Goal: Task Accomplishment & Management: Use online tool/utility

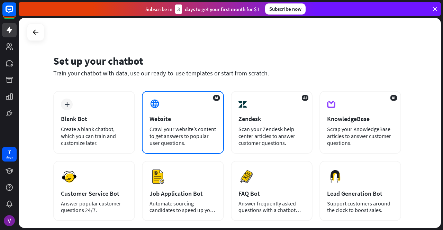
click at [192, 117] on div "Website" at bounding box center [183, 119] width 67 height 8
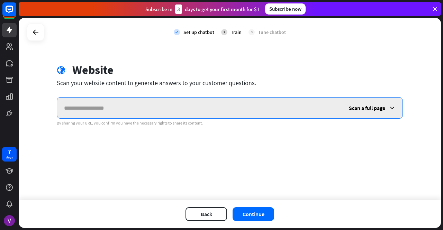
click at [188, 109] on input "text" at bounding box center [199, 108] width 285 height 21
paste input "**********"
type input "**********"
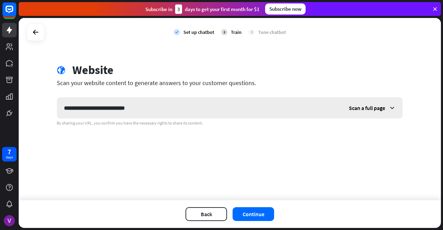
click at [390, 106] on icon at bounding box center [392, 108] width 7 height 7
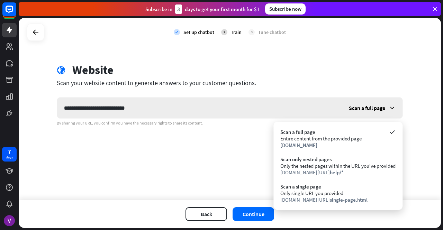
click at [390, 106] on icon at bounding box center [392, 108] width 7 height 7
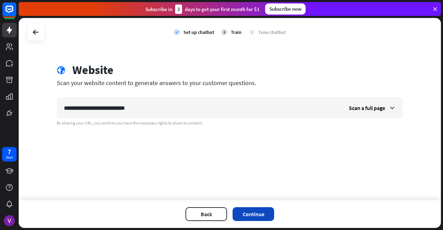
click at [258, 212] on button "Continue" at bounding box center [254, 215] width 42 height 14
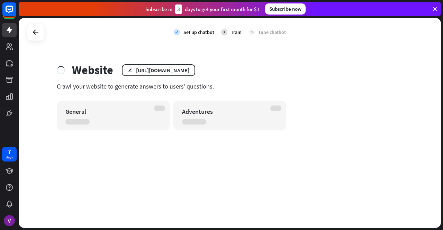
click at [436, 8] on icon at bounding box center [435, 9] width 6 height 6
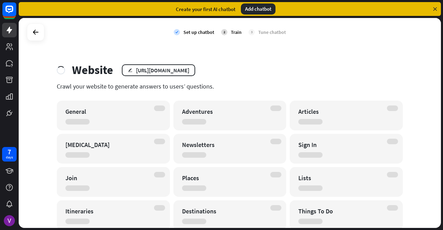
click at [435, 10] on icon at bounding box center [435, 9] width 6 height 6
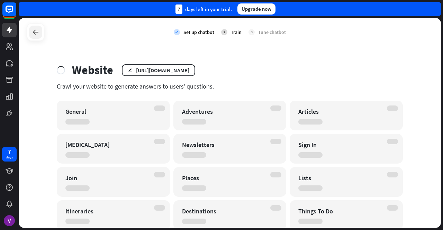
click at [33, 32] on icon at bounding box center [36, 32] width 8 height 8
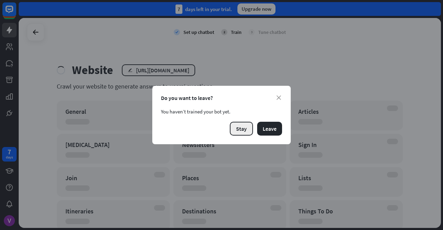
click at [248, 129] on button "Stay" at bounding box center [241, 129] width 23 height 14
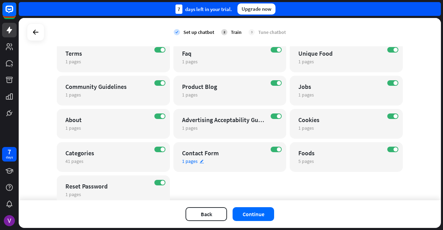
scroll to position [292, 0]
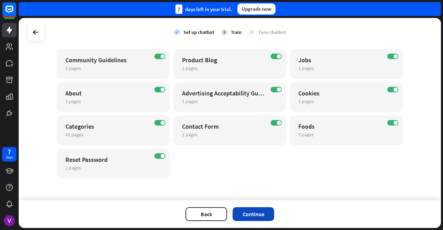
click at [252, 214] on button "Continue" at bounding box center [254, 215] width 42 height 14
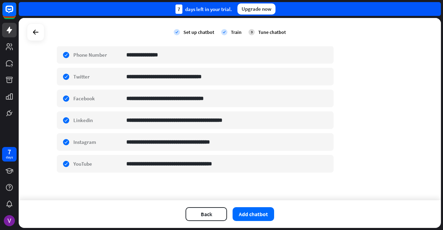
scroll to position [0, 0]
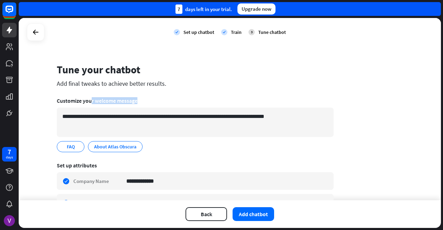
drag, startPoint x: 90, startPoint y: 102, endPoint x: 145, endPoint y: 100, distance: 55.1
click at [145, 100] on div "Customize your welcome message" at bounding box center [195, 100] width 277 height 7
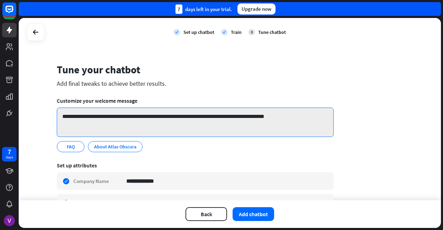
drag, startPoint x: 125, startPoint y: 118, endPoint x: 197, endPoint y: 113, distance: 72.6
click at [197, 113] on textarea "**********" at bounding box center [195, 122] width 277 height 29
click at [207, 125] on textarea "**********" at bounding box center [195, 122] width 277 height 29
drag, startPoint x: 223, startPoint y: 117, endPoint x: 299, endPoint y: 116, distance: 76.2
click at [299, 116] on textarea "**********" at bounding box center [195, 122] width 277 height 29
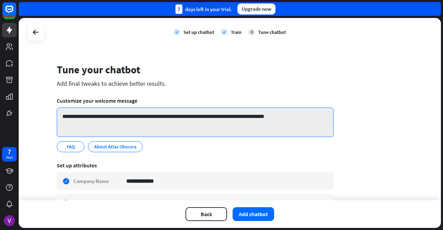
click at [299, 116] on textarea "**********" at bounding box center [195, 122] width 277 height 29
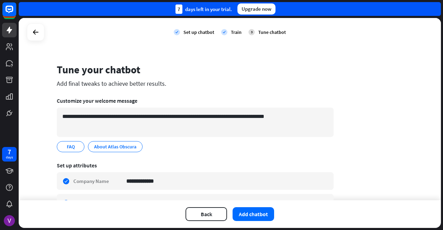
click at [138, 86] on div "Add final tweaks to achieve better results." at bounding box center [195, 84] width 277 height 8
click at [243, 214] on button "Add chatbot" at bounding box center [254, 215] width 42 height 14
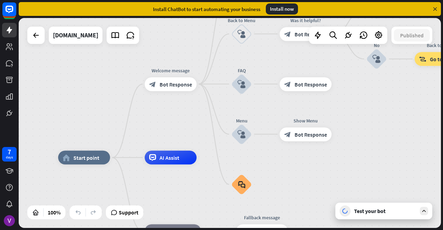
drag, startPoint x: 221, startPoint y: 149, endPoint x: 177, endPoint y: 183, distance: 56.5
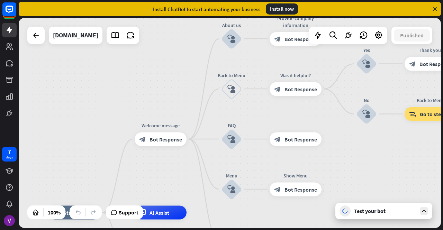
drag, startPoint x: 177, startPoint y: 110, endPoint x: 166, endPoint y: 165, distance: 56.1
click at [166, 165] on div "home_2 Start point Welcome message block_bot_response Bot Response About us blo…" at bounding box center [230, 123] width 423 height 210
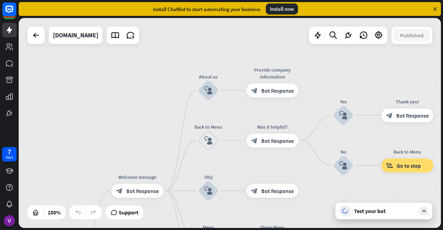
drag, startPoint x: 179, startPoint y: 80, endPoint x: 155, endPoint y: 131, distance: 56.7
click at [155, 131] on div "home_2 Start point Welcome message block_bot_response Bot Response About us blo…" at bounding box center [230, 123] width 423 height 210
drag, startPoint x: 141, startPoint y: 113, endPoint x: 152, endPoint y: 49, distance: 65.0
click at [152, 49] on div "home_2 Start point Welcome message block_bot_response Bot Response About us blo…" at bounding box center [230, 123] width 423 height 210
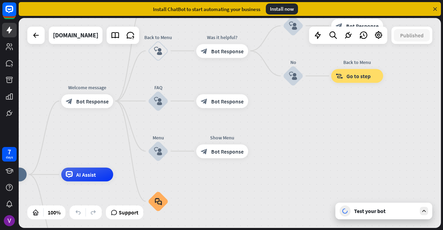
drag, startPoint x: 264, startPoint y: 102, endPoint x: 191, endPoint y: 72, distance: 78.7
click at [191, 72] on div "home_2 Start point Welcome message block_bot_response Bot Response About us blo…" at bounding box center [230, 123] width 423 height 210
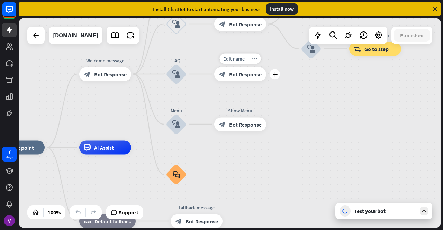
drag, startPoint x: 244, startPoint y: 112, endPoint x: 294, endPoint y: 82, distance: 58.8
click at [266, 81] on div "Edit name more_horiz plus block_bot_response Bot Response" at bounding box center [240, 74] width 52 height 14
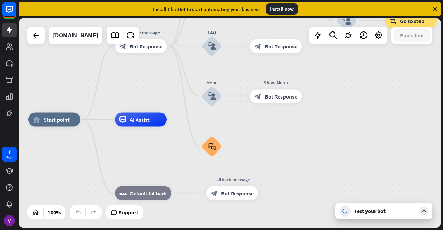
drag, startPoint x: 263, startPoint y: 164, endPoint x: 302, endPoint y: 112, distance: 65.5
click at [302, 120] on div "home_2 Start point Welcome message block_bot_response Bot Response About us blo…" at bounding box center [239, 225] width 423 height 210
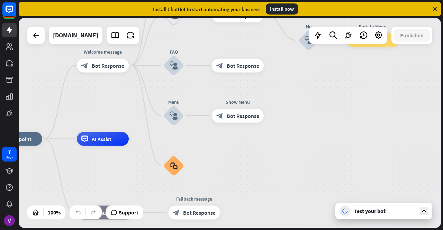
drag, startPoint x: 313, startPoint y: 125, endPoint x: 241, endPoint y: 186, distance: 94.7
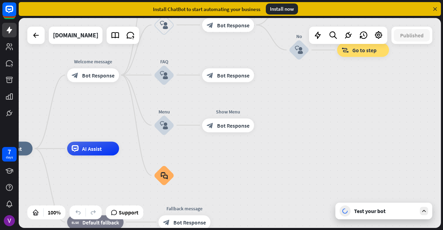
drag, startPoint x: 294, startPoint y: 166, endPoint x: 282, endPoint y: 204, distance: 39.8
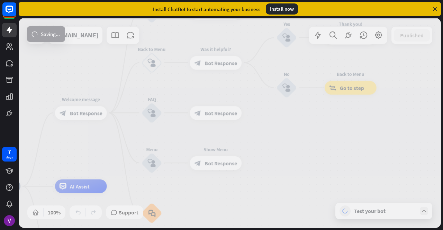
click at [298, 147] on div at bounding box center [230, 123] width 423 height 210
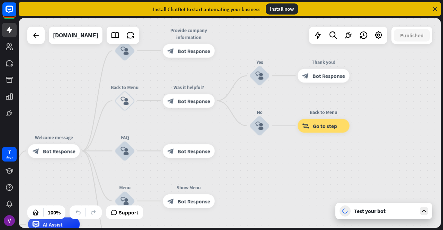
drag, startPoint x: 332, startPoint y: 120, endPoint x: 295, endPoint y: 176, distance: 67.1
click at [295, 176] on div "home_2 Start point Welcome message block_bot_response Bot Response About us blo…" at bounding box center [230, 123] width 423 height 210
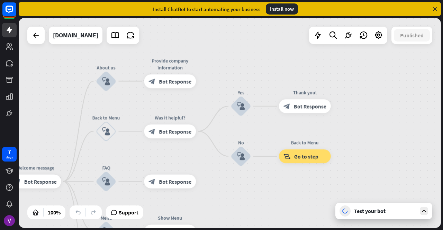
drag, startPoint x: 272, startPoint y: 54, endPoint x: 262, endPoint y: 70, distance: 18.7
click at [262, 70] on div "home_2 Start point Welcome message block_bot_response Bot Response About us blo…" at bounding box center [230, 123] width 423 height 210
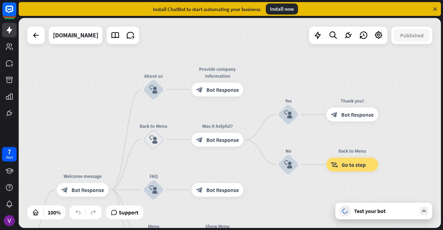
drag, startPoint x: 224, startPoint y: 66, endPoint x: 293, endPoint y: 72, distance: 68.9
click at [293, 72] on div "home_2 Start point Welcome message block_bot_response Bot Response About us blo…" at bounding box center [230, 123] width 423 height 210
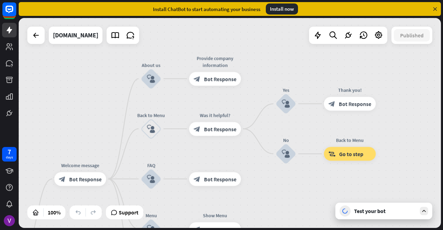
drag, startPoint x: 220, startPoint y: 49, endPoint x: 197, endPoint y: 37, distance: 26.2
click at [197, 37] on div "home_2 Start point Welcome message block_bot_response Bot Response About us blo…" at bounding box center [230, 123] width 423 height 210
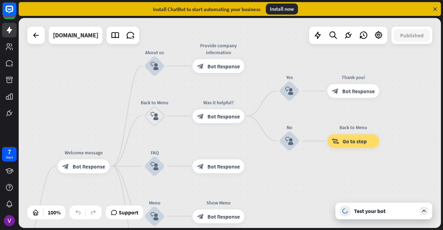
drag, startPoint x: 265, startPoint y: 57, endPoint x: 266, endPoint y: 46, distance: 11.1
click at [266, 46] on div "home_2 Start point Welcome message block_bot_response Bot Response About us blo…" at bounding box center [230, 123] width 423 height 210
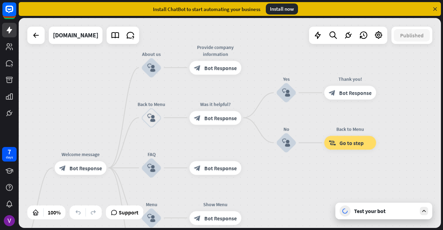
click at [427, 212] on icon at bounding box center [424, 211] width 6 height 6
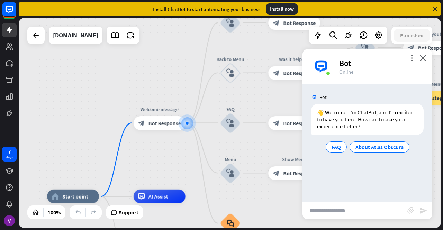
click at [350, 212] on input "text" at bounding box center [355, 210] width 105 height 17
type input "**********"
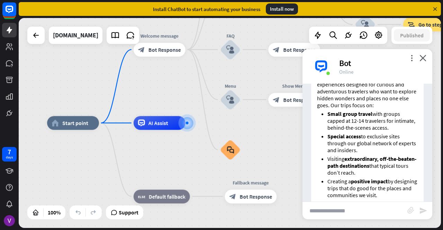
scroll to position [158, 0]
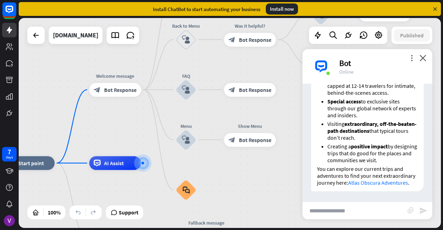
drag, startPoint x: 271, startPoint y: 134, endPoint x: 208, endPoint y: 175, distance: 75.3
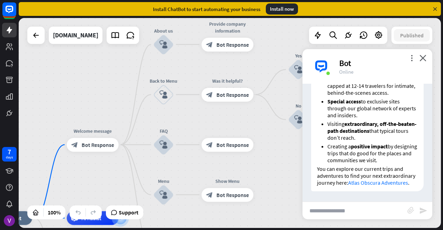
drag, startPoint x: 276, startPoint y: 82, endPoint x: 272, endPoint y: 138, distance: 56.2
click at [272, 138] on div "home_2 Start point Welcome message block_bot_response Bot Response About us blo…" at bounding box center [230, 123] width 423 height 210
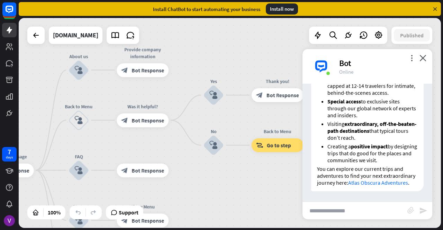
drag, startPoint x: 268, startPoint y: 64, endPoint x: 182, endPoint y: 87, distance: 88.7
click at [182, 87] on div "home_2 Start point Welcome message block_bot_response Bot Response About us blo…" at bounding box center [230, 123] width 423 height 210
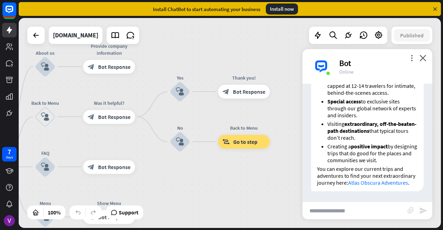
drag, startPoint x: 233, startPoint y: 67, endPoint x: 199, endPoint y: 62, distance: 34.2
click at [199, 62] on div "home_2 Start point Welcome message block_bot_response Bot Response About us blo…" at bounding box center [230, 123] width 423 height 210
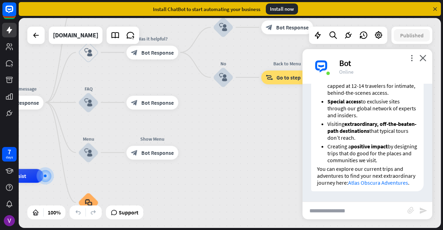
drag, startPoint x: 189, startPoint y: 207, endPoint x: 235, endPoint y: 142, distance: 79.0
click at [235, 142] on div "home_2 Start point Welcome message block_bot_response Bot Response About us blo…" at bounding box center [230, 123] width 423 height 210
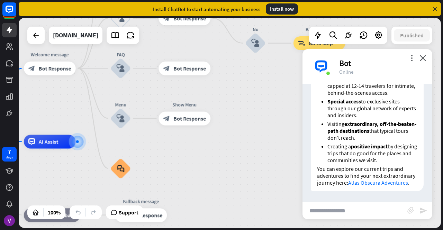
drag, startPoint x: 206, startPoint y: 158, endPoint x: 247, endPoint y: 120, distance: 56.4
click at [247, 120] on div "home_2 Start point Welcome message block_bot_response Bot Response About us blo…" at bounding box center [230, 123] width 423 height 210
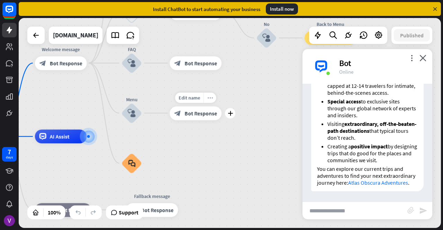
click at [209, 97] on icon "more_horiz" at bounding box center [211, 97] width 6 height 5
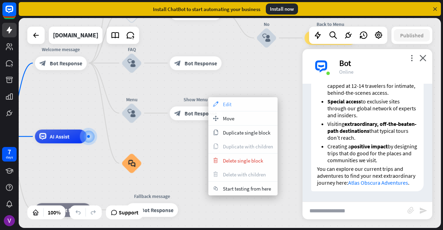
click at [220, 105] on div "appearance Edit" at bounding box center [243, 104] width 69 height 14
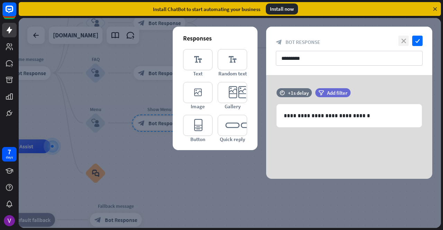
click at [403, 38] on icon "close" at bounding box center [404, 41] width 10 height 10
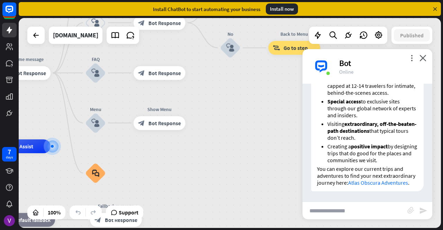
scroll to position [153, 0]
click at [334, 206] on input "text" at bounding box center [355, 210] width 105 height 17
type input "**********"
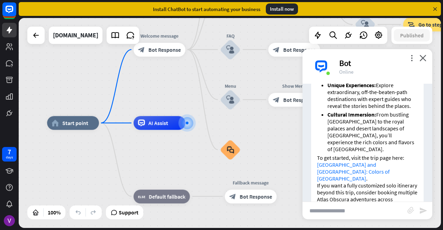
scroll to position [498, 0]
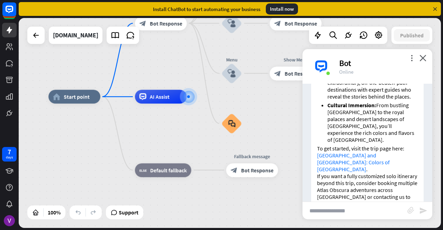
drag, startPoint x: 176, startPoint y: 167, endPoint x: 182, endPoint y: 129, distance: 38.1
click at [182, 129] on div "home_2 Start point Welcome message block_bot_response Bot Response About us blo…" at bounding box center [259, 202] width 422 height 210
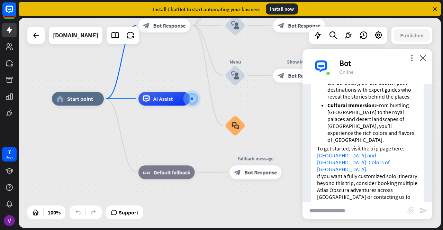
drag, startPoint x: 187, startPoint y: 119, endPoint x: 186, endPoint y: 135, distance: 16.6
click at [186, 135] on div "home_2 Start point Welcome message block_bot_response Bot Response About us blo…" at bounding box center [263, 204] width 422 height 210
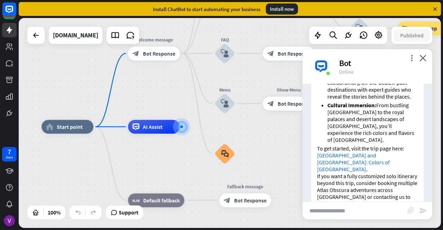
drag, startPoint x: 195, startPoint y: 147, endPoint x: 187, endPoint y: 194, distance: 47.9
click at [187, 194] on div "home_2 Start point Welcome message block_bot_response Bot Response About us blo…" at bounding box center [253, 232] width 422 height 210
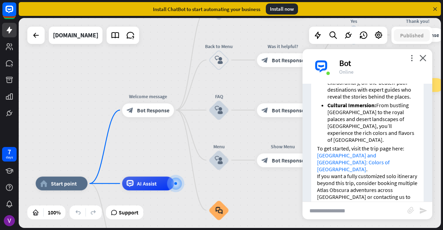
drag, startPoint x: 180, startPoint y: 111, endPoint x: 171, endPoint y: 148, distance: 38.8
click at [171, 148] on div "home_2 Start point Welcome message block_bot_response Bot Response About us blo…" at bounding box center [230, 123] width 423 height 210
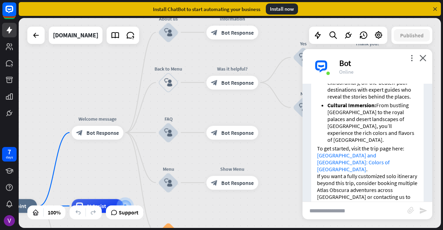
drag, startPoint x: 156, startPoint y: 81, endPoint x: 106, endPoint y: 102, distance: 53.8
click at [106, 102] on div "home_2 Start point Welcome message block_bot_response Bot Response About us blo…" at bounding box center [230, 123] width 423 height 210
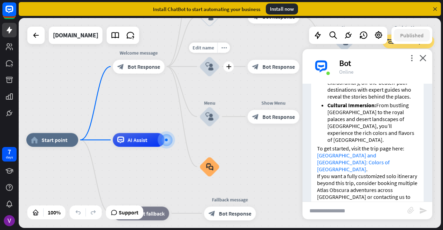
drag, startPoint x: 191, startPoint y: 116, endPoint x: 233, endPoint y: 49, distance: 79.1
click at [220, 56] on div "Edit name more_horiz plus FAQ block_user_input" at bounding box center [209, 66] width 21 height 21
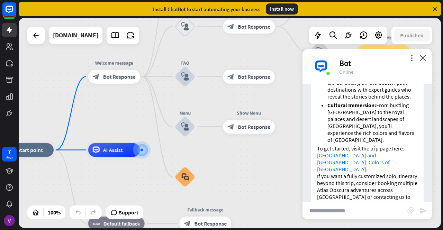
drag, startPoint x: 159, startPoint y: 104, endPoint x: 101, endPoint y: 118, distance: 59.9
click at [101, 118] on div "home_2 Start point Welcome message block_bot_response Bot Response About us blo…" at bounding box center [230, 123] width 423 height 210
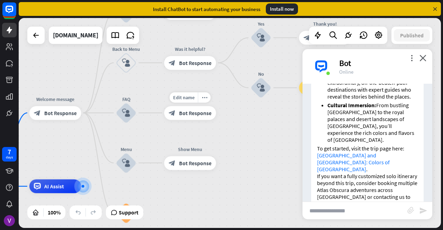
drag, startPoint x: 259, startPoint y: 96, endPoint x: 228, endPoint y: 139, distance: 53.6
click at [228, 139] on div "home_2 Start point Welcome message block_bot_response Bot Response About us blo…" at bounding box center [230, 123] width 423 height 210
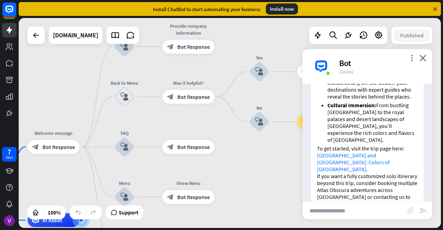
drag, startPoint x: 146, startPoint y: 97, endPoint x: 151, endPoint y: 120, distance: 24.1
click at [151, 120] on div "home_2 Start point Welcome message block_bot_response Bot Response About us blo…" at bounding box center [230, 123] width 423 height 210
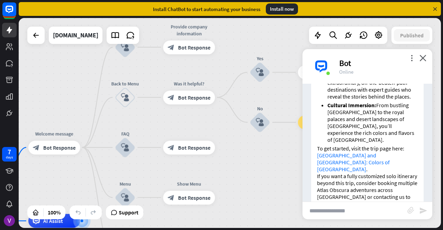
click at [321, 212] on input "text" at bounding box center [355, 210] width 105 height 17
type input "***"
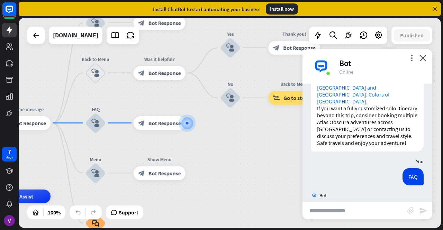
scroll to position [573, 0]
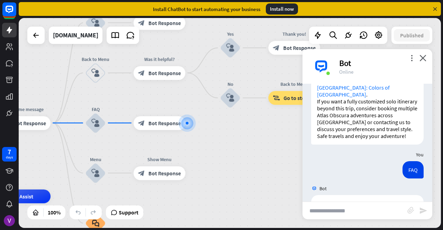
click at [332, 213] on input "text" at bounding box center [355, 210] width 105 height 17
type input "*"
type input "**********"
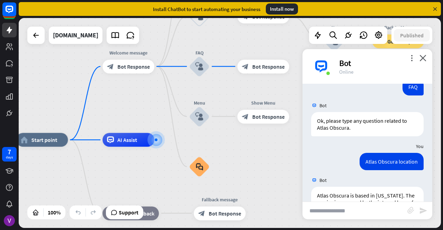
scroll to position [669, 0]
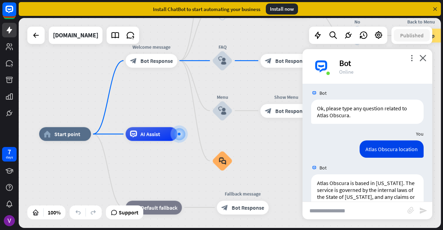
drag, startPoint x: 268, startPoint y: 139, endPoint x: 231, endPoint y: 193, distance: 65.4
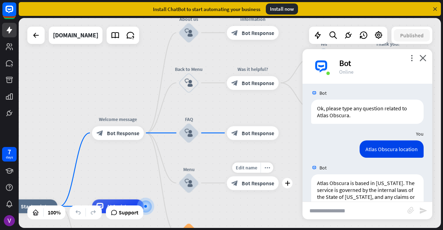
drag, startPoint x: 224, startPoint y: 133, endPoint x: 220, endPoint y: 164, distance: 31.1
click at [227, 176] on div "Edit name more_horiz plus block_bot_response Bot Response" at bounding box center [253, 183] width 52 height 14
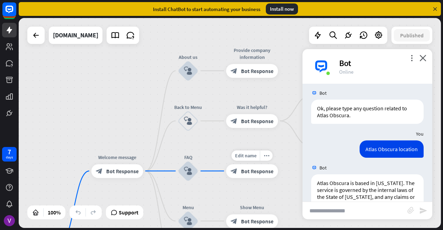
drag, startPoint x: 216, startPoint y: 112, endPoint x: 216, endPoint y: 151, distance: 39.5
click at [216, 151] on div "home_2 Start point Welcome message block_bot_response Bot Response About us blo…" at bounding box center [230, 123] width 423 height 210
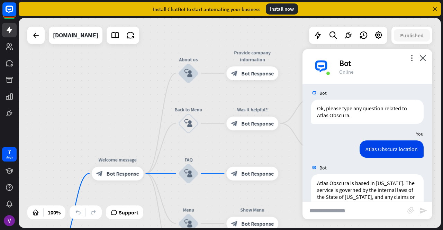
click at [335, 216] on input "text" at bounding box center [355, 210] width 105 height 17
type input "*********"
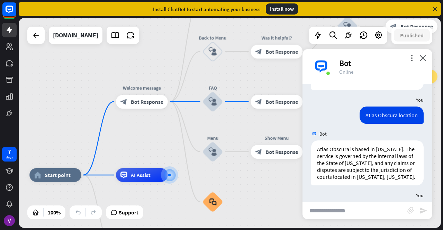
scroll to position [1059, 0]
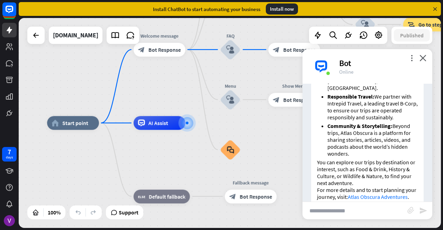
click at [423, 63] on div "Bot" at bounding box center [381, 63] width 85 height 11
click at [424, 59] on icon "close" at bounding box center [423, 58] width 7 height 7
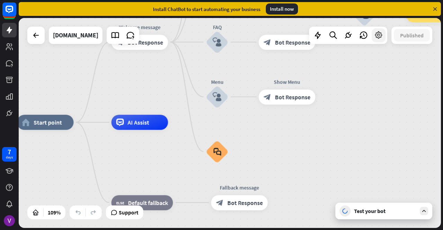
click at [377, 33] on icon at bounding box center [378, 35] width 9 height 9
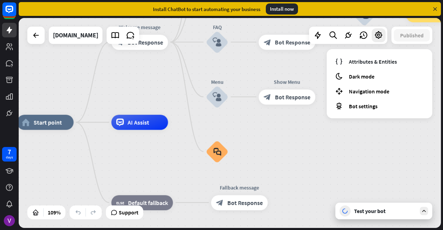
click at [317, 67] on div "home_2 Start point Welcome message block_bot_response Bot Response About us blo…" at bounding box center [230, 123] width 423 height 210
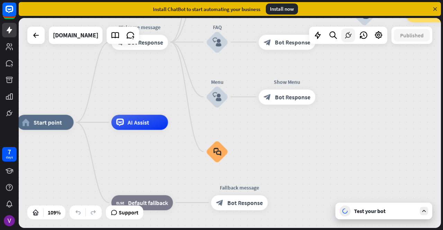
click at [346, 41] on div at bounding box center [349, 35] width 14 height 14
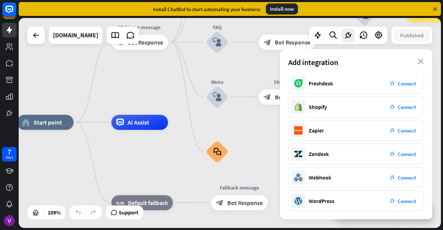
scroll to position [0, 0]
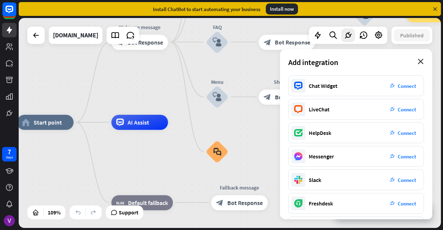
click at [421, 59] on icon "close" at bounding box center [421, 62] width 6 height 6
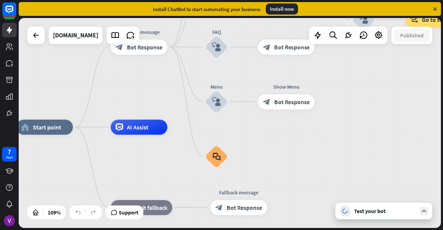
drag, startPoint x: 332, startPoint y: 84, endPoint x: 320, endPoint y: 159, distance: 75.8
click at [320, 159] on div "home_2 Start point Welcome message block_bot_response Bot Response About us blo…" at bounding box center [230, 123] width 423 height 210
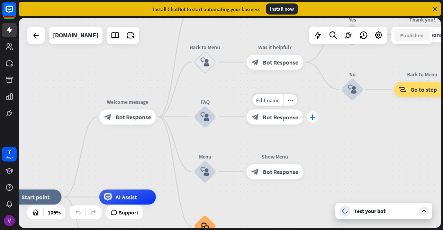
click at [311, 120] on div "plus" at bounding box center [312, 116] width 11 height 11
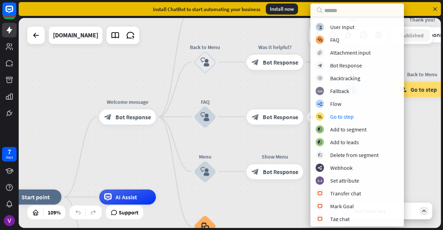
click at [416, 143] on div "home_2 Start point Welcome message block_bot_response Bot Response About us blo…" at bounding box center [230, 123] width 423 height 210
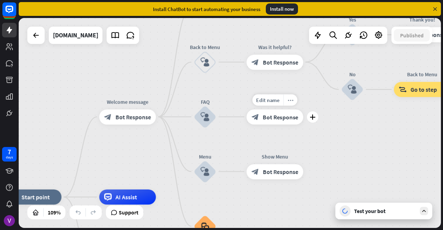
click at [291, 99] on icon "more_horiz" at bounding box center [291, 100] width 6 height 6
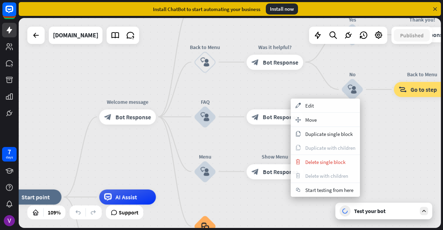
click at [376, 144] on div "home_2 Start point Welcome message block_bot_response Bot Response About us blo…" at bounding box center [230, 123] width 423 height 210
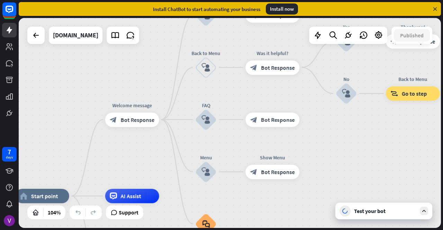
click at [423, 212] on icon at bounding box center [424, 211] width 6 height 6
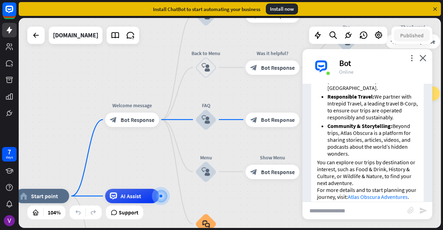
click at [364, 211] on input "text" at bounding box center [355, 210] width 105 height 17
type input "**********"
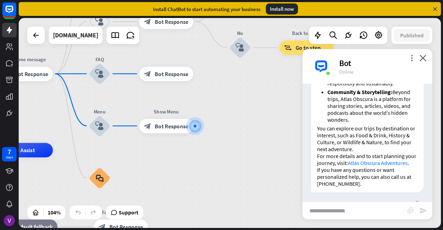
scroll to position [1127, 0]
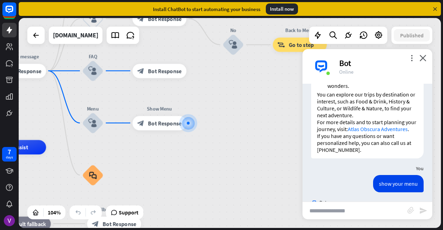
click at [355, 210] on input "text" at bounding box center [355, 210] width 105 height 17
type input "**********"
click at [422, 211] on icon "send" at bounding box center [424, 211] width 8 height 8
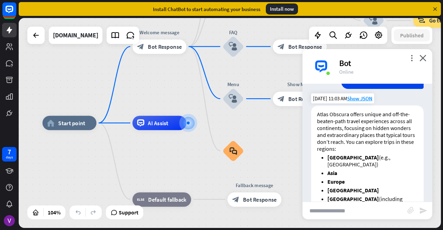
scroll to position [1298, 0]
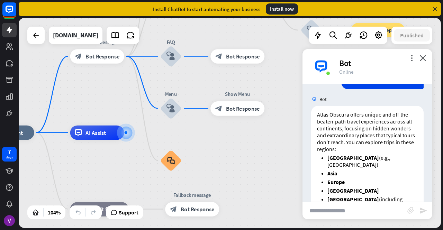
drag, startPoint x: 274, startPoint y: 140, endPoint x: 202, endPoint y: 149, distance: 73.3
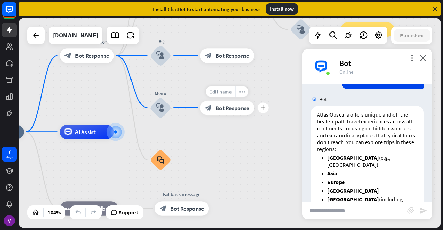
click at [229, 93] on span "Edit name" at bounding box center [221, 91] width 22 height 7
type input "*"
type input "*********"
click at [262, 96] on div "home_2 Start point Welcome message block_bot_response Bot Response About us blo…" at bounding box center [230, 123] width 423 height 210
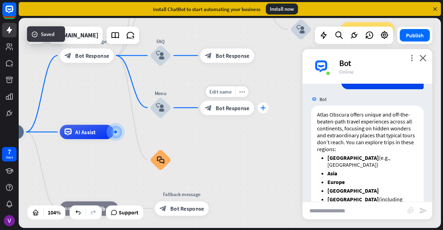
click at [265, 108] on icon "plus" at bounding box center [264, 107] width 6 height 5
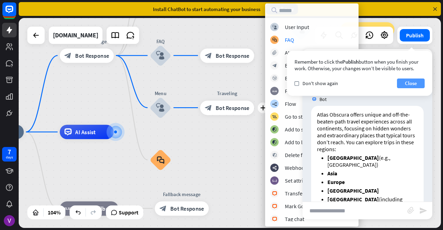
click at [411, 83] on button "Close" at bounding box center [411, 84] width 28 height 10
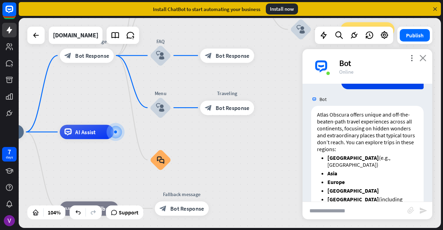
click at [423, 58] on icon "close" at bounding box center [423, 58] width 7 height 7
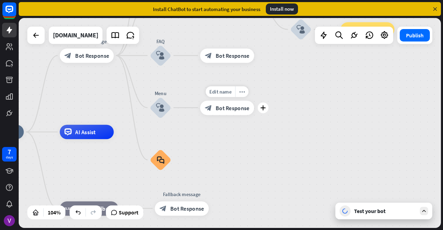
click at [254, 113] on div "Edit name more_horiz plus block_bot_response Bot Response" at bounding box center [227, 108] width 54 height 15
click at [263, 112] on div "plus" at bounding box center [263, 108] width 11 height 11
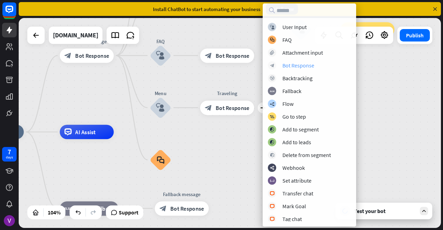
click at [293, 64] on div "Bot Response" at bounding box center [299, 65] width 32 height 7
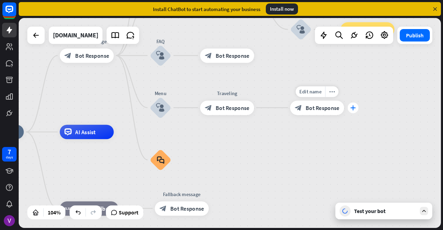
click at [354, 108] on icon "plus" at bounding box center [354, 107] width 6 height 5
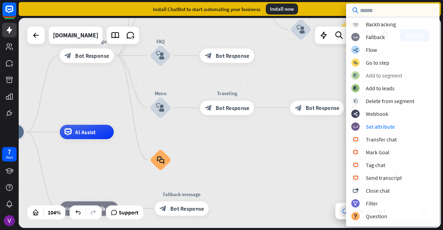
scroll to position [0, 0]
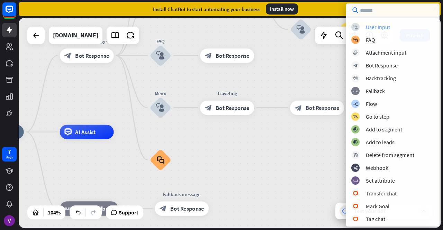
click at [368, 29] on div "User Input" at bounding box center [378, 27] width 24 height 7
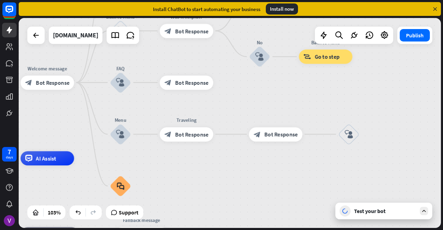
drag, startPoint x: 336, startPoint y: 80, endPoint x: 277, endPoint y: 109, distance: 65.2
click at [277, 109] on div "home_2 Start point Welcome message block_bot_response Bot Response About us blo…" at bounding box center [230, 123] width 423 height 210
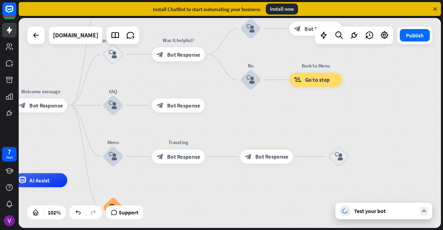
drag, startPoint x: 248, startPoint y: 108, endPoint x: 258, endPoint y: 137, distance: 31.0
click at [258, 137] on div "home_2 Start point Welcome message block_bot_response Bot Response About us blo…" at bounding box center [230, 123] width 423 height 210
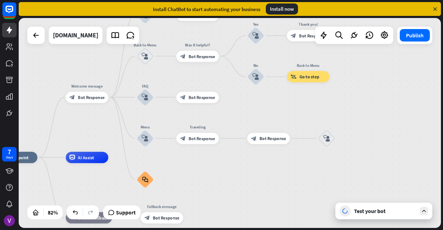
drag, startPoint x: 247, startPoint y: 131, endPoint x: 244, endPoint y: 112, distance: 19.3
click at [244, 112] on div "home_2 Start point Welcome message block_bot_response Bot Response About us blo…" at bounding box center [230, 123] width 423 height 210
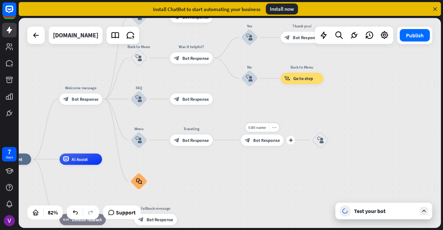
click at [273, 130] on icon "more_horiz" at bounding box center [274, 127] width 5 height 4
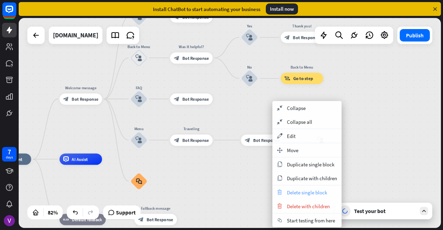
click at [293, 192] on span "Delete single block" at bounding box center [307, 192] width 40 height 7
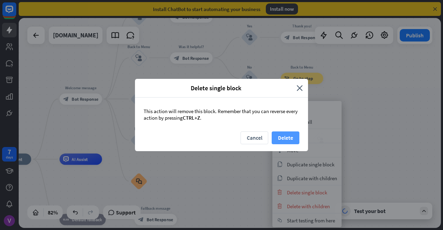
click at [293, 137] on button "Delete" at bounding box center [286, 138] width 28 height 13
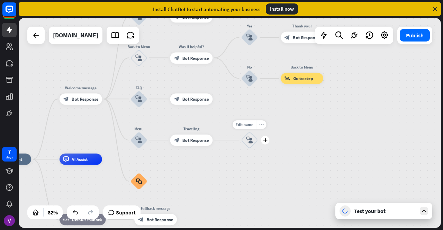
click at [262, 126] on icon "more_horiz" at bounding box center [261, 125] width 5 height 4
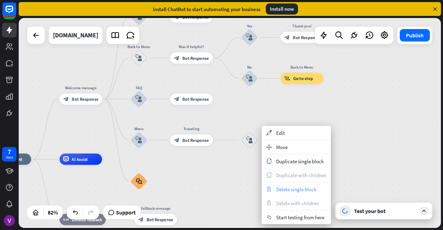
click at [276, 189] on div "trash Delete single block" at bounding box center [296, 190] width 69 height 14
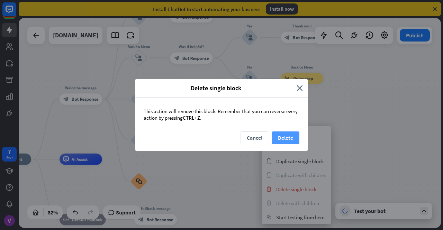
click at [292, 140] on button "Delete" at bounding box center [286, 138] width 28 height 13
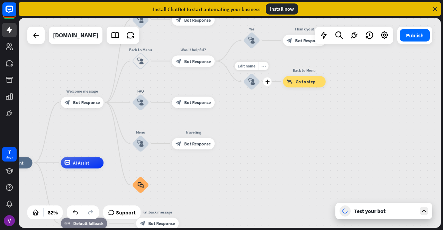
drag, startPoint x: 234, startPoint y: 95, endPoint x: 256, endPoint y: 114, distance: 28.8
click at [256, 90] on div "Edit name more_horiz plus block_user_input" at bounding box center [251, 81] width 17 height 17
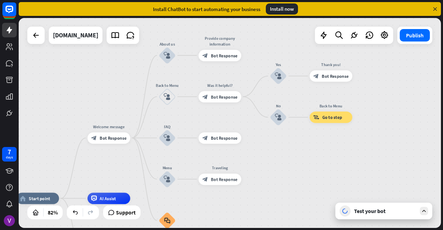
drag, startPoint x: 252, startPoint y: 131, endPoint x: 271, endPoint y: 132, distance: 18.7
click at [271, 132] on div "home_2 Start point Welcome message block_bot_response Bot Response About us blo…" at bounding box center [230, 123] width 423 height 210
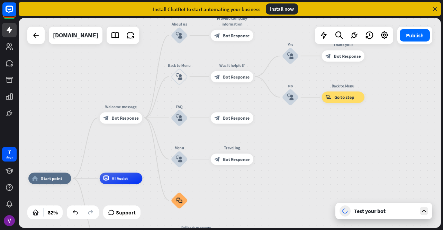
click at [293, 131] on div "home_2 Start point Welcome message block_bot_response Bot Response About us blo…" at bounding box center [230, 123] width 423 height 210
click at [243, 145] on icon "more_horiz" at bounding box center [244, 146] width 5 height 4
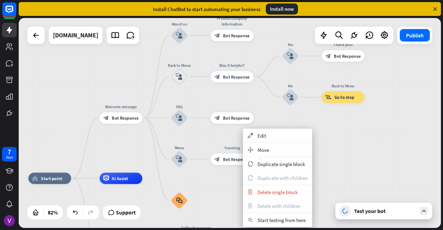
click at [222, 165] on div "plus Traveling block_bot_response Bot Response" at bounding box center [232, 159] width 43 height 11
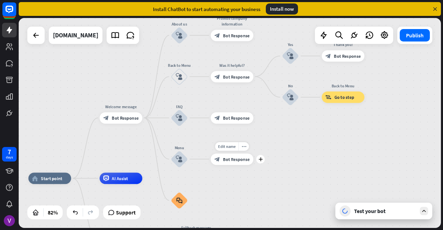
click at [235, 160] on span "Bot Response" at bounding box center [236, 160] width 27 height 6
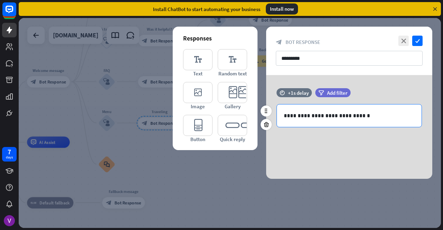
click at [364, 116] on p "**********" at bounding box center [349, 116] width 131 height 9
click at [331, 95] on span "Add filter" at bounding box center [337, 93] width 20 height 7
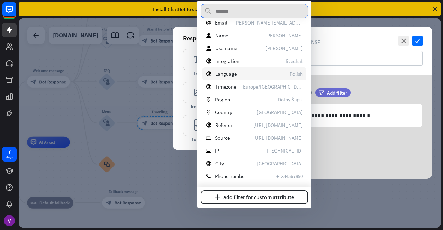
scroll to position [229, 0]
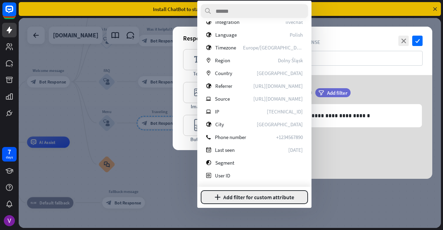
click at [226, 198] on button "plus Add filter for custom attribute" at bounding box center [254, 198] width 107 height 14
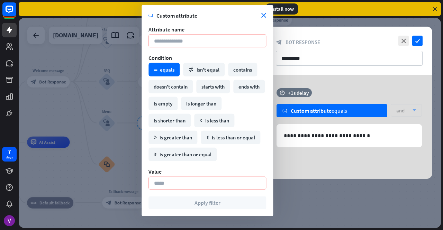
click at [217, 39] on input at bounding box center [208, 41] width 118 height 13
click at [265, 16] on icon "close" at bounding box center [264, 15] width 5 height 5
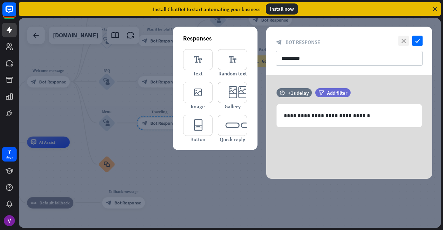
click at [405, 42] on icon "close" at bounding box center [404, 41] width 10 height 10
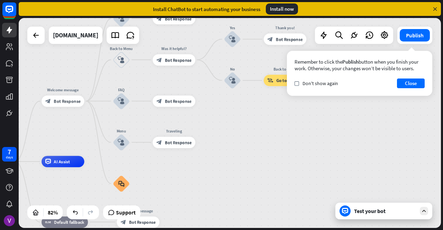
drag, startPoint x: 232, startPoint y: 106, endPoint x: 258, endPoint y: 145, distance: 47.4
click at [258, 145] on div "home_2 Start point Welcome message block_bot_response Bot Response About us blo…" at bounding box center [230, 123] width 423 height 210
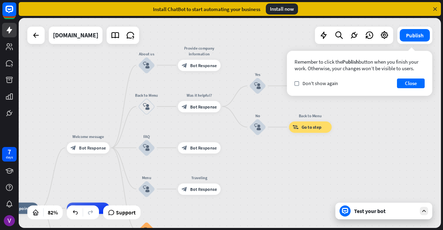
drag, startPoint x: 234, startPoint y: 146, endPoint x: 248, endPoint y: 173, distance: 30.5
click at [248, 173] on div "home_2 Start point Welcome message block_bot_response Bot Response About us blo…" at bounding box center [230, 123] width 423 height 210
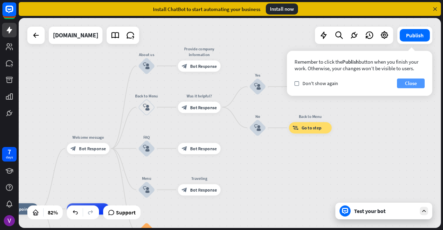
click at [406, 87] on button "Close" at bounding box center [411, 84] width 28 height 10
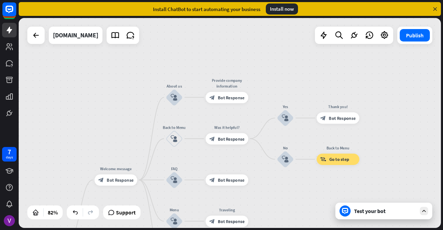
drag, startPoint x: 268, startPoint y: 54, endPoint x: 296, endPoint y: 86, distance: 42.2
click at [296, 86] on div "home_2 Start point Welcome message block_bot_response Bot Response About us blo…" at bounding box center [230, 123] width 423 height 210
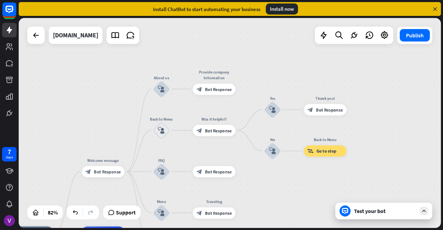
drag, startPoint x: 257, startPoint y: 66, endPoint x: 221, endPoint y: 45, distance: 42.1
click at [221, 45] on div "home_2 Start point Welcome message block_bot_response Bot Response About us blo…" at bounding box center [230, 123] width 423 height 210
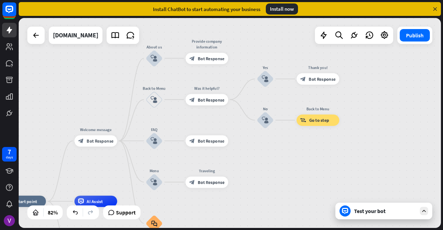
drag, startPoint x: 240, startPoint y: 55, endPoint x: 257, endPoint y: 36, distance: 25.7
click at [257, 36] on div "home_2 Start point Welcome message block_bot_response Bot Response About us blo…" at bounding box center [230, 123] width 423 height 210
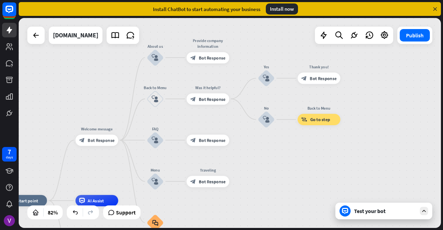
click at [427, 213] on div at bounding box center [424, 211] width 8 height 8
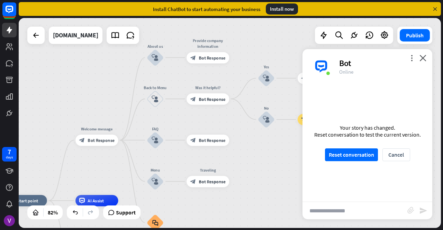
click at [374, 211] on input "text" at bounding box center [355, 210] width 105 height 17
type input "**********"
click at [371, 153] on button "Reset conversation" at bounding box center [351, 155] width 53 height 13
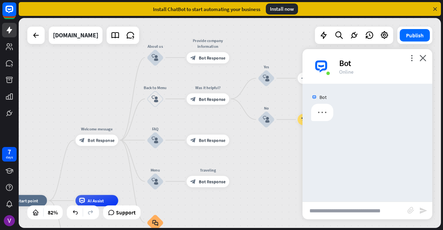
scroll to position [0, 0]
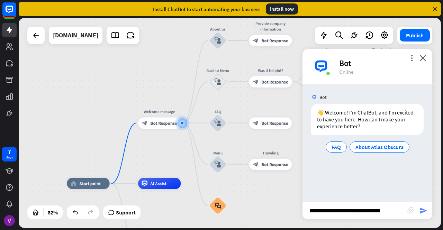
click at [424, 214] on icon "send" at bounding box center [424, 211] width 8 height 8
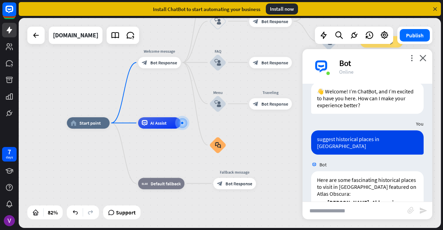
scroll to position [18, 0]
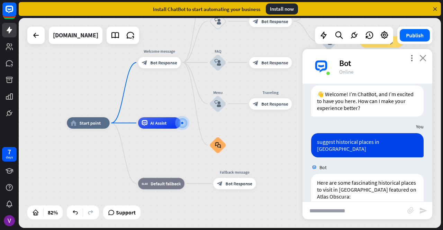
click at [424, 59] on icon "close" at bounding box center [423, 58] width 7 height 7
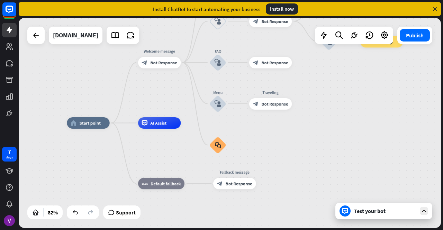
click at [424, 214] on icon at bounding box center [424, 211] width 6 height 6
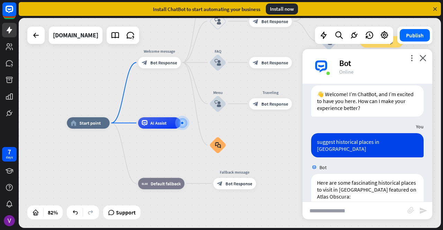
click at [386, 208] on input "text" at bounding box center [355, 210] width 105 height 17
type input "********"
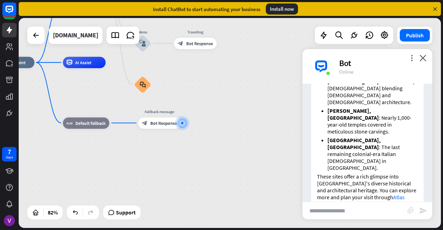
scroll to position [575, 0]
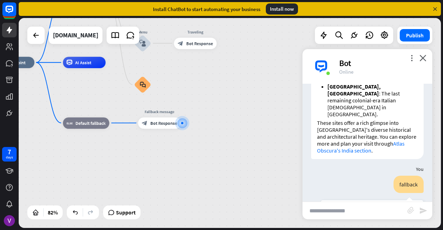
drag, startPoint x: 347, startPoint y: 126, endPoint x: 366, endPoint y: 149, distance: 29.8
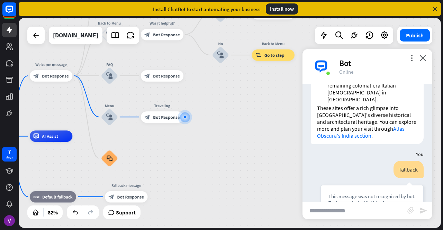
scroll to position [624, 0]
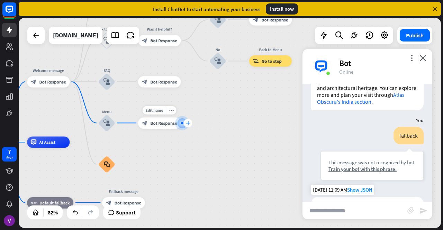
click at [187, 122] on icon "plus" at bounding box center [188, 123] width 4 height 4
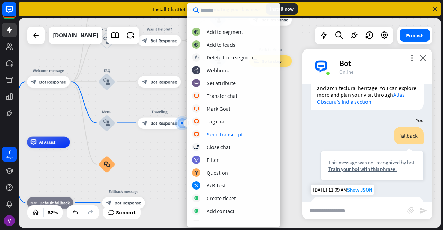
scroll to position [99, 0]
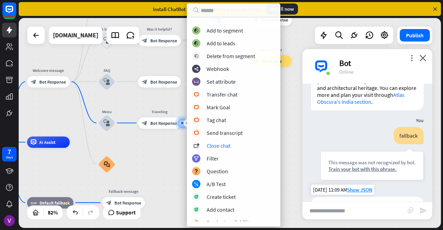
click at [162, 160] on div "home_2 Start point Welcome message block_bot_response Bot Response About us blo…" at bounding box center [130, 228] width 348 height 173
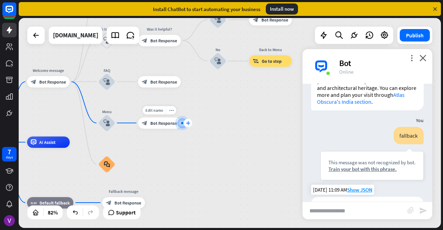
click at [189, 126] on div "plus" at bounding box center [188, 123] width 9 height 9
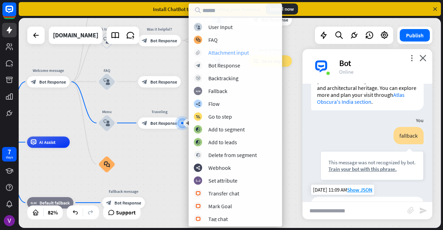
click at [224, 52] on div "Attachment input" at bounding box center [229, 52] width 41 height 7
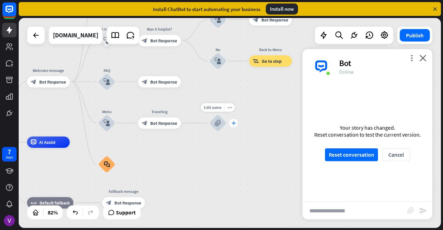
click at [234, 124] on icon "plus" at bounding box center [233, 123] width 4 height 4
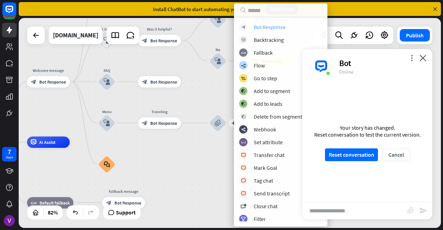
click at [276, 29] on div "Bot Response" at bounding box center [270, 27] width 32 height 7
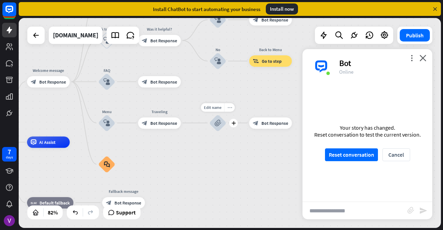
click at [229, 109] on icon "more_horiz" at bounding box center [230, 107] width 5 height 4
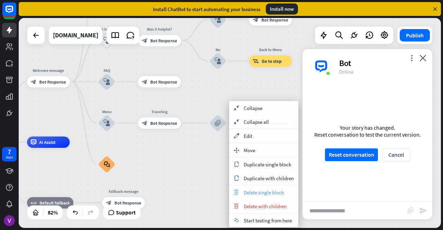
click at [258, 195] on span "Delete single block" at bounding box center [264, 192] width 40 height 7
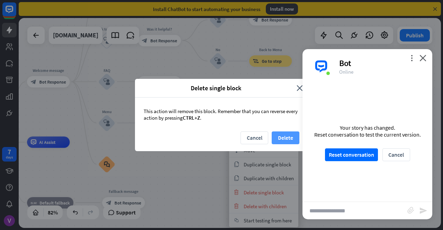
click at [288, 136] on button "Delete" at bounding box center [286, 138] width 28 height 13
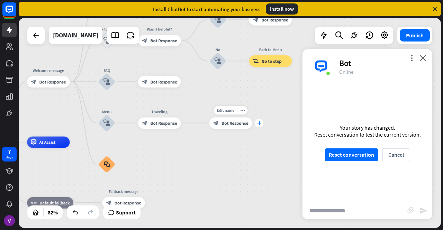
click at [258, 125] on icon "plus" at bounding box center [259, 123] width 4 height 4
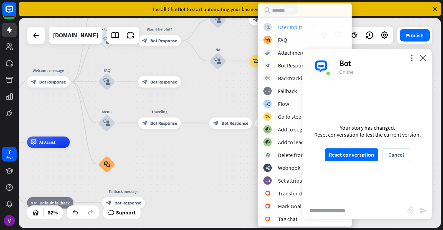
click at [285, 28] on div "User Input" at bounding box center [290, 27] width 24 height 7
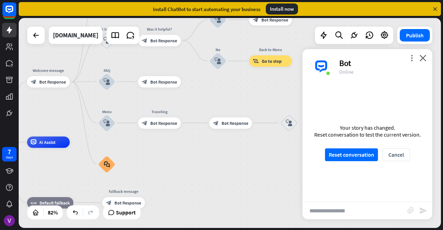
click at [427, 61] on div "more_vert close Bot Online" at bounding box center [368, 66] width 130 height 35
click at [423, 60] on icon "close" at bounding box center [423, 58] width 7 height 7
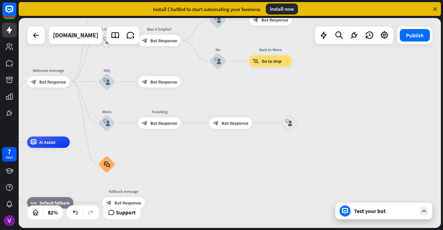
click at [425, 210] on icon at bounding box center [424, 211] width 6 height 6
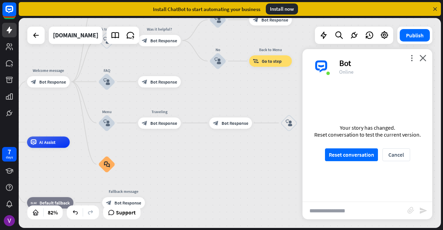
click at [374, 208] on input "text" at bounding box center [355, 210] width 105 height 17
click at [356, 159] on button "Reset conversation" at bounding box center [351, 155] width 53 height 13
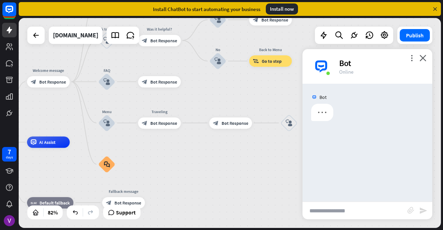
scroll to position [0, 0]
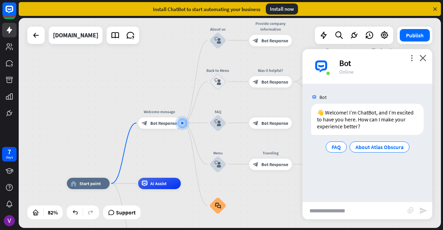
click at [333, 210] on input "text" at bounding box center [355, 210] width 105 height 17
type input "****"
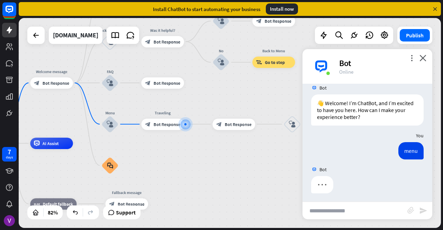
scroll to position [11, 0]
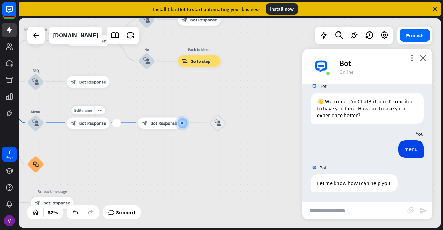
click at [72, 124] on icon "block_bot_response" at bounding box center [74, 123] width 6 height 6
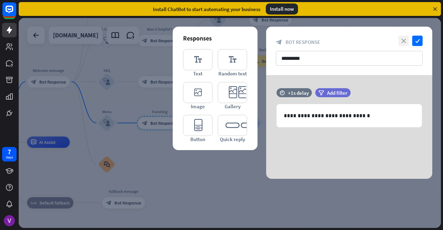
click at [401, 40] on icon "close" at bounding box center [404, 41] width 10 height 10
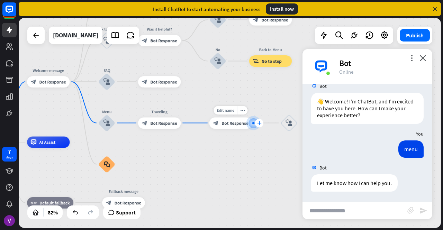
click at [259, 121] on icon "plus" at bounding box center [259, 123] width 4 height 4
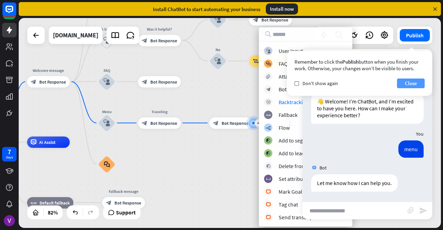
click at [404, 82] on button "Close" at bounding box center [411, 84] width 28 height 10
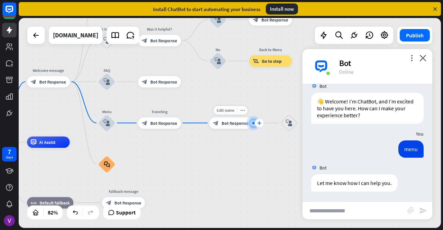
click at [258, 124] on icon "plus" at bounding box center [259, 123] width 4 height 4
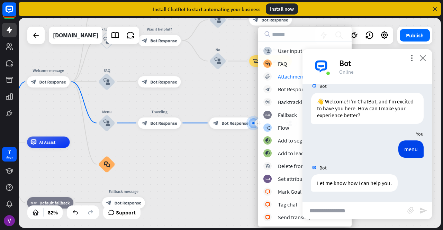
click at [423, 59] on icon "close" at bounding box center [423, 58] width 7 height 7
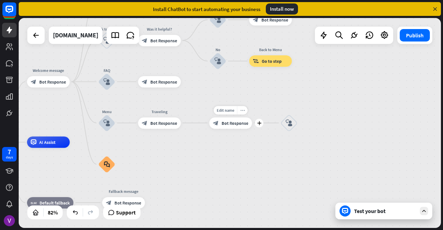
click at [244, 112] on icon "more_horiz" at bounding box center [242, 110] width 5 height 4
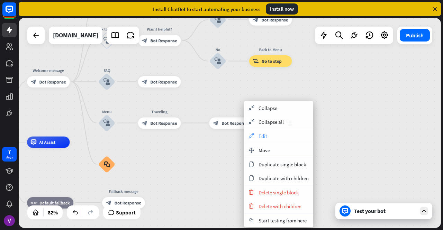
click at [266, 138] on span "Edit" at bounding box center [263, 136] width 9 height 7
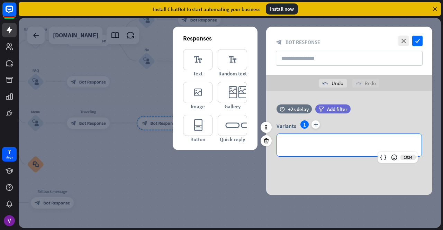
click at [332, 146] on p "**********" at bounding box center [349, 145] width 131 height 9
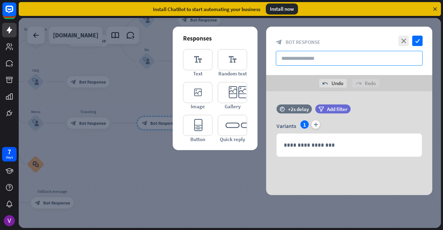
click at [338, 55] on input "text" at bounding box center [349, 58] width 147 height 15
type input "*"
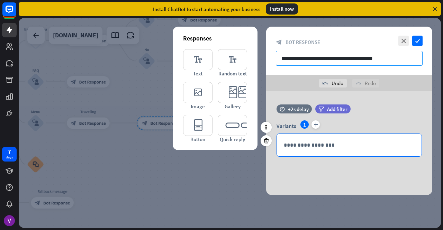
type input "**********"
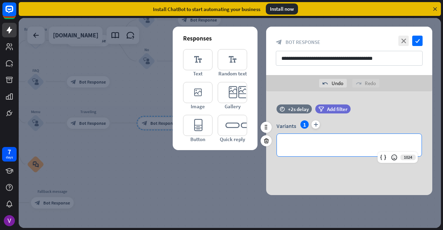
click at [342, 146] on p "**********" at bounding box center [349, 145] width 131 height 9
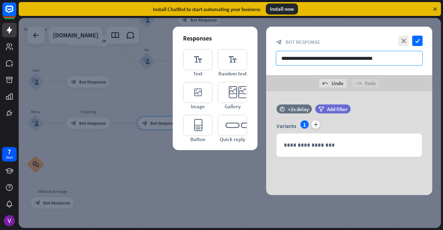
drag, startPoint x: 381, startPoint y: 57, endPoint x: 277, endPoint y: 61, distance: 104.0
click at [277, 61] on input "**********" at bounding box center [349, 58] width 147 height 15
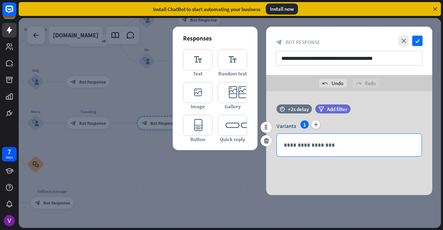
click at [295, 144] on p "**********" at bounding box center [349, 145] width 131 height 9
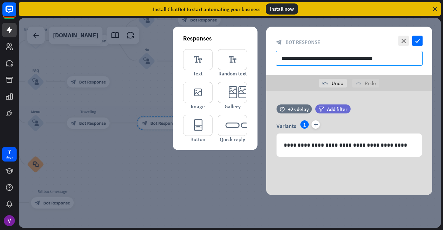
drag, startPoint x: 384, startPoint y: 55, endPoint x: 277, endPoint y: 65, distance: 106.9
click at [277, 65] on input "**********" at bounding box center [349, 58] width 147 height 15
click at [296, 60] on input "text" at bounding box center [349, 58] width 147 height 15
type input "**********"
drag, startPoint x: 282, startPoint y: 57, endPoint x: 332, endPoint y: 56, distance: 49.9
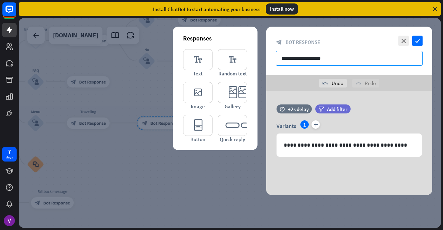
click at [332, 56] on input "**********" at bounding box center [349, 58] width 147 height 15
type input "**********"
click at [315, 127] on icon "plus" at bounding box center [316, 125] width 8 height 8
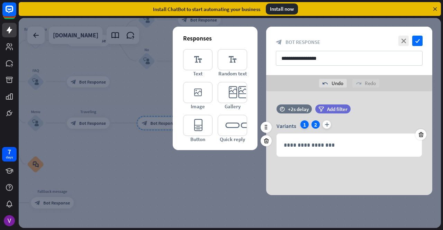
click at [302, 122] on div "1" at bounding box center [305, 125] width 8 height 8
click at [318, 126] on div "2" at bounding box center [316, 125] width 8 height 8
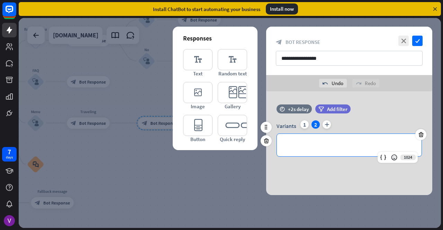
drag, startPoint x: 339, startPoint y: 141, endPoint x: 292, endPoint y: 138, distance: 46.5
click at [292, 138] on div "**********" at bounding box center [349, 145] width 145 height 23
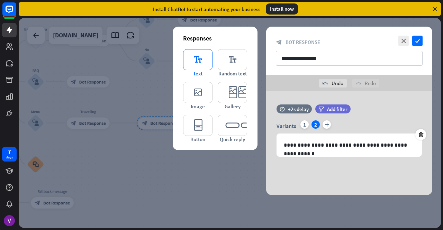
click at [202, 63] on icon "editor_text" at bounding box center [197, 59] width 29 height 21
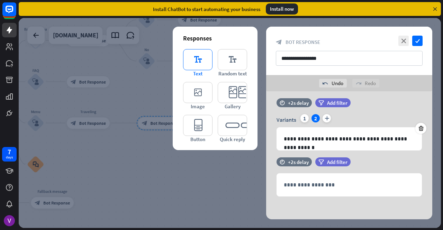
scroll to position [7, 0]
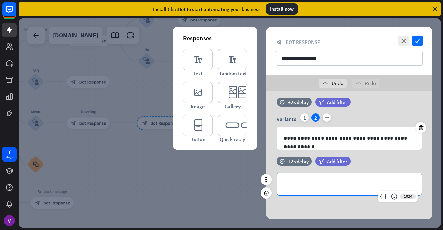
click at [415, 184] on div "**********" at bounding box center [349, 184] width 145 height 23
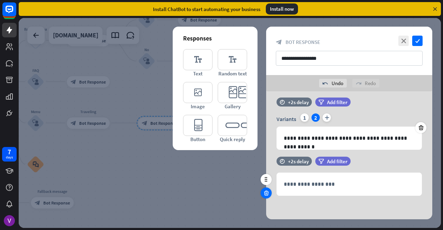
click at [265, 192] on icon at bounding box center [266, 193] width 7 height 6
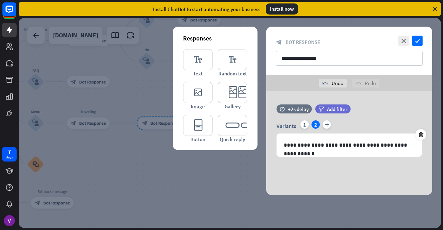
scroll to position [0, 0]
click at [416, 39] on icon "check" at bounding box center [418, 41] width 10 height 10
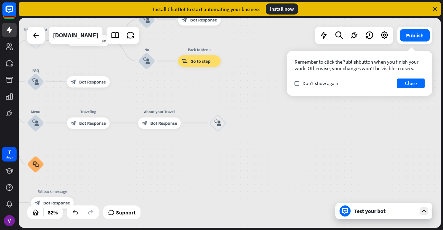
click at [425, 208] on icon at bounding box center [424, 211] width 6 height 6
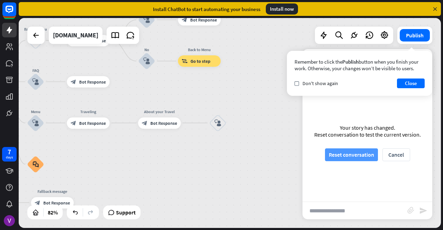
click at [354, 150] on button "Reset conversation" at bounding box center [351, 155] width 53 height 13
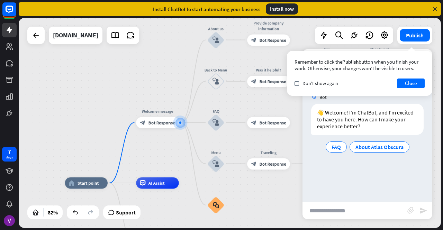
click at [334, 215] on input "text" at bounding box center [355, 210] width 105 height 17
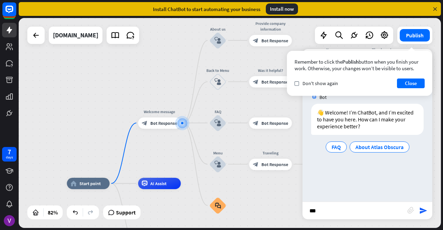
type input "****"
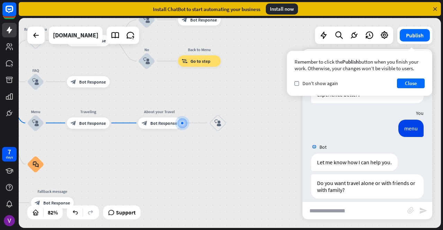
scroll to position [39, 0]
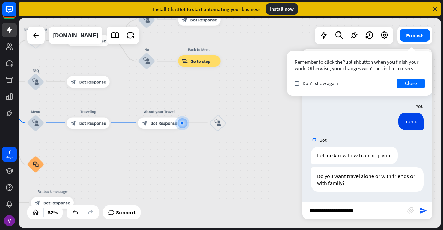
type input "**********"
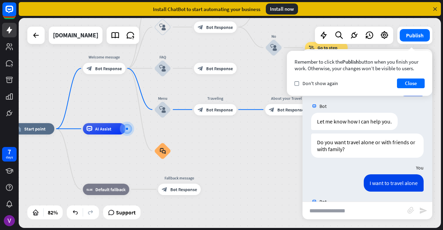
scroll to position [368, 0]
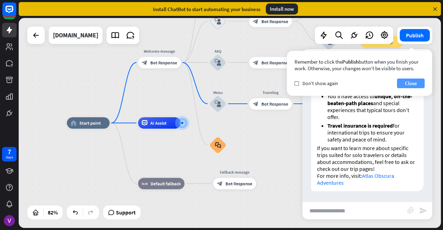
click at [412, 88] on button "Close" at bounding box center [411, 84] width 28 height 10
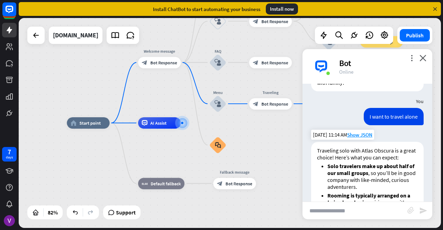
scroll to position [139, 0]
click at [424, 56] on icon "close" at bounding box center [423, 58] width 7 height 7
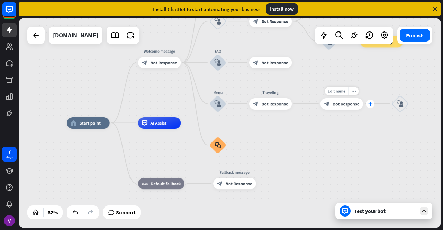
click at [370, 102] on icon "plus" at bounding box center [370, 104] width 4 height 4
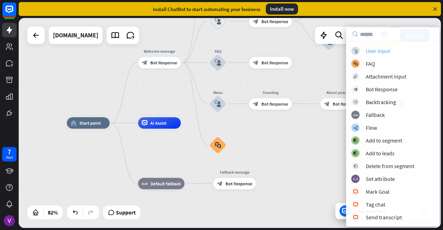
click at [378, 54] on div "User Input" at bounding box center [378, 50] width 24 height 7
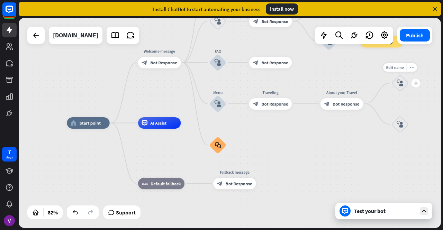
click at [411, 66] on icon "more_horiz" at bounding box center [412, 67] width 5 height 4
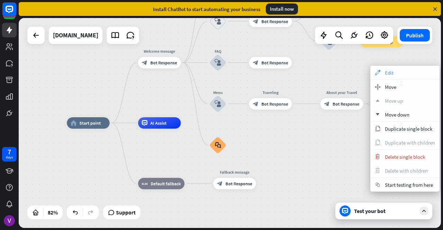
click at [398, 73] on div "appearance Edit" at bounding box center [405, 73] width 69 height 14
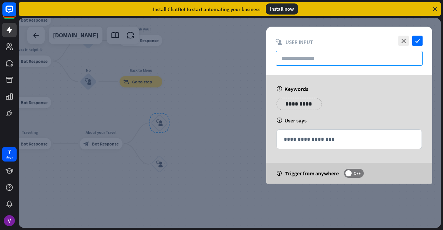
click at [347, 60] on input "text" at bounding box center [349, 58] width 147 height 15
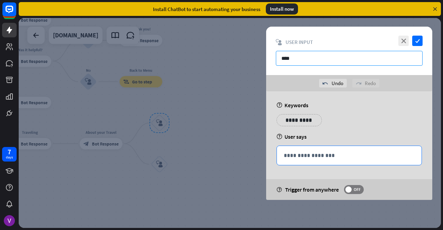
type input "****"
click at [320, 165] on div "**********" at bounding box center [349, 155] width 145 height 19
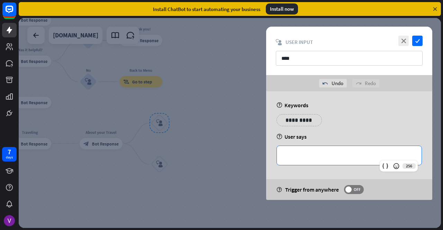
click at [316, 159] on p "**********" at bounding box center [349, 155] width 131 height 9
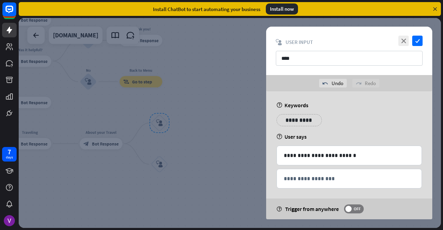
click at [415, 46] on div "close check block_user_input User Input ****" at bounding box center [349, 51] width 166 height 48
click at [417, 43] on icon "check" at bounding box center [418, 41] width 10 height 10
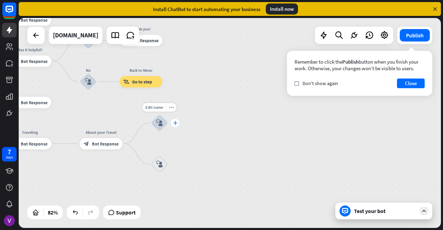
click at [174, 124] on icon "plus" at bounding box center [175, 123] width 4 height 4
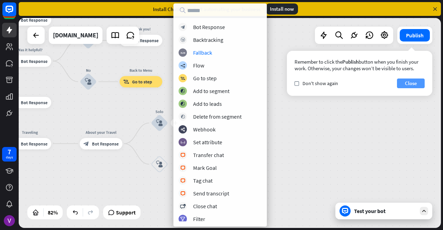
click at [421, 80] on button "Close" at bounding box center [411, 84] width 28 height 10
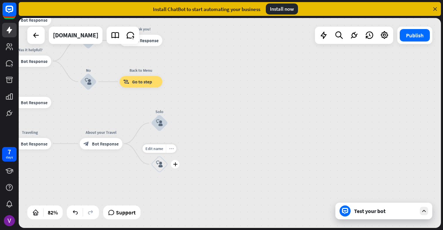
click at [171, 151] on div "more_horiz" at bounding box center [171, 148] width 10 height 9
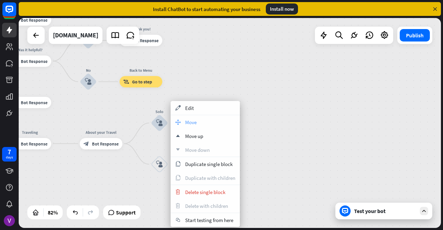
click at [193, 122] on span "Move" at bounding box center [190, 122] width 11 height 7
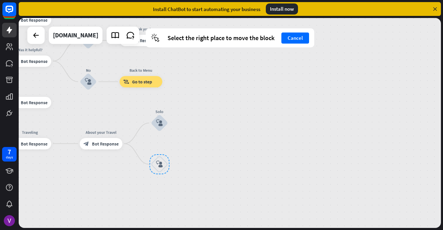
click at [160, 164] on div at bounding box center [160, 165] width 20 height 20
click at [168, 156] on div "block_user_input" at bounding box center [159, 164] width 17 height 17
click at [158, 168] on div at bounding box center [160, 165] width 20 height 20
click at [166, 162] on div at bounding box center [160, 165] width 20 height 20
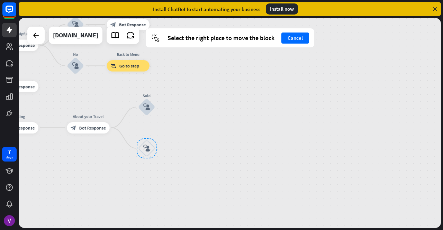
drag, startPoint x: 166, startPoint y: 162, endPoint x: 153, endPoint y: 146, distance: 20.5
click at [153, 146] on div at bounding box center [147, 149] width 20 height 20
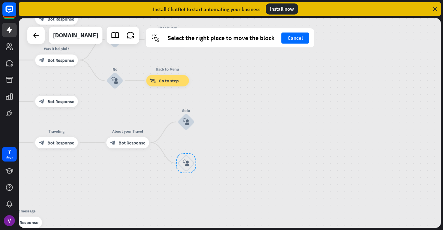
drag, startPoint x: 153, startPoint y: 146, endPoint x: 193, endPoint y: 160, distance: 43.1
click at [193, 160] on div at bounding box center [186, 163] width 20 height 20
click at [193, 160] on div at bounding box center [187, 163] width 20 height 20
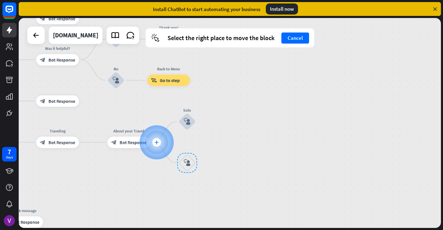
click at [154, 142] on div "plus" at bounding box center [156, 142] width 9 height 9
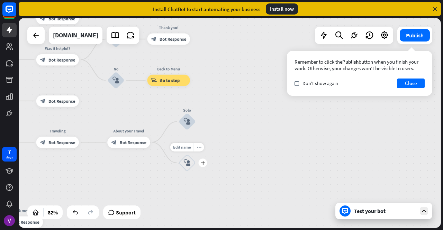
click at [201, 147] on div "more_horiz" at bounding box center [199, 147] width 10 height 9
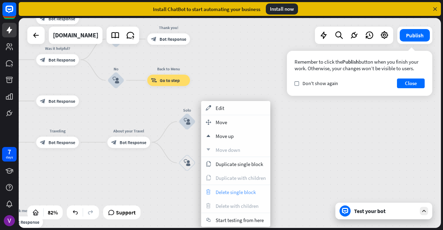
click at [228, 196] on div "trash Delete single block" at bounding box center [235, 192] width 69 height 14
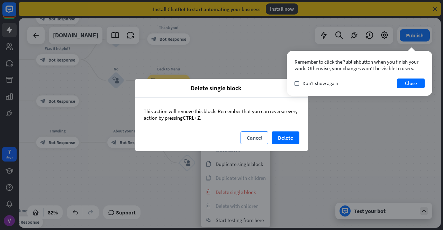
click at [258, 136] on button "Cancel" at bounding box center [255, 138] width 28 height 13
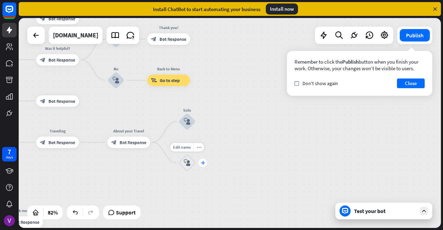
click at [205, 165] on div "plus" at bounding box center [203, 163] width 9 height 9
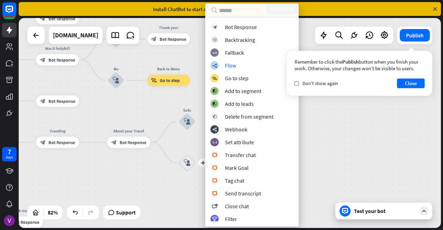
click at [148, 160] on div "home_2 Start point Welcome message block_bot_response Bot Response About us blo…" at bounding box center [230, 123] width 423 height 210
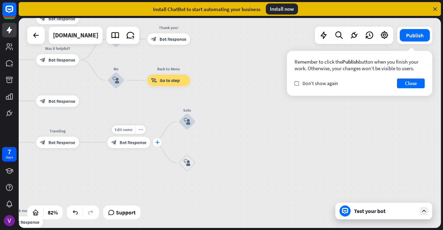
click at [154, 142] on div "plus" at bounding box center [157, 142] width 9 height 9
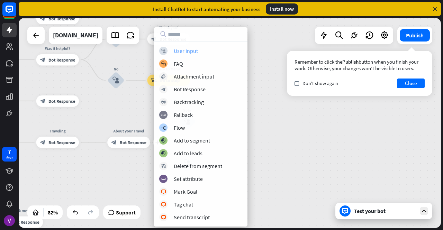
click at [198, 51] on div "block_user_input User Input" at bounding box center [200, 51] width 83 height 8
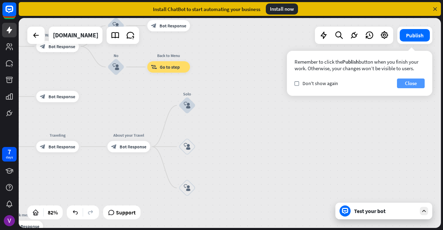
click at [416, 80] on button "Close" at bounding box center [411, 84] width 28 height 10
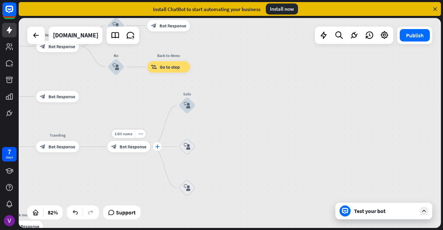
click at [156, 149] on icon "plus" at bounding box center [157, 147] width 4 height 4
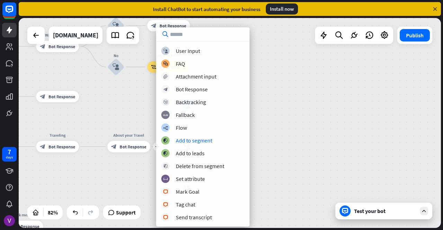
click at [275, 114] on div "home_2 Start point Welcome message block_bot_response Bot Response About us blo…" at bounding box center [230, 123] width 423 height 210
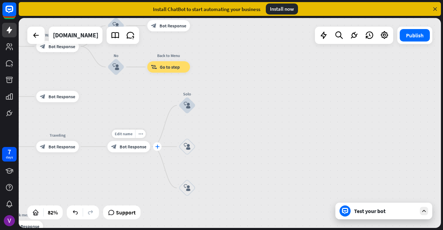
click at [158, 148] on icon "plus" at bounding box center [157, 147] width 4 height 4
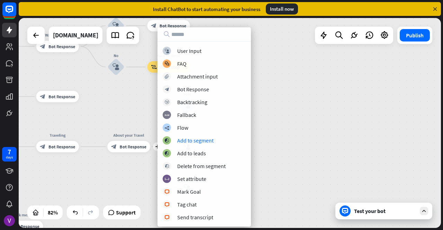
click at [302, 138] on div "home_2 Start point Welcome message block_bot_response Bot Response About us blo…" at bounding box center [230, 123] width 423 height 210
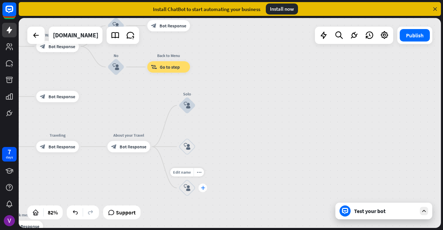
click at [202, 188] on icon "plus" at bounding box center [203, 188] width 4 height 4
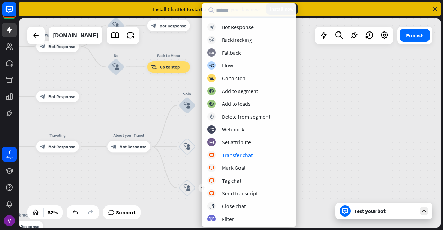
click at [338, 155] on div "home_2 Start point Welcome message block_bot_response Bot Response About us blo…" at bounding box center [230, 123] width 423 height 210
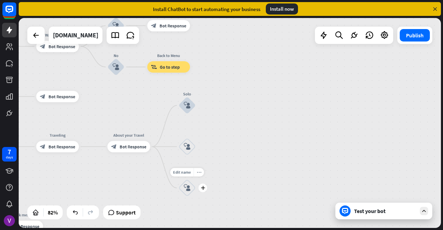
click at [196, 175] on div "more_horiz" at bounding box center [199, 172] width 10 height 9
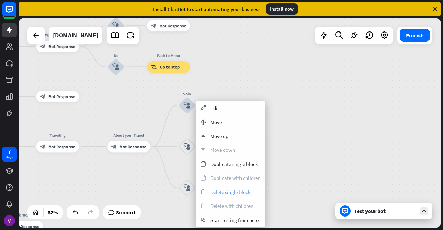
click at [221, 193] on span "Delete single block" at bounding box center [231, 192] width 40 height 7
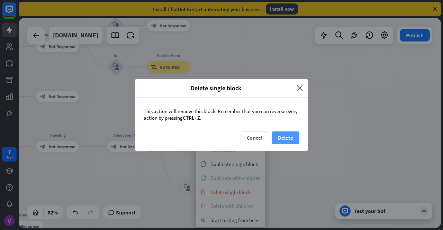
click at [284, 138] on button "Delete" at bounding box center [286, 138] width 28 height 13
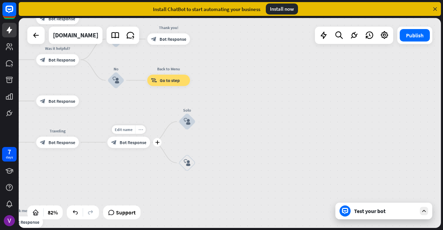
click at [142, 129] on icon "more_horiz" at bounding box center [141, 129] width 5 height 4
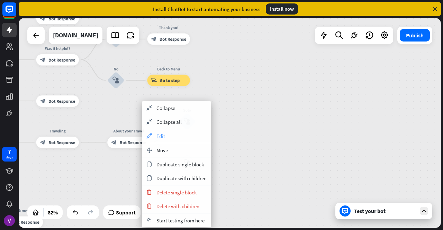
click at [172, 133] on div "appearance Edit" at bounding box center [176, 136] width 69 height 14
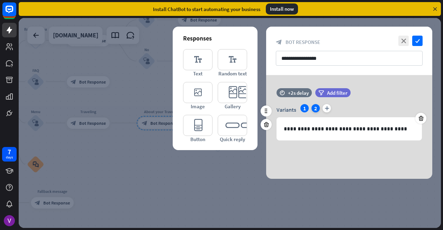
click at [314, 106] on div "2" at bounding box center [316, 108] width 8 height 8
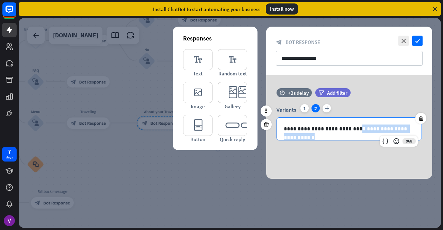
drag, startPoint x: 414, startPoint y: 128, endPoint x: 348, endPoint y: 130, distance: 65.8
click at [348, 130] on p "**********" at bounding box center [349, 129] width 131 height 9
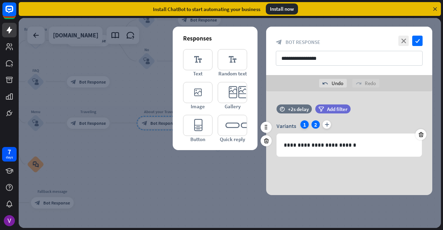
click at [307, 124] on div "1" at bounding box center [305, 125] width 8 height 8
click at [418, 133] on icon at bounding box center [421, 135] width 7 height 6
click at [418, 43] on icon "check" at bounding box center [418, 41] width 10 height 10
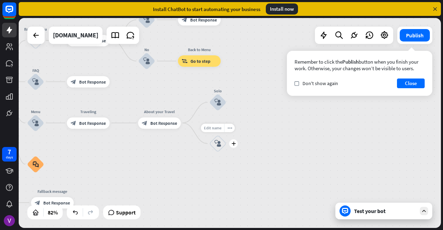
click at [209, 129] on span "Edit name" at bounding box center [213, 127] width 18 height 5
click at [227, 135] on div "Edit name more_horiz plus block_user_input" at bounding box center [218, 143] width 17 height 17
click at [230, 130] on icon "more_horiz" at bounding box center [230, 128] width 5 height 4
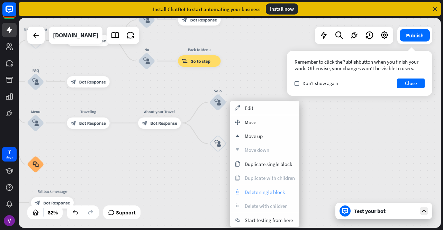
click at [261, 193] on span "Delete single block" at bounding box center [265, 192] width 40 height 7
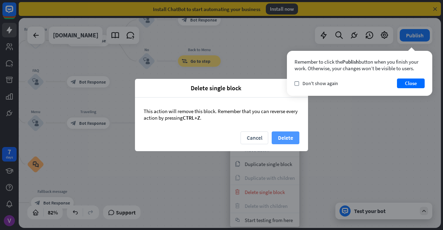
click at [288, 139] on button "Delete" at bounding box center [286, 138] width 28 height 13
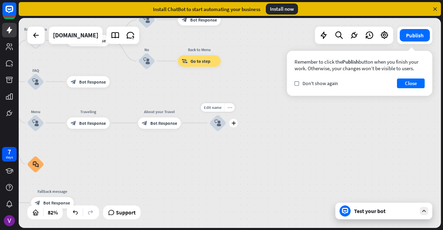
click at [229, 111] on div "more_horiz" at bounding box center [229, 107] width 10 height 9
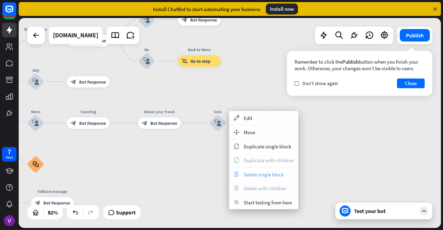
click at [247, 175] on span "Delete single block" at bounding box center [264, 174] width 40 height 7
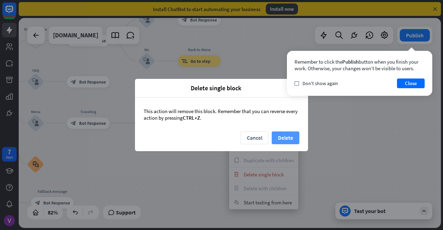
click at [288, 140] on button "Delete" at bounding box center [286, 138] width 28 height 13
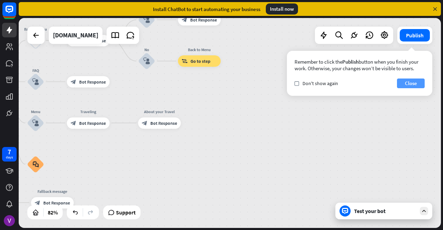
click at [411, 85] on button "Close" at bounding box center [411, 84] width 28 height 10
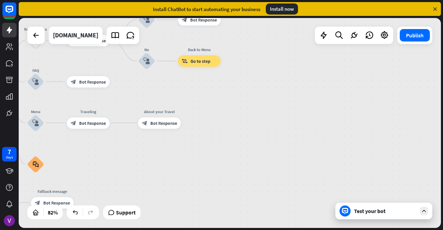
click at [427, 215] on div "Test your bot" at bounding box center [384, 211] width 97 height 17
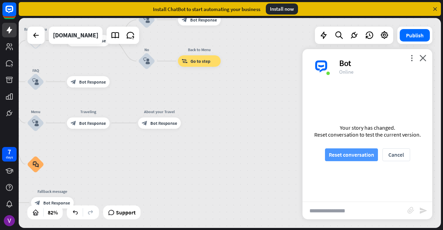
click at [364, 153] on button "Reset conversation" at bounding box center [351, 155] width 53 height 13
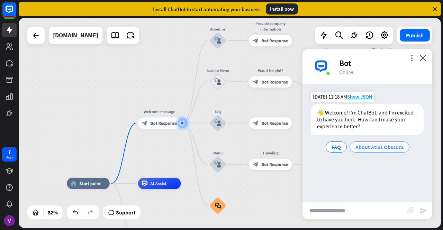
click at [357, 151] on div "About Atlas Obscura" at bounding box center [380, 147] width 60 height 11
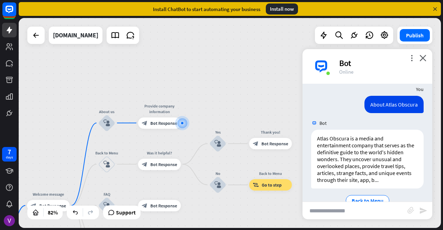
scroll to position [72, 0]
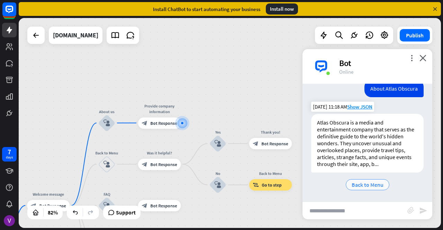
click at [362, 181] on div "Back to Menu" at bounding box center [368, 184] width 44 height 11
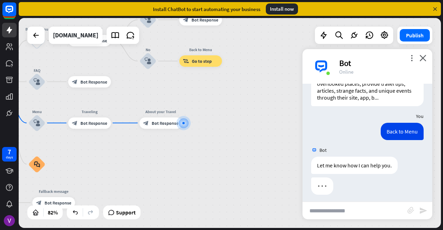
scroll to position [141, 0]
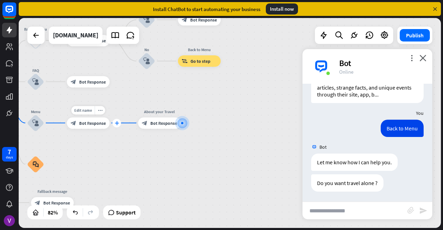
click at [115, 126] on div "plus" at bounding box center [117, 123] width 9 height 9
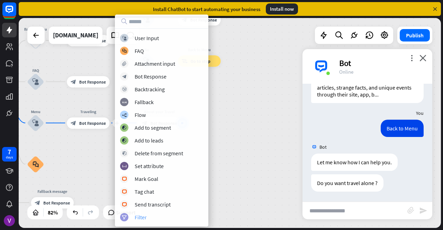
click at [145, 213] on div "filter Filter" at bounding box center [161, 217] width 83 height 8
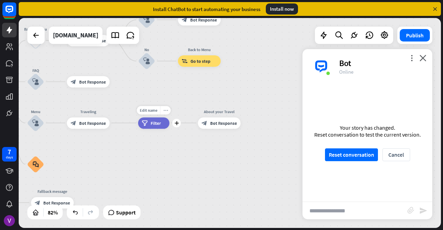
click at [162, 110] on div "more_horiz" at bounding box center [165, 110] width 10 height 9
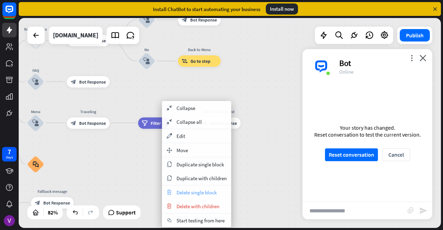
click at [193, 190] on span "Delete single block" at bounding box center [197, 192] width 40 height 7
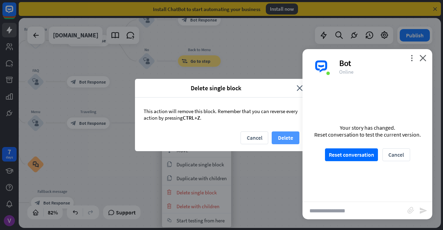
click at [278, 141] on button "Delete" at bounding box center [286, 138] width 28 height 13
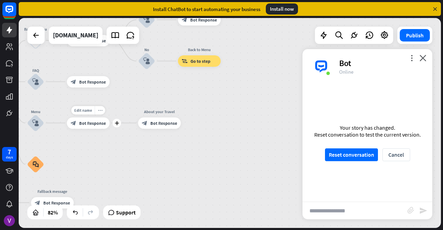
click at [100, 112] on icon "more_horiz" at bounding box center [100, 110] width 5 height 4
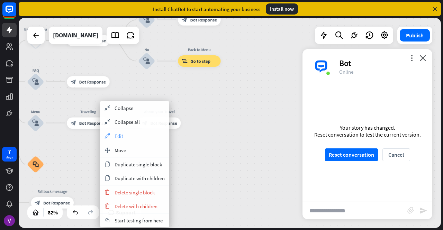
click at [126, 134] on div "appearance Edit" at bounding box center [134, 136] width 69 height 14
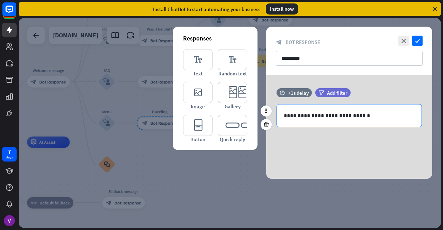
click at [363, 115] on p "**********" at bounding box center [349, 116] width 131 height 9
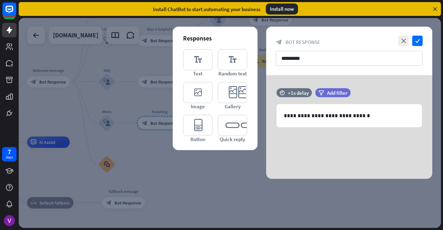
click at [317, 50] on div "close check block_bot_response Bot Response *********" at bounding box center [349, 51] width 166 height 48
click at [317, 61] on input "*********" at bounding box center [349, 58] width 147 height 15
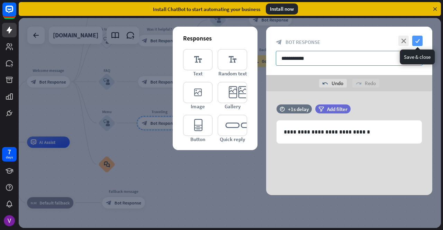
type input "**********"
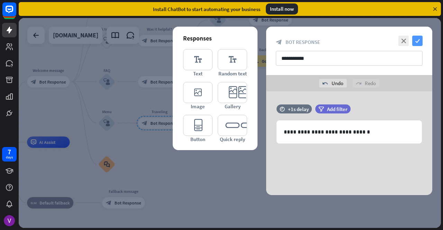
click at [416, 40] on icon "check" at bounding box center [418, 41] width 10 height 10
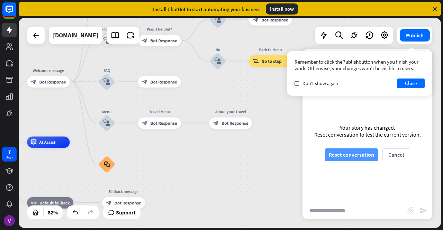
click at [347, 153] on button "Reset conversation" at bounding box center [351, 155] width 53 height 13
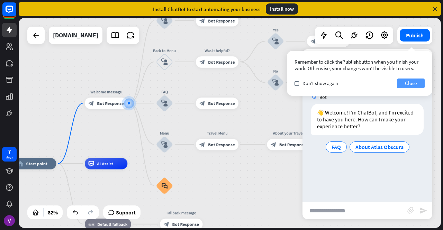
click at [403, 85] on button "Close" at bounding box center [411, 84] width 28 height 10
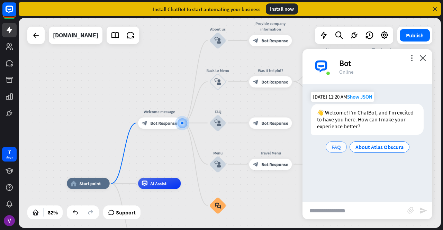
click at [337, 150] on span "FAQ" at bounding box center [336, 147] width 9 height 7
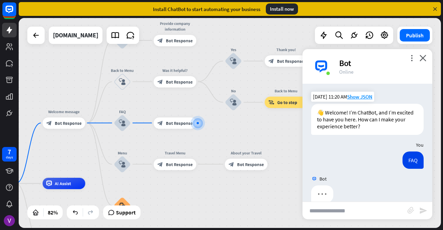
scroll to position [11, 0]
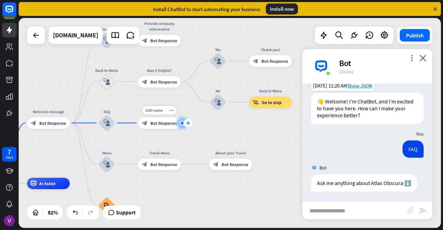
click at [187, 122] on icon "plus" at bounding box center [188, 123] width 4 height 4
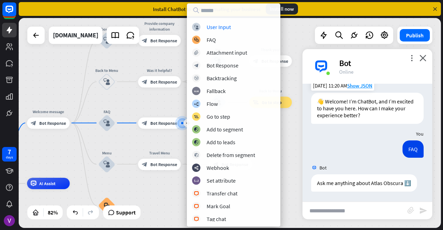
click at [166, 143] on div "home_2 Start point Welcome message block_bot_response Bot Response About us blo…" at bounding box center [230, 123] width 423 height 210
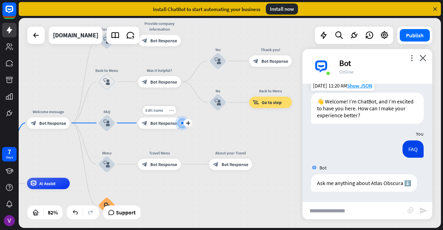
click at [174, 112] on div "more_horiz" at bounding box center [171, 110] width 10 height 9
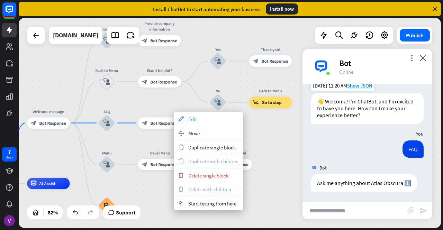
click at [194, 117] on span "Edit" at bounding box center [192, 119] width 9 height 7
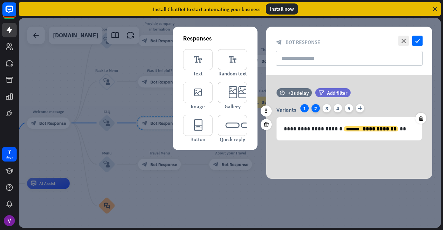
click at [316, 108] on div "2" at bounding box center [316, 108] width 8 height 8
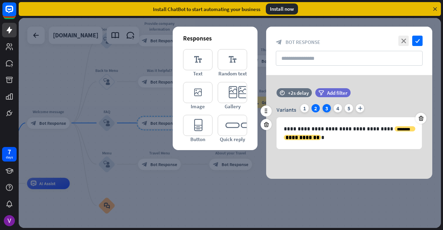
click at [327, 109] on div "3" at bounding box center [327, 108] width 8 height 8
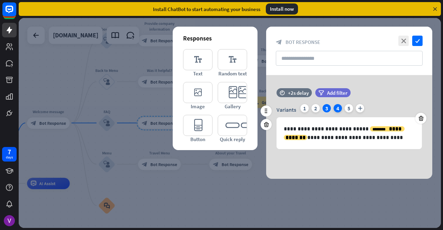
click at [335, 108] on div "4" at bounding box center [338, 108] width 8 height 8
click at [350, 109] on div "5" at bounding box center [349, 108] width 8 height 8
click at [400, 39] on icon "close" at bounding box center [404, 41] width 10 height 10
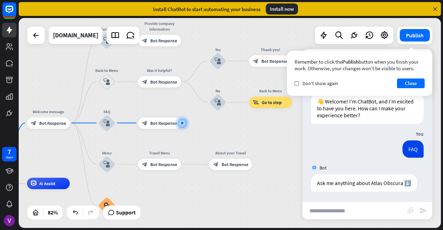
click at [328, 209] on input "text" at bounding box center [355, 210] width 105 height 17
type input "**********"
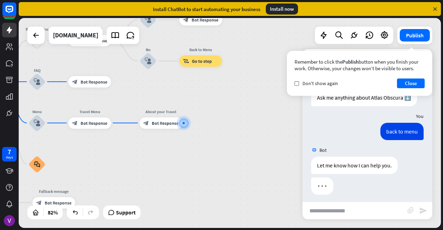
scroll to position [100, 0]
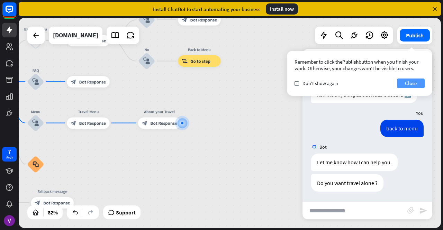
click at [402, 84] on button "Close" at bounding box center [411, 84] width 28 height 10
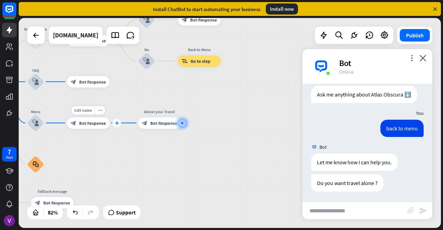
click at [117, 122] on icon "plus" at bounding box center [117, 123] width 4 height 4
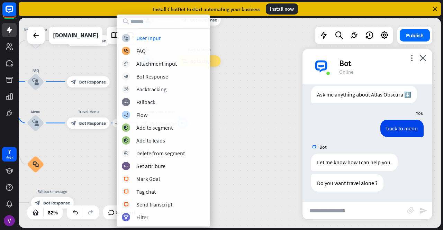
click at [103, 157] on div "home_2 Start point Welcome message block_bot_response Bot Response About us blo…" at bounding box center [59, 228] width 348 height 173
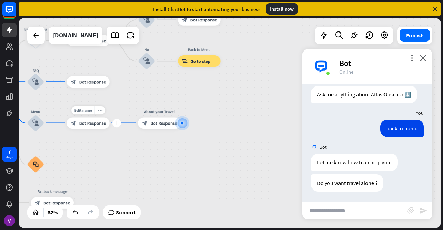
click at [99, 108] on icon "more_horiz" at bounding box center [100, 110] width 5 height 4
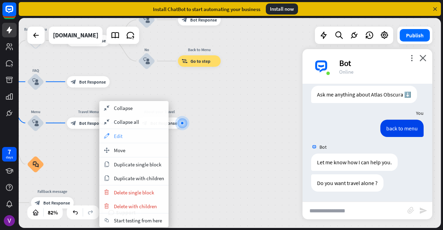
click at [120, 134] on span "Edit" at bounding box center [118, 136] width 9 height 7
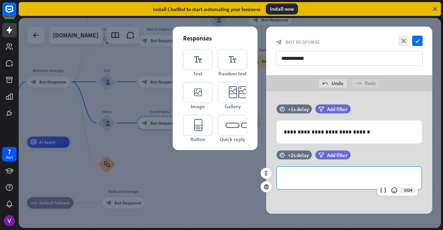
click at [312, 178] on p "**********" at bounding box center [349, 178] width 131 height 9
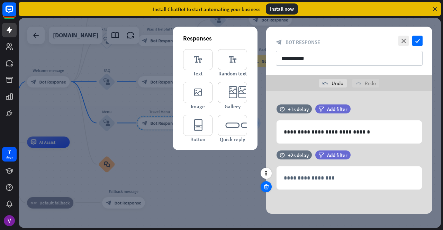
click at [265, 185] on icon at bounding box center [266, 187] width 7 height 6
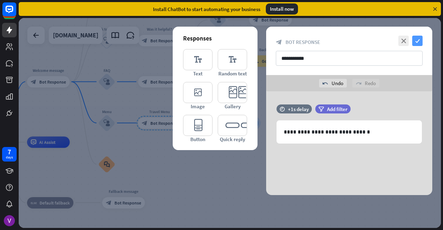
click at [417, 39] on icon "check" at bounding box center [418, 41] width 10 height 10
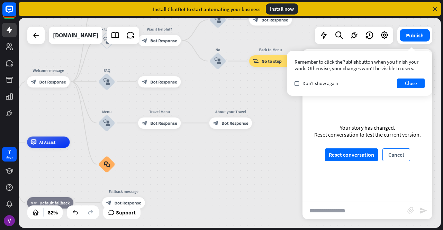
click at [394, 159] on button "Cancel" at bounding box center [397, 155] width 28 height 13
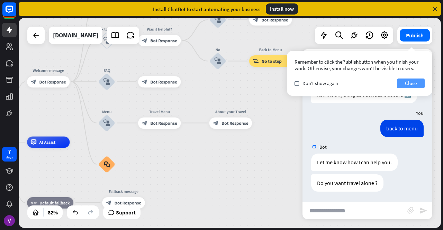
click at [411, 82] on button "Close" at bounding box center [411, 84] width 28 height 10
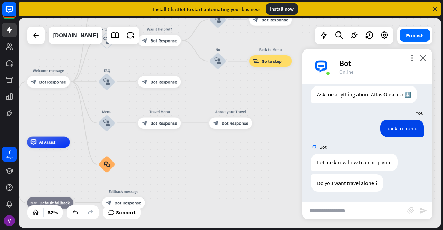
click at [350, 212] on input "text" at bounding box center [355, 210] width 105 height 17
type input "**********"
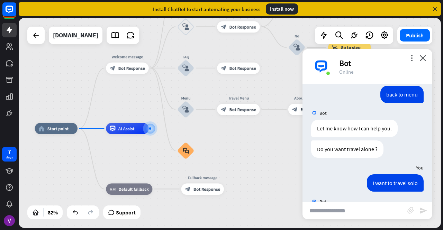
scroll to position [414, 0]
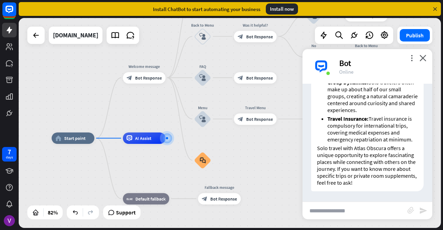
drag, startPoint x: 261, startPoint y: 146, endPoint x: 222, endPoint y: 174, distance: 48.1
click at [222, 174] on div "home_2 Start point Welcome message block_bot_response Bot Response About us blo…" at bounding box center [226, 225] width 348 height 173
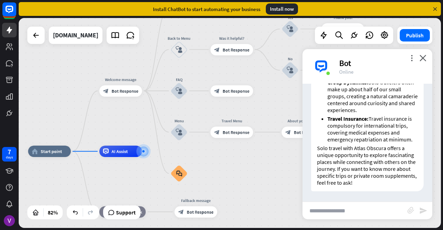
click at [428, 60] on div "more_vert close Bot Online" at bounding box center [368, 66] width 130 height 35
click at [422, 60] on icon "close" at bounding box center [423, 58] width 7 height 7
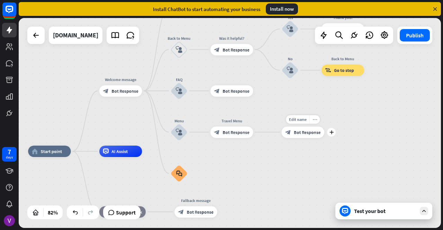
click at [314, 118] on icon "more_horiz" at bounding box center [315, 119] width 5 height 4
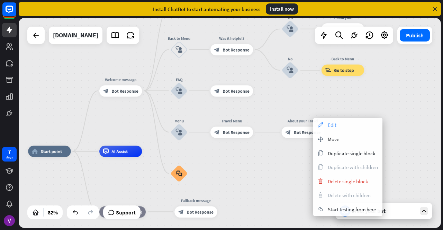
click at [330, 126] on span "Edit" at bounding box center [332, 125] width 9 height 7
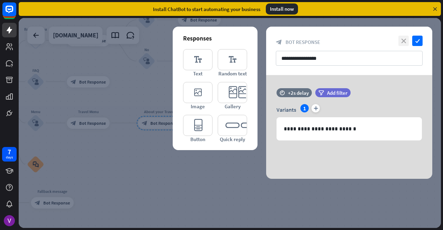
click at [405, 40] on icon "close" at bounding box center [404, 41] width 10 height 10
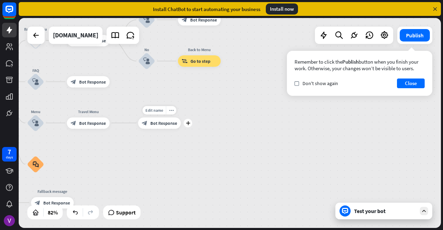
click at [173, 117] on div "Edit name more_horiz plus block_bot_response Bot Response" at bounding box center [159, 122] width 43 height 11
click at [170, 106] on div "more_horiz" at bounding box center [171, 110] width 10 height 9
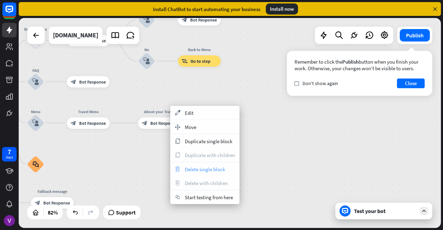
click at [192, 168] on span "Delete single block" at bounding box center [205, 169] width 40 height 7
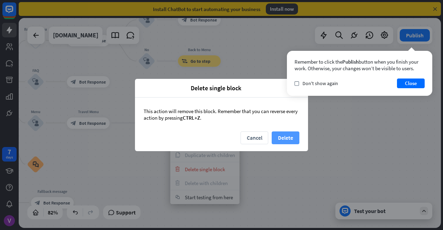
click at [283, 134] on button "Delete" at bounding box center [286, 138] width 28 height 13
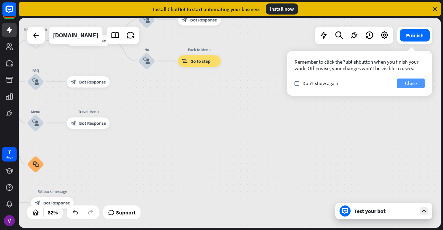
click at [408, 82] on button "Close" at bounding box center [411, 84] width 28 height 10
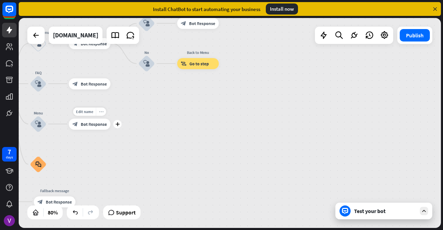
click at [100, 112] on icon "more_horiz" at bounding box center [101, 111] width 5 height 4
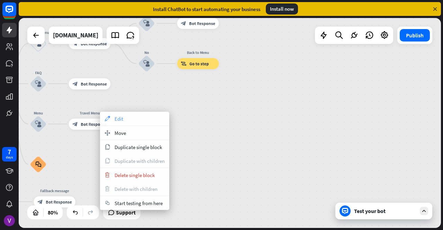
click at [113, 117] on div "appearance Edit" at bounding box center [134, 119] width 69 height 14
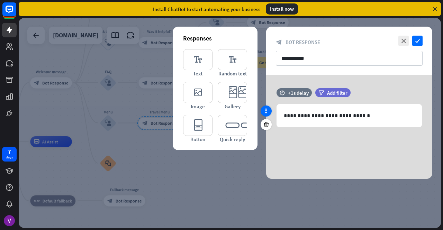
click at [270, 113] on div at bounding box center [266, 111] width 11 height 11
click at [268, 113] on icon at bounding box center [266, 111] width 6 height 6
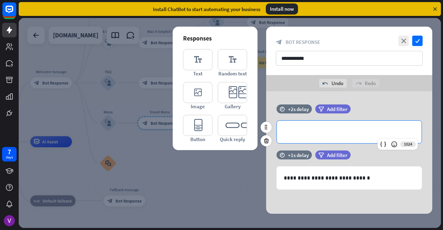
click at [335, 133] on p "**********" at bounding box center [349, 132] width 131 height 9
click at [381, 145] on icon at bounding box center [383, 144] width 7 height 7
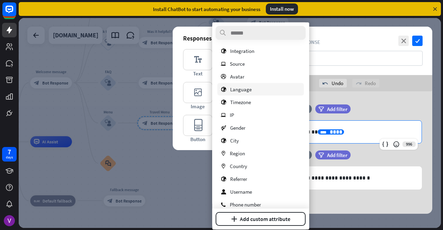
scroll to position [178, 0]
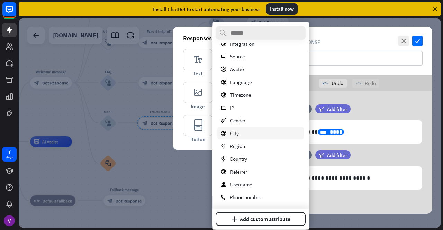
click at [242, 137] on div "[GEOGRAPHIC_DATA]" at bounding box center [261, 133] width 87 height 12
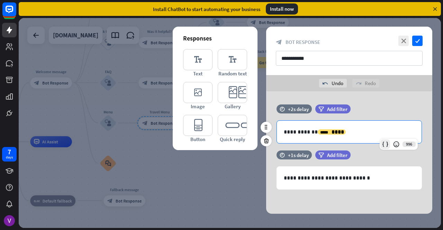
click at [385, 145] on icon at bounding box center [385, 144] width 7 height 7
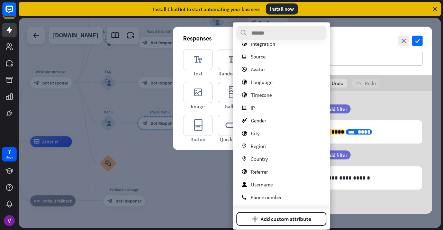
click at [390, 104] on div "**********" at bounding box center [349, 152] width 166 height 123
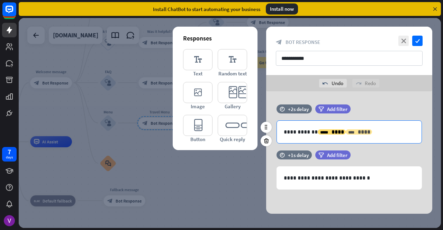
click at [358, 130] on span "****" at bounding box center [364, 132] width 12 height 5
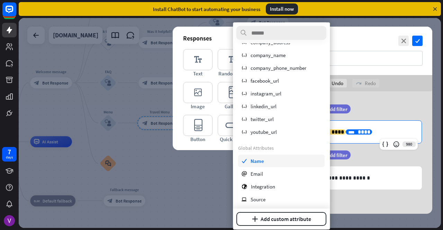
scroll to position [35, 0]
click at [255, 160] on span "Name" at bounding box center [258, 160] width 14 height 7
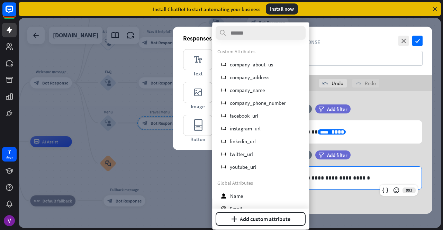
click at [362, 176] on p "**********" at bounding box center [349, 178] width 131 height 9
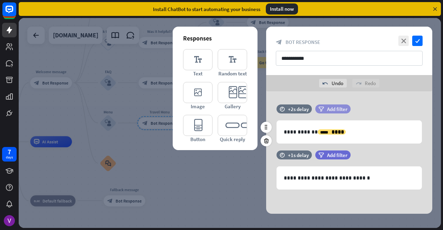
click at [333, 107] on span "Add filter" at bounding box center [337, 109] width 20 height 7
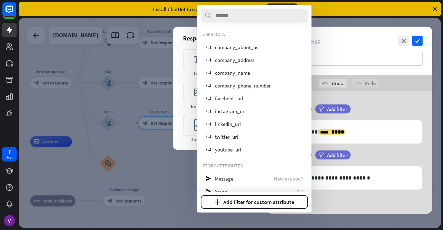
click at [382, 117] on div "filter Add filter" at bounding box center [351, 113] width 70 height 16
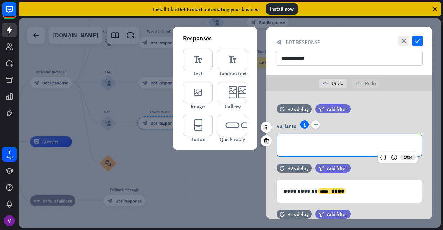
click at [314, 150] on div "**********" at bounding box center [349, 145] width 145 height 23
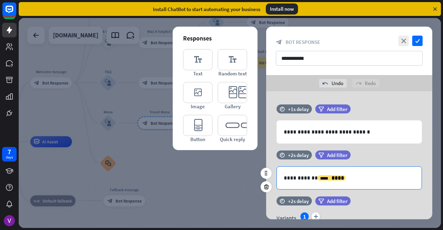
scroll to position [53, 0]
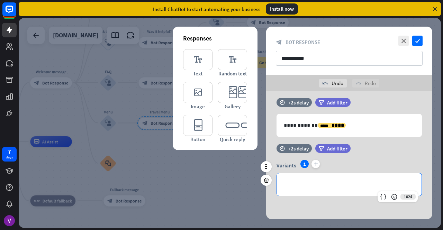
click at [306, 181] on p "**********" at bounding box center [349, 184] width 131 height 9
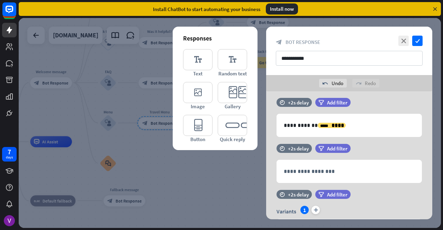
scroll to position [98, 0]
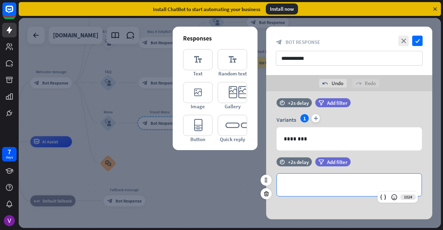
click at [299, 192] on div "**********" at bounding box center [349, 185] width 145 height 23
click at [386, 196] on icon at bounding box center [383, 197] width 7 height 7
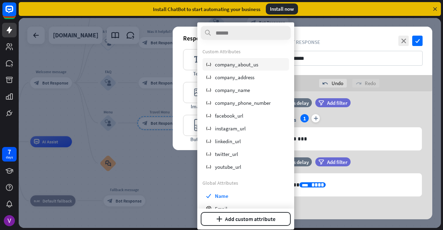
click at [258, 63] on span "company_about_us" at bounding box center [236, 64] width 43 height 7
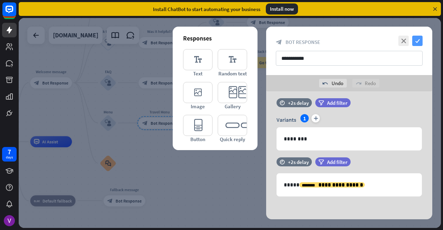
click at [418, 40] on icon "check" at bounding box center [418, 41] width 10 height 10
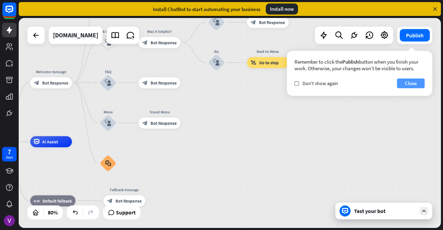
click at [417, 85] on button "Close" at bounding box center [411, 84] width 28 height 10
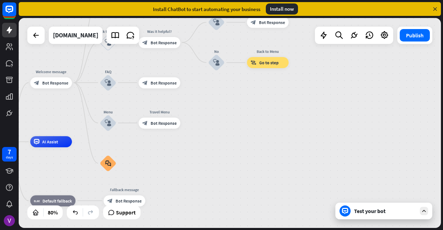
click at [427, 214] on div at bounding box center [424, 211] width 8 height 8
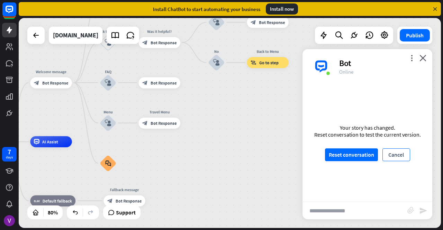
click at [396, 150] on button "Cancel" at bounding box center [397, 155] width 28 height 13
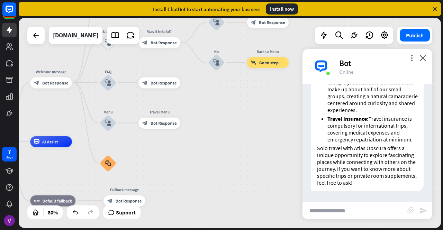
click at [361, 208] on input "text" at bounding box center [355, 210] width 105 height 17
type input "****"
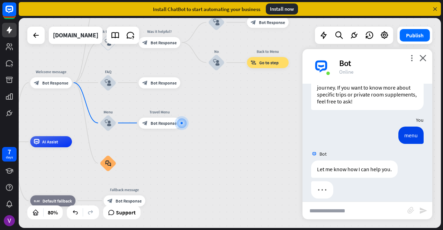
scroll to position [502, 0]
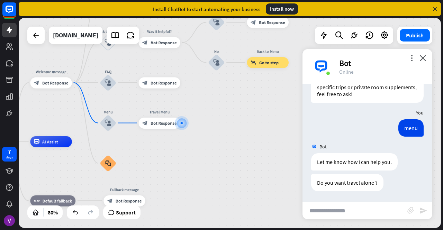
click at [380, 208] on input "text" at bounding box center [355, 210] width 105 height 17
type input "***"
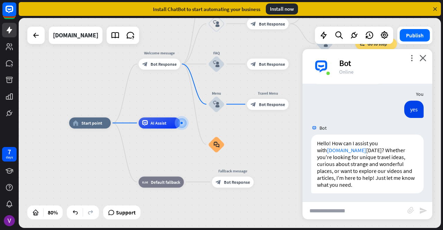
scroll to position [612, 0]
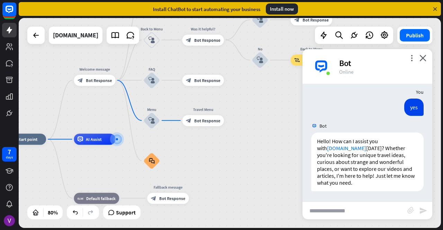
drag, startPoint x: 264, startPoint y: 133, endPoint x: 197, endPoint y: 150, distance: 69.1
click at [197, 150] on div "home_2 Start point Welcome message block_bot_response Bot Response About us blo…" at bounding box center [174, 224] width 339 height 169
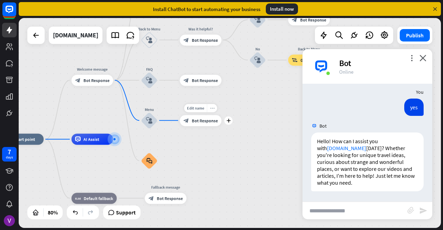
click at [213, 111] on div "more_horiz" at bounding box center [212, 108] width 10 height 8
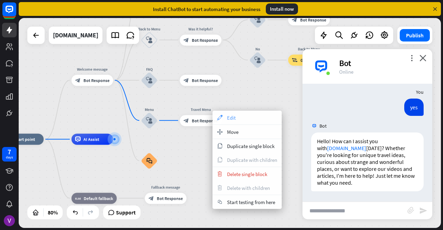
click at [232, 120] on span "Edit" at bounding box center [231, 118] width 9 height 7
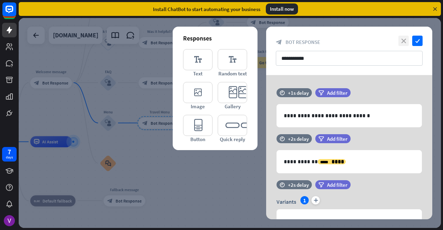
click at [403, 40] on icon "close" at bounding box center [404, 41] width 10 height 10
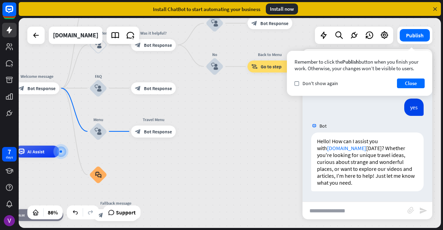
drag, startPoint x: 146, startPoint y: 152, endPoint x: 157, endPoint y: 186, distance: 35.5
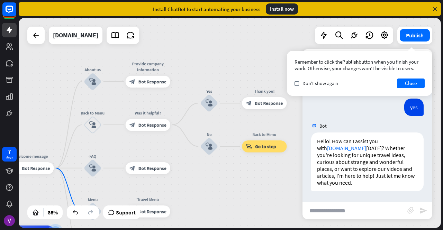
drag, startPoint x: 224, startPoint y: 141, endPoint x: 212, endPoint y: 199, distance: 59.4
click at [212, 199] on div "home_2 Start point Welcome message block_bot_response Bot Response About us blo…" at bounding box center [230, 123] width 423 height 210
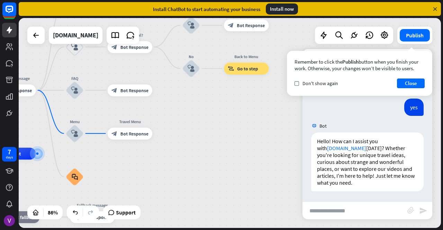
drag, startPoint x: 212, startPoint y: 199, endPoint x: 194, endPoint y: 119, distance: 82.1
click at [194, 119] on div "home_2 Start point Welcome message block_bot_response Bot Response About us blo…" at bounding box center [230, 123] width 423 height 210
click at [417, 83] on button "Close" at bounding box center [411, 84] width 28 height 10
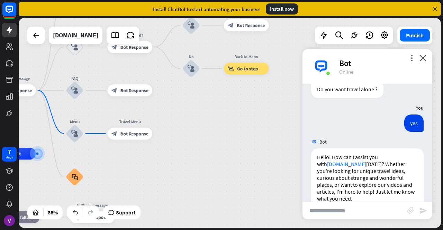
scroll to position [612, 0]
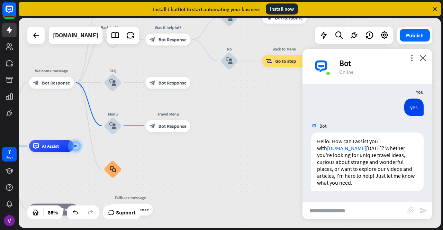
drag, startPoint x: 173, startPoint y: 161, endPoint x: 212, endPoint y: 153, distance: 40.2
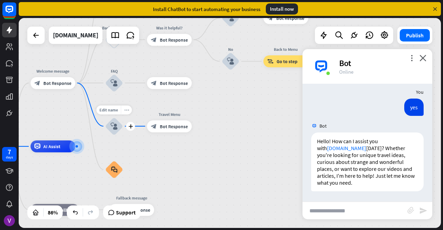
click at [127, 111] on icon "more_horiz" at bounding box center [126, 110] width 5 height 5
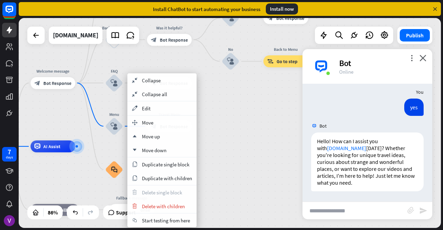
click at [218, 135] on div "home_2 Start point Welcome message block_bot_response Bot Response About us blo…" at bounding box center [230, 123] width 423 height 210
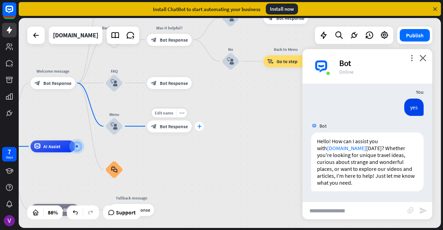
click at [199, 128] on icon "plus" at bounding box center [199, 126] width 5 height 4
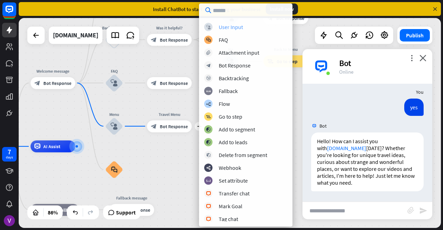
click at [230, 30] on div "User Input" at bounding box center [231, 27] width 24 height 7
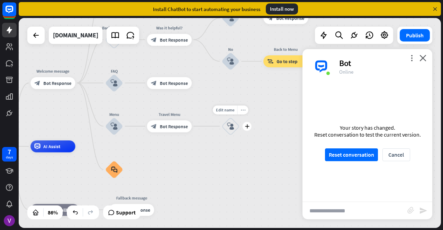
click at [244, 107] on div "more_horiz" at bounding box center [243, 110] width 11 height 9
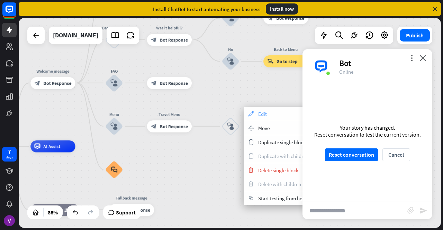
click at [264, 114] on span "Edit" at bounding box center [262, 114] width 9 height 7
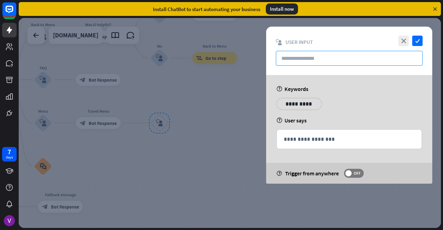
click at [326, 56] on input "text" at bounding box center [349, 58] width 147 height 15
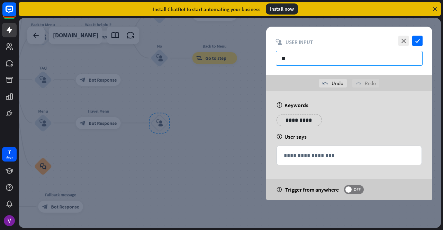
type input "*"
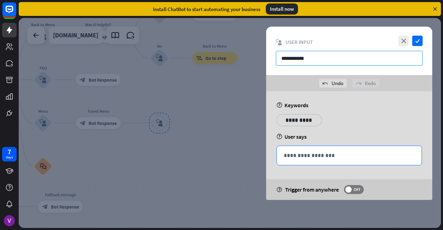
type input "**********"
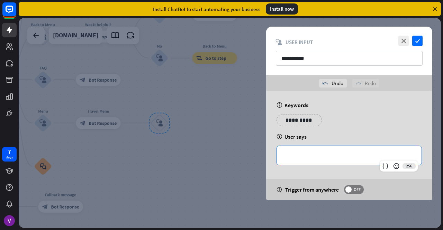
click at [315, 156] on p "**********" at bounding box center [349, 155] width 131 height 9
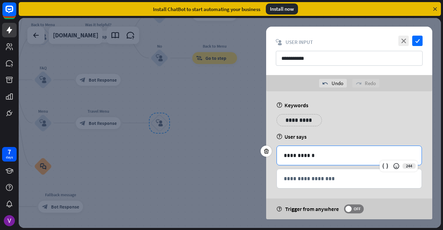
click at [383, 171] on div "244" at bounding box center [399, 166] width 38 height 11
click at [387, 165] on icon at bounding box center [385, 166] width 7 height 7
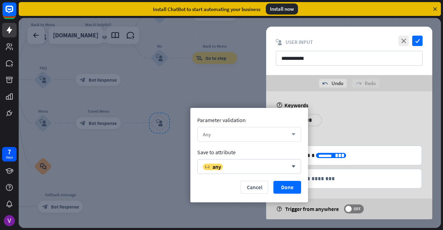
click at [293, 134] on icon "arrow_down" at bounding box center [292, 135] width 8 height 4
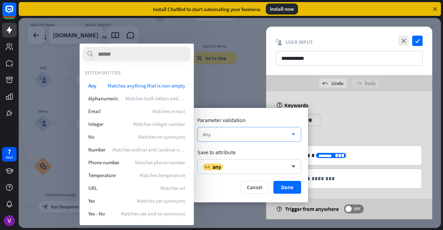
click at [293, 134] on icon "arrow_down" at bounding box center [292, 135] width 8 height 4
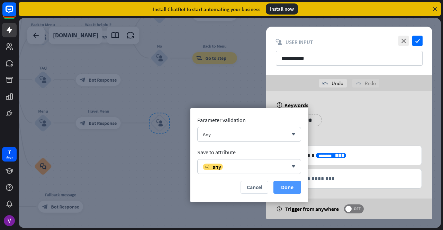
click at [289, 189] on button "Done" at bounding box center [288, 187] width 28 height 13
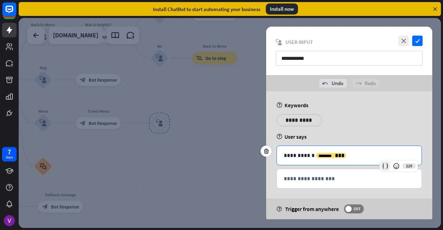
click at [384, 167] on icon at bounding box center [385, 166] width 7 height 7
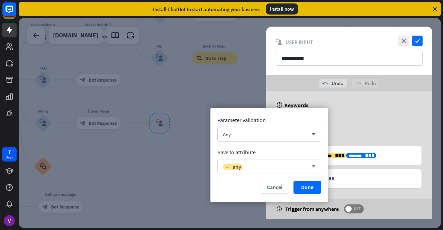
click at [314, 168] on icon "arrow_down" at bounding box center [312, 167] width 8 height 4
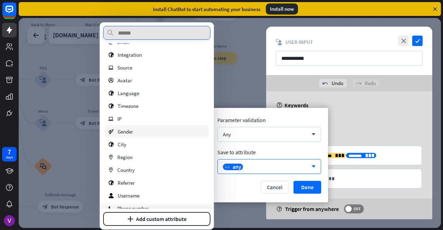
scroll to position [178, 0]
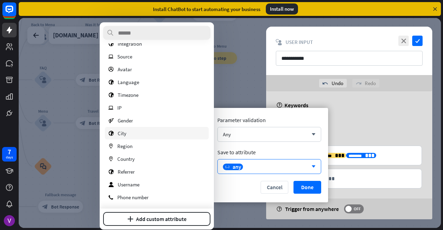
click at [132, 129] on div "[GEOGRAPHIC_DATA]" at bounding box center [157, 133] width 104 height 12
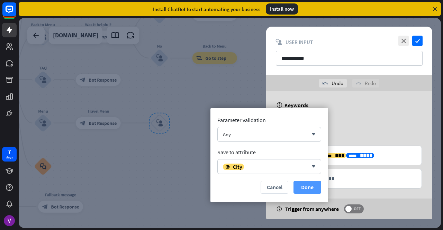
click at [310, 191] on button "Done" at bounding box center [308, 187] width 28 height 13
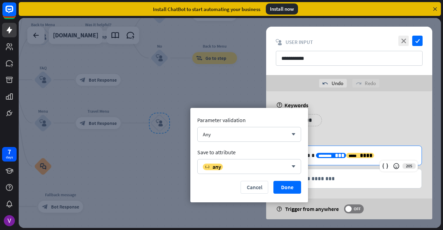
click at [319, 155] on icon "********" at bounding box center [325, 156] width 13 height 4
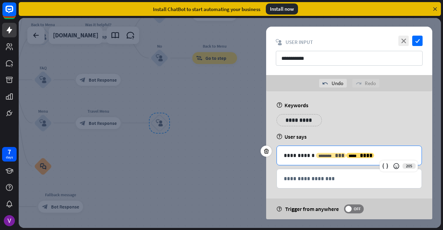
click at [319, 155] on icon "********" at bounding box center [325, 156] width 13 height 4
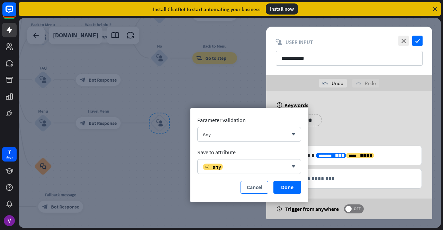
click at [258, 191] on button "Cancel" at bounding box center [255, 187] width 28 height 13
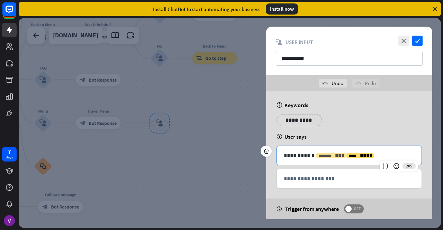
click at [335, 153] on span "***" at bounding box center [339, 155] width 9 height 5
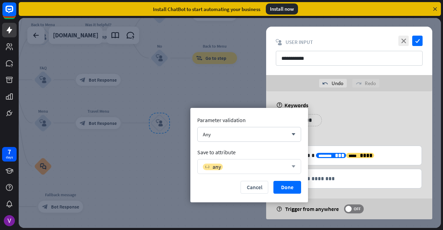
click at [287, 165] on div "variable any" at bounding box center [245, 167] width 85 height 7
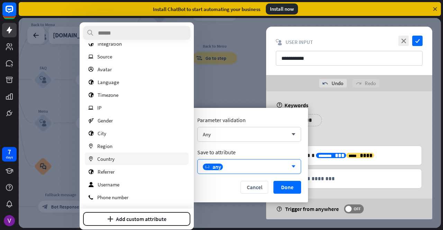
click at [122, 165] on div "marker Country" at bounding box center [137, 159] width 104 height 12
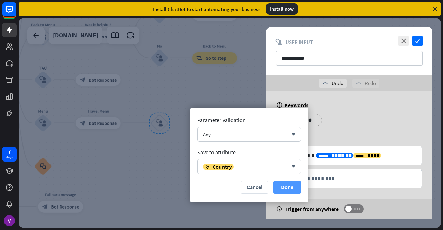
click at [283, 183] on button "Done" at bounding box center [288, 187] width 28 height 13
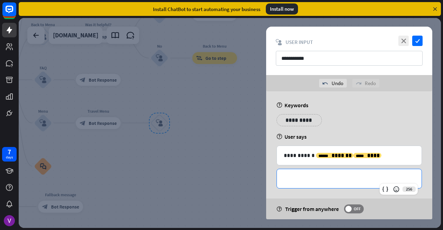
click at [306, 177] on p "**********" at bounding box center [349, 179] width 131 height 9
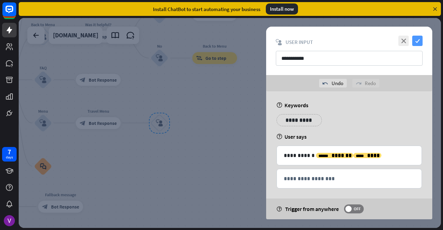
click at [419, 41] on icon "check" at bounding box center [418, 41] width 10 height 10
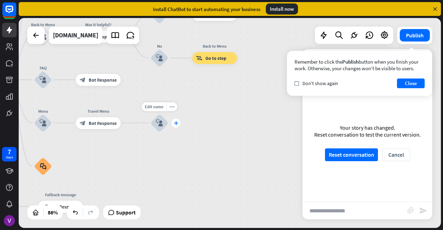
click at [177, 126] on div "plus" at bounding box center [175, 123] width 9 height 9
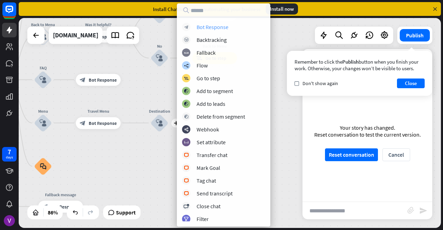
click at [221, 28] on div "Bot Response" at bounding box center [213, 27] width 32 height 7
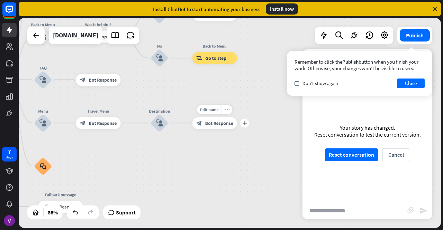
click at [229, 112] on div "more_horiz" at bounding box center [227, 109] width 11 height 9
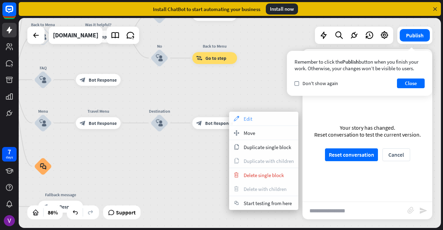
click at [242, 122] on div "appearance Edit" at bounding box center [263, 119] width 69 height 14
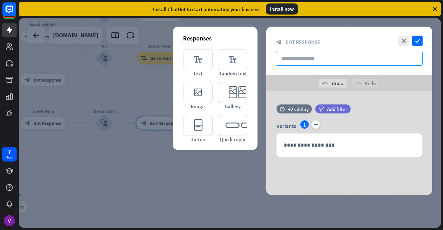
click at [308, 61] on input "text" at bounding box center [349, 58] width 147 height 15
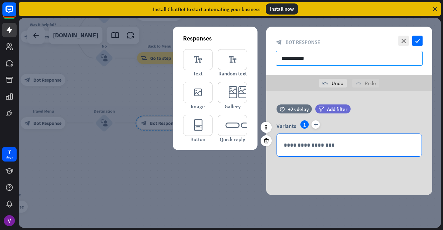
type input "**********"
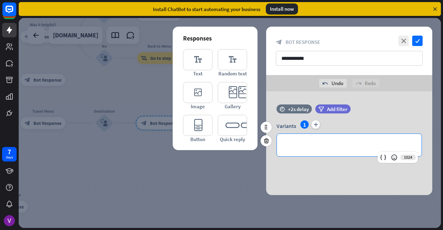
click at [307, 150] on div "**********" at bounding box center [349, 145] width 145 height 23
click at [380, 154] on icon at bounding box center [383, 157] width 7 height 7
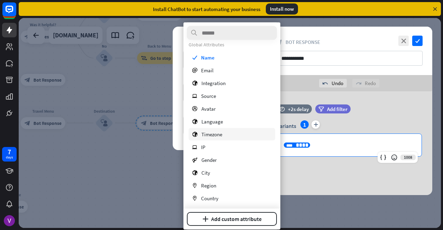
scroll to position [178, 0]
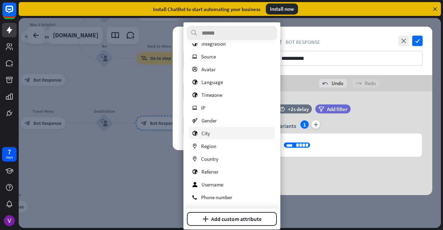
click at [223, 129] on div "[GEOGRAPHIC_DATA]" at bounding box center [232, 133] width 87 height 12
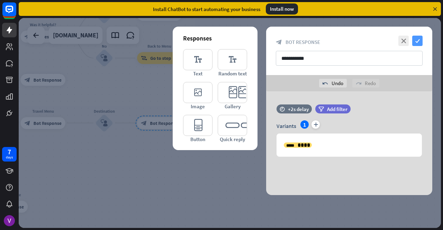
click at [421, 42] on icon "check" at bounding box center [418, 41] width 10 height 10
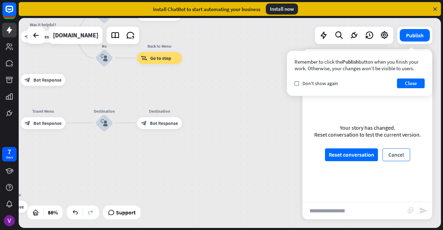
click at [399, 156] on button "Cancel" at bounding box center [397, 155] width 28 height 13
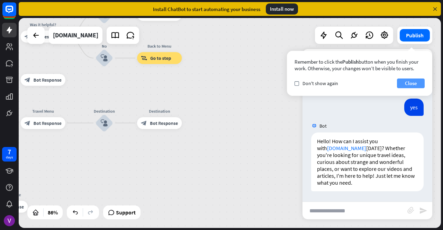
click at [415, 86] on button "Close" at bounding box center [411, 84] width 28 height 10
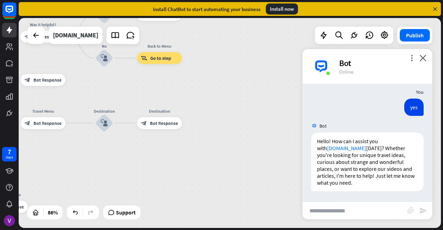
click at [350, 219] on input "text" at bounding box center [355, 210] width 105 height 17
type input "****"
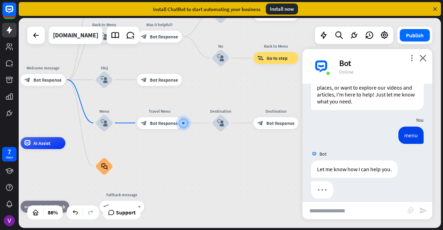
scroll to position [700, 0]
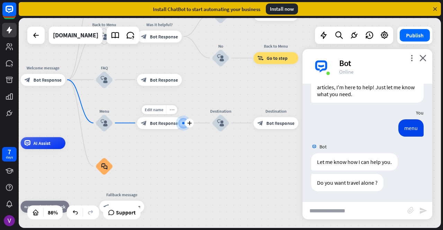
click at [174, 109] on div "more_horiz" at bounding box center [171, 109] width 11 height 9
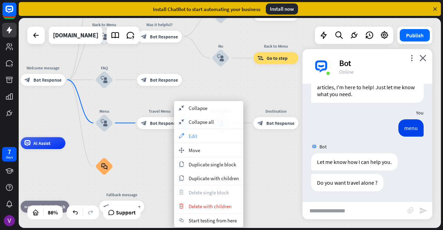
click at [199, 136] on div "appearance Edit" at bounding box center [208, 136] width 69 height 14
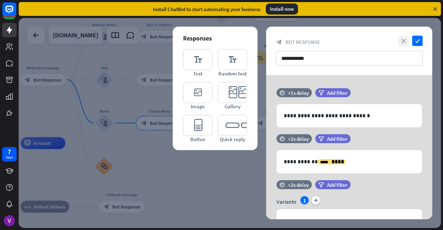
click at [402, 41] on icon "close" at bounding box center [404, 41] width 10 height 10
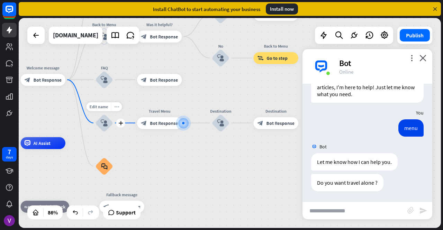
click at [117, 108] on icon "more_horiz" at bounding box center [116, 107] width 5 height 5
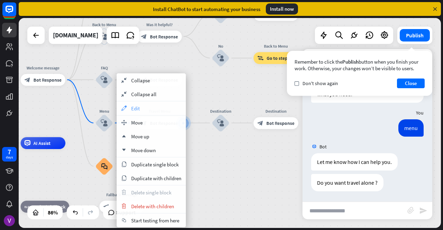
click at [135, 103] on div "appearance Edit" at bounding box center [151, 109] width 69 height 14
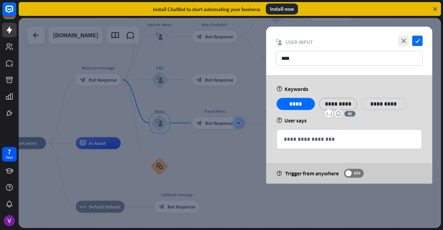
click at [328, 102] on p "*********" at bounding box center [339, 104] width 28 height 9
click at [294, 111] on div "**********" at bounding box center [350, 106] width 150 height 17
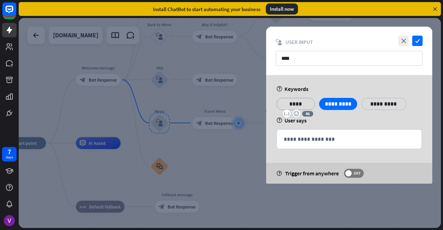
click at [297, 105] on p "****" at bounding box center [296, 104] width 28 height 9
click at [403, 37] on icon "close" at bounding box center [404, 41] width 10 height 10
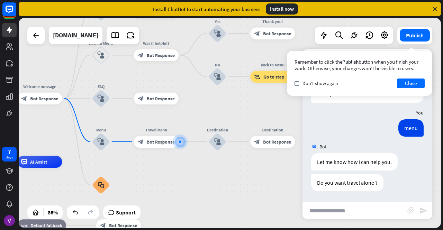
drag, startPoint x: 248, startPoint y: 148, endPoint x: 178, endPoint y: 165, distance: 71.8
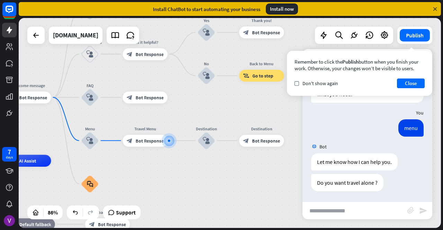
click at [351, 209] on input "text" at bounding box center [355, 210] width 105 height 17
type input "**********"
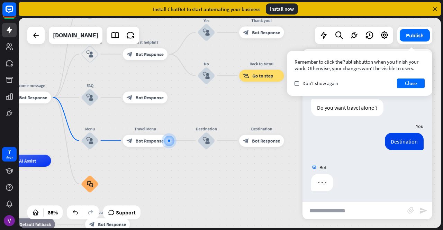
scroll to position [776, 0]
click at [409, 79] on button "Close" at bounding box center [411, 84] width 28 height 10
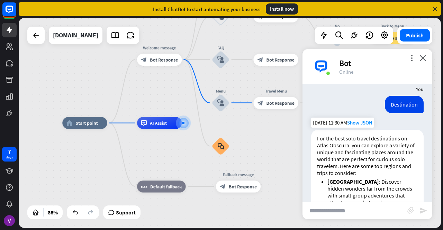
scroll to position [799, 0]
drag, startPoint x: 367, startPoint y: 150, endPoint x: 405, endPoint y: 152, distance: 37.8
click at [405, 152] on p "For the best solo travel destinations on Atlas Obscura, you can explore a varie…" at bounding box center [367, 156] width 101 height 42
drag, startPoint x: 280, startPoint y: 140, endPoint x: 231, endPoint y: 171, distance: 58.5
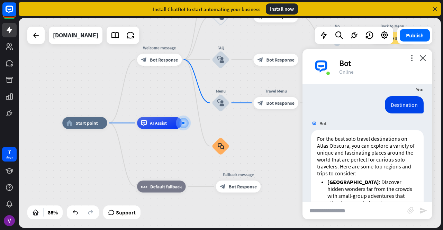
click at [231, 171] on div "home_2 Start point Welcome message block_bot_response Bot Response About us blo…" at bounding box center [244, 214] width 365 height 182
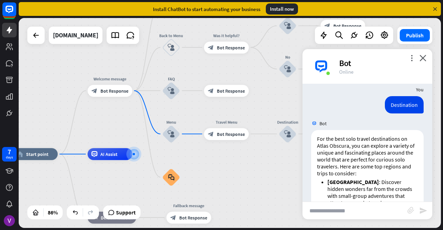
drag, startPoint x: 246, startPoint y: 167, endPoint x: 198, endPoint y: 179, distance: 49.2
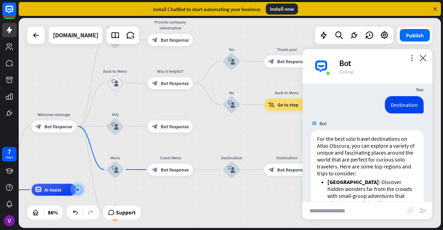
drag, startPoint x: 232, startPoint y: 178, endPoint x: 224, endPoint y: 204, distance: 26.4
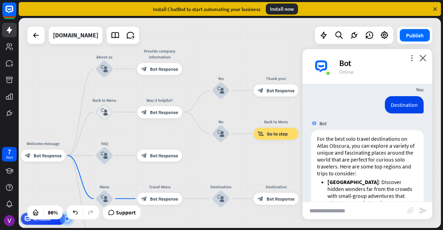
drag, startPoint x: 258, startPoint y: 134, endPoint x: 245, endPoint y: 165, distance: 33.8
click at [245, 165] on div "home_2 Start point Welcome message block_bot_response Bot Response About us blo…" at bounding box center [230, 123] width 423 height 210
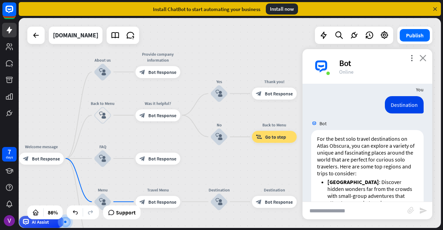
click at [423, 58] on icon "close" at bounding box center [423, 58] width 7 height 7
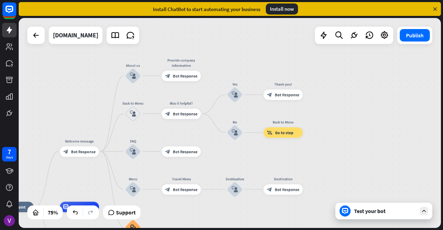
drag, startPoint x: 226, startPoint y: 171, endPoint x: 250, endPoint y: 138, distance: 41.0
click at [250, 138] on div "home_2 Start point Welcome message block_bot_response Bot Response About us blo…" at bounding box center [230, 123] width 423 height 210
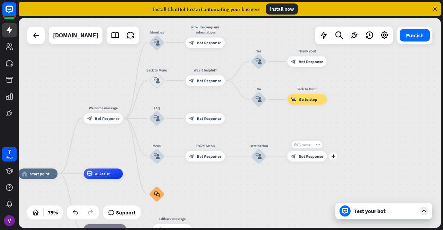
click at [316, 144] on icon "more_horiz" at bounding box center [318, 145] width 4 height 4
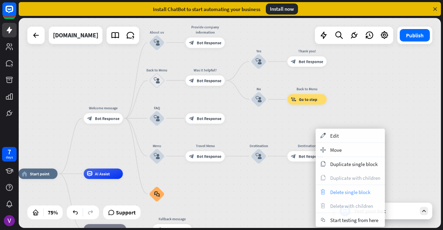
click at [339, 192] on span "Delete single block" at bounding box center [350, 192] width 40 height 7
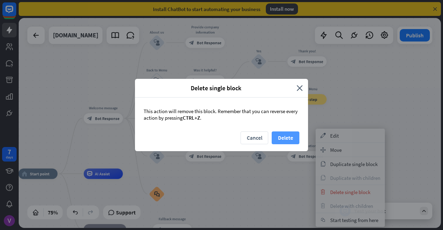
click at [289, 144] on button "Delete" at bounding box center [286, 138] width 28 height 13
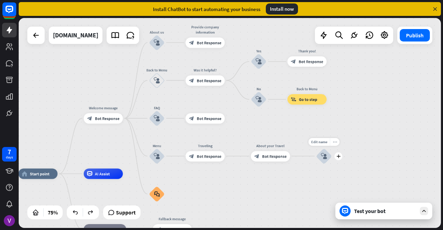
click at [336, 142] on icon "more_horiz" at bounding box center [335, 142] width 4 height 4
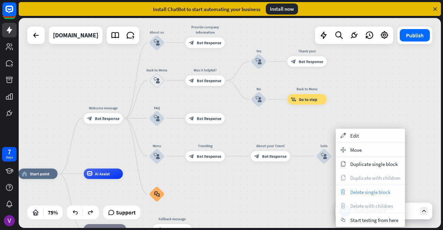
click at [356, 197] on div "trash Delete single block" at bounding box center [370, 192] width 69 height 14
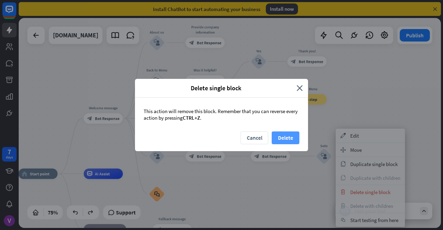
click at [281, 141] on button "Delete" at bounding box center [286, 138] width 28 height 13
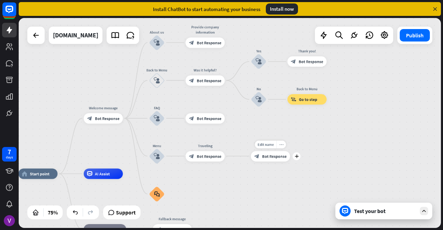
click at [281, 146] on icon "more_horiz" at bounding box center [282, 145] width 4 height 4
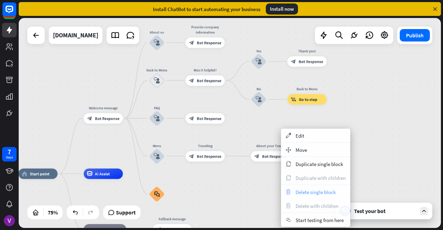
click at [301, 192] on span "Delete single block" at bounding box center [316, 192] width 40 height 7
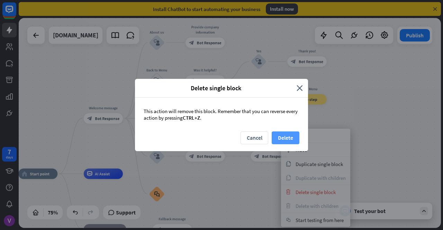
click at [286, 134] on button "Delete" at bounding box center [286, 138] width 28 height 13
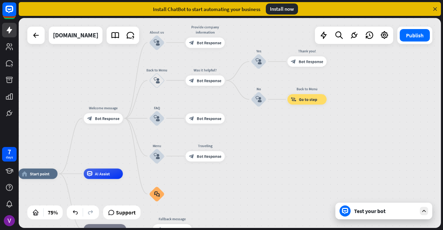
click at [427, 211] on div at bounding box center [424, 211] width 8 height 8
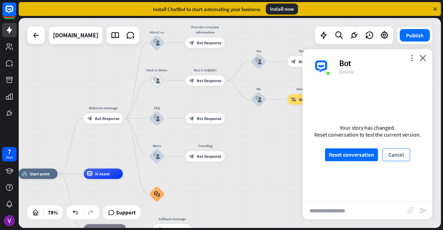
click at [404, 150] on button "Cancel" at bounding box center [397, 155] width 28 height 13
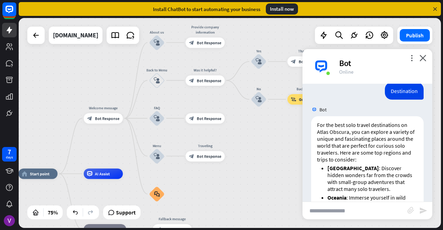
click at [370, 212] on input "text" at bounding box center [355, 210] width 105 height 17
type input "**********"
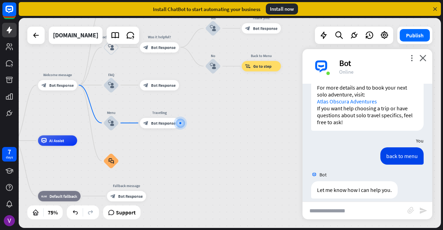
scroll to position [1181, 0]
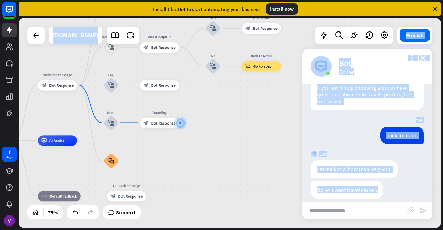
drag, startPoint x: 378, startPoint y: 183, endPoint x: 280, endPoint y: 184, distance: 97.7
click at [280, 184] on div "home_2 Start point Welcome message block_bot_response Bot Response About us blo…" at bounding box center [230, 123] width 423 height 210
click at [280, 184] on div "home_2 Start point Welcome message block_bot_response Bot Response About us blo…" at bounding box center [132, 220] width 319 height 159
click at [408, 182] on div "Do you want travel alone ? [DATE] 11:31 AM Show JSON" at bounding box center [368, 192] width 130 height 21
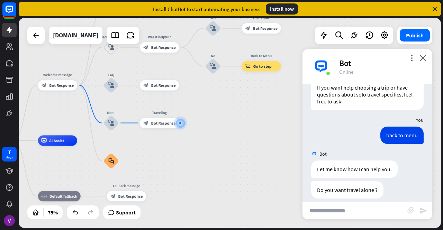
click at [328, 214] on input "text" at bounding box center [355, 210] width 105 height 17
type input "**********"
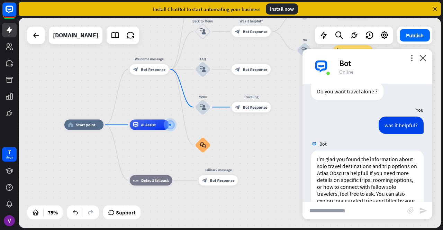
scroll to position [1318, 0]
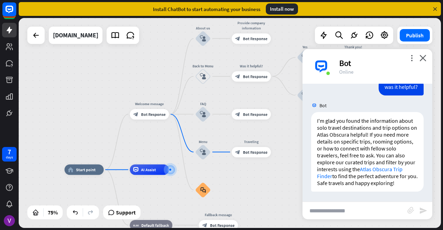
drag, startPoint x: 267, startPoint y: 150, endPoint x: 257, endPoint y: 199, distance: 50.2
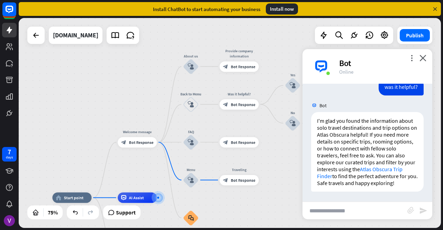
drag, startPoint x: 227, startPoint y: 96, endPoint x: 212, endPoint y: 127, distance: 34.9
click at [212, 127] on div "home_2 Start point Welcome message block_bot_response Bot Response About us blo…" at bounding box center [230, 123] width 423 height 210
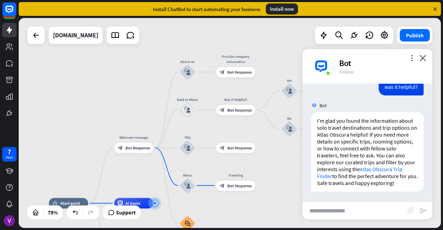
click at [332, 214] on input "text" at bounding box center [355, 210] width 105 height 17
type input "***"
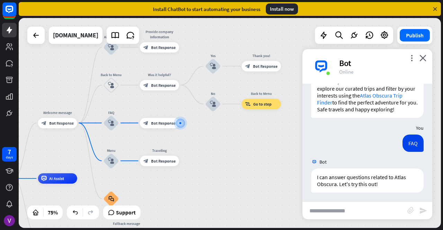
scroll to position [1393, 0]
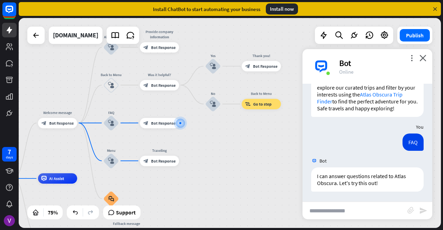
click at [326, 212] on input "text" at bounding box center [355, 210] width 105 height 17
type input "**********"
click at [420, 212] on icon "send" at bounding box center [424, 211] width 8 height 8
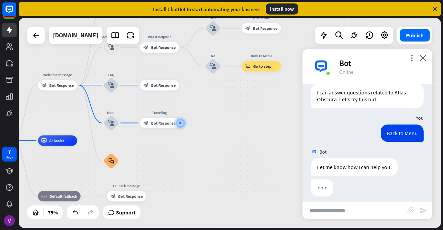
scroll to position [1482, 0]
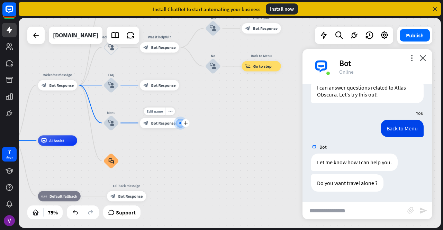
click at [171, 108] on div "more_horiz" at bounding box center [171, 111] width 10 height 8
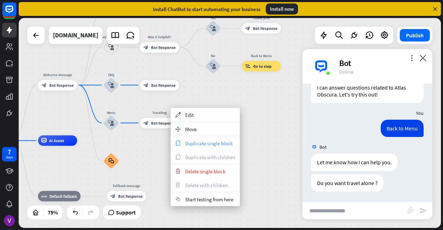
click at [199, 144] on span "Duplicate single block" at bounding box center [208, 143] width 47 height 7
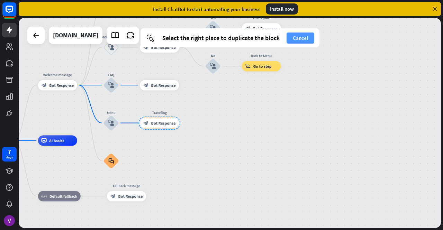
click at [298, 40] on button "Cancel" at bounding box center [301, 38] width 28 height 11
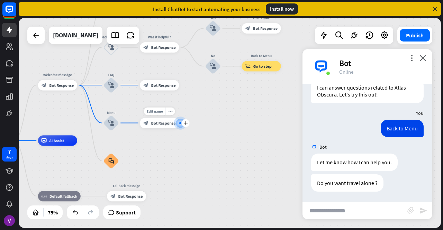
click at [169, 110] on icon "more_horiz" at bounding box center [170, 111] width 4 height 4
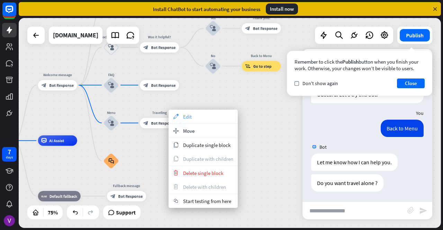
click at [187, 116] on span "Edit" at bounding box center [187, 117] width 9 height 7
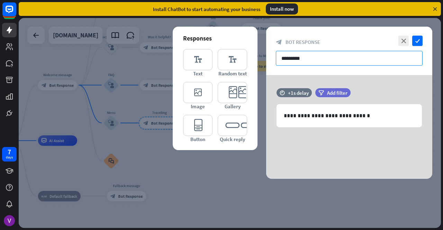
click at [321, 63] on input "*********" at bounding box center [349, 58] width 147 height 15
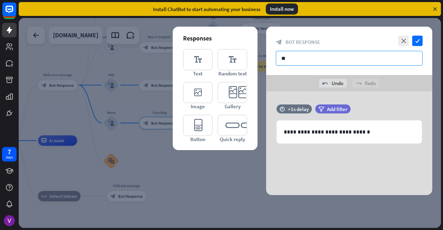
type input "*"
click at [330, 79] on div "undo Undo redo Redo" at bounding box center [349, 83] width 166 height 16
click at [330, 83] on div "undo Undo" at bounding box center [333, 83] width 28 height 9
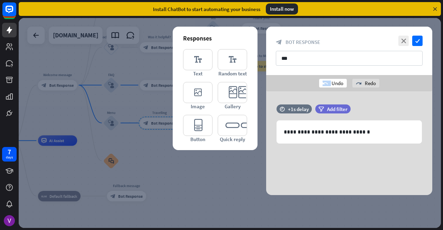
click at [330, 83] on div "undo Undo" at bounding box center [333, 83] width 28 height 9
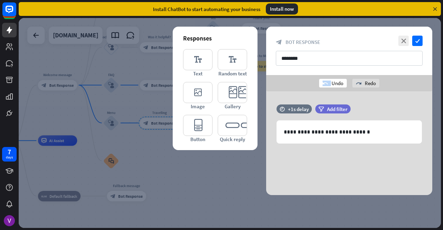
click at [330, 83] on div "undo Undo" at bounding box center [333, 83] width 28 height 9
click at [369, 77] on div "undo Undo redo Redo" at bounding box center [349, 83] width 166 height 16
click at [368, 85] on div "redo Redo" at bounding box center [366, 83] width 27 height 9
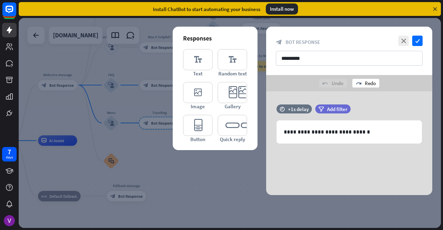
type input "********"
click at [400, 40] on icon "close" at bounding box center [404, 41] width 10 height 10
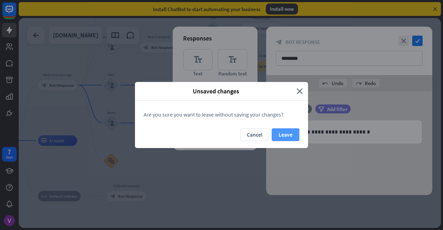
click at [292, 131] on button "Leave" at bounding box center [286, 135] width 28 height 13
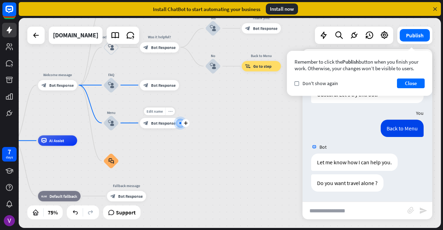
click at [169, 112] on icon "more_horiz" at bounding box center [170, 111] width 4 height 4
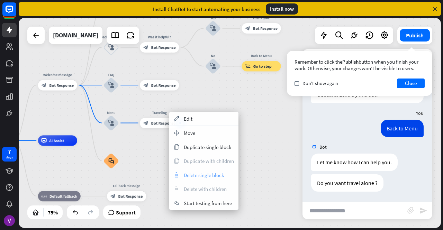
click at [193, 172] on span "Delete single block" at bounding box center [204, 175] width 40 height 7
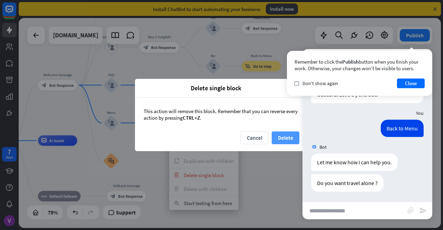
click at [284, 139] on button "Delete" at bounding box center [286, 138] width 28 height 13
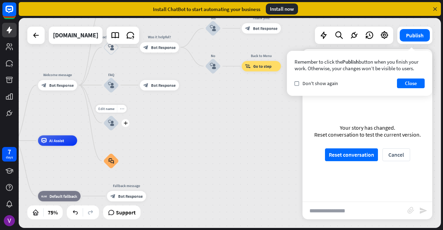
click at [122, 109] on icon "more_horiz" at bounding box center [122, 109] width 4 height 4
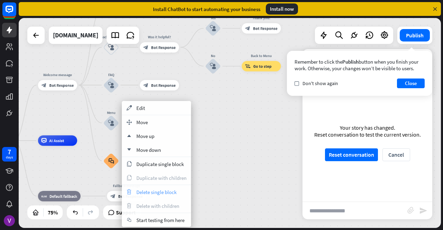
click at [152, 194] on span "Delete single block" at bounding box center [156, 192] width 40 height 7
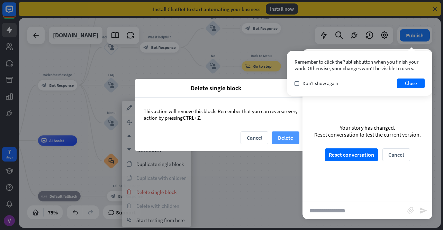
click at [285, 135] on button "Delete" at bounding box center [286, 138] width 28 height 13
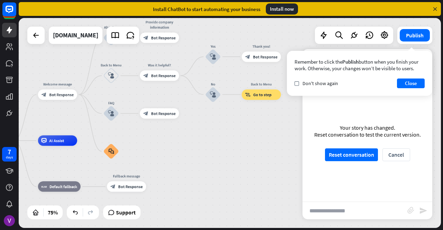
click at [410, 89] on div "Remember to click the Publish button when you finish your work. Otherwise, your…" at bounding box center [359, 73] width 145 height 45
click at [414, 84] on button "Close" at bounding box center [411, 84] width 28 height 10
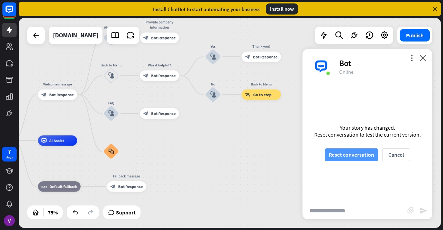
click at [367, 160] on button "Reset conversation" at bounding box center [351, 155] width 53 height 13
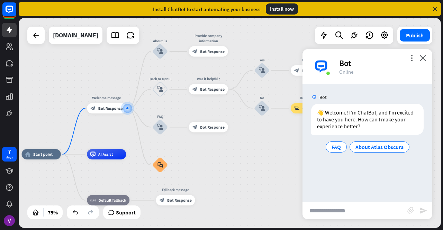
click at [355, 211] on input "text" at bounding box center [355, 210] width 105 height 17
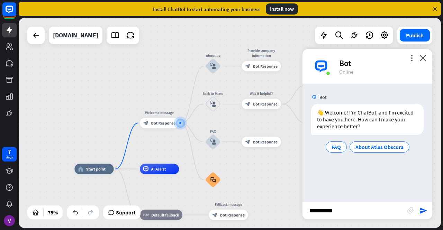
type input "**********"
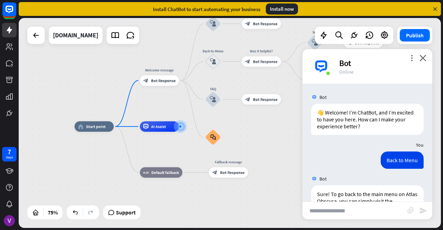
scroll to position [136, 0]
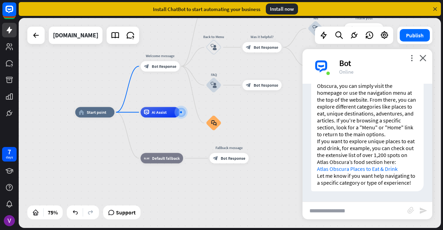
drag, startPoint x: 266, startPoint y: 131, endPoint x: 267, endPoint y: 118, distance: 12.9
click at [267, 118] on div "home_2 Start point Welcome message block_bot_response Bot Response About us blo…" at bounding box center [234, 192] width 319 height 159
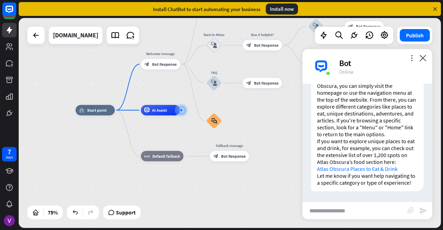
click at [342, 211] on input "text" at bounding box center [355, 210] width 105 height 17
type input "********"
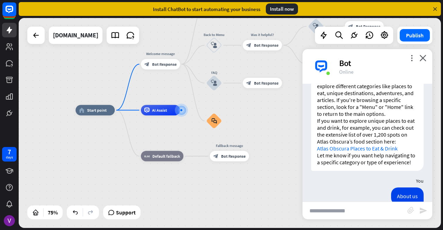
scroll to position [170, 0]
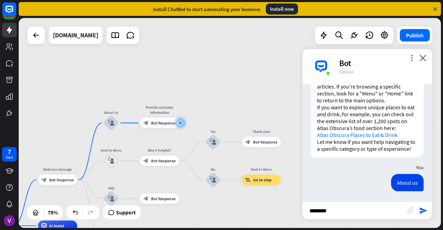
type input "*********"
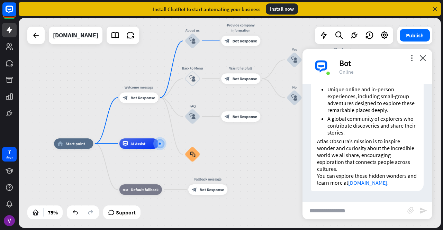
scroll to position [469, 0]
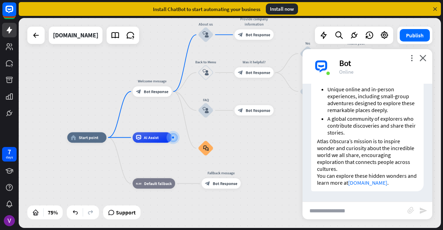
drag, startPoint x: 267, startPoint y: 129, endPoint x: 201, endPoint y: 212, distance: 105.9
click at [201, 212] on div "home_2 Start point Welcome message block_bot_response Bot Response About us blo…" at bounding box center [226, 217] width 319 height 159
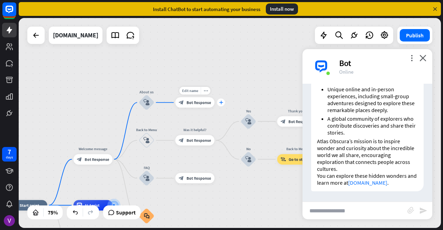
click at [221, 99] on div "plus" at bounding box center [221, 103] width 8 height 8
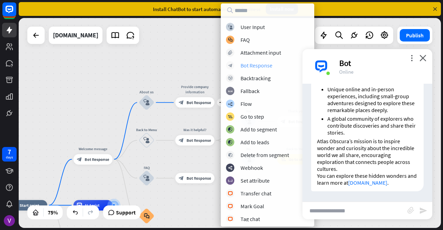
click at [242, 64] on div "Bot Response" at bounding box center [257, 65] width 32 height 7
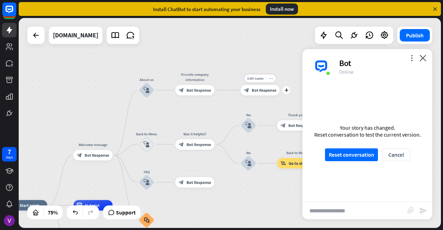
click at [272, 80] on icon "more_horiz" at bounding box center [271, 79] width 4 height 4
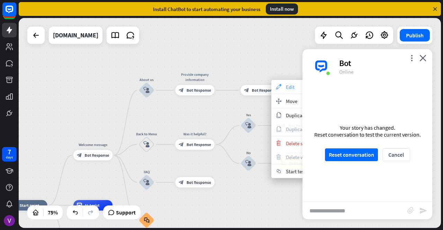
click at [285, 87] on div "appearance Edit" at bounding box center [306, 87] width 69 height 14
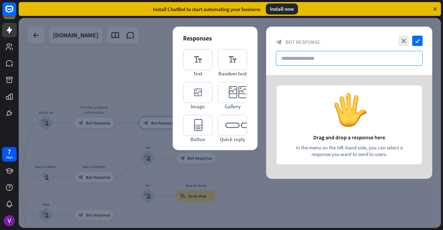
click at [314, 53] on input "text" at bounding box center [349, 58] width 147 height 15
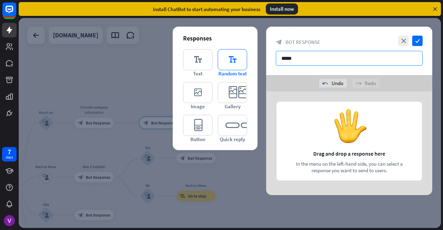
type input "*****"
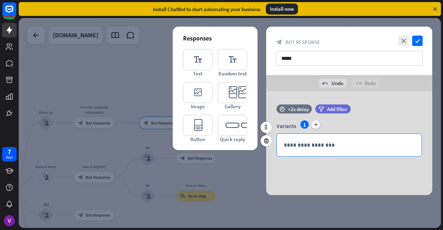
click at [308, 148] on p "**********" at bounding box center [349, 145] width 131 height 9
click at [384, 156] on icon at bounding box center [385, 157] width 7 height 7
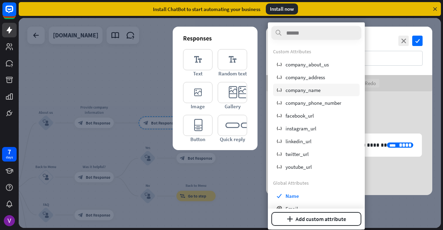
click at [306, 90] on span "company_name" at bounding box center [303, 90] width 35 height 7
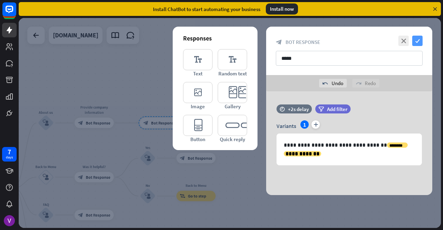
click at [419, 40] on icon "check" at bounding box center [418, 41] width 10 height 10
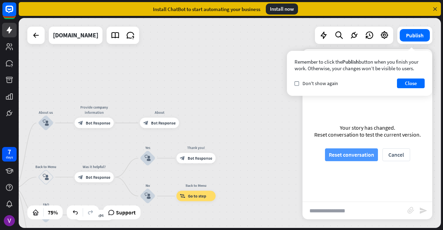
click at [346, 156] on button "Reset conversation" at bounding box center [351, 155] width 53 height 13
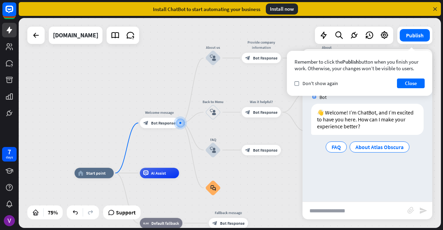
click at [336, 213] on input "text" at bounding box center [355, 210] width 105 height 17
type input "********"
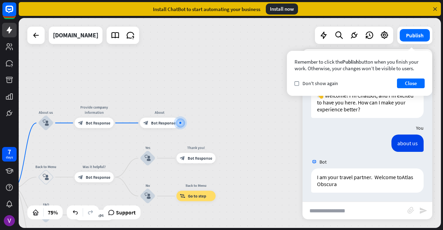
scroll to position [18, 0]
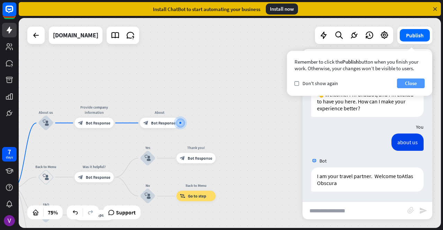
click at [407, 84] on button "Close" at bounding box center [411, 84] width 28 height 10
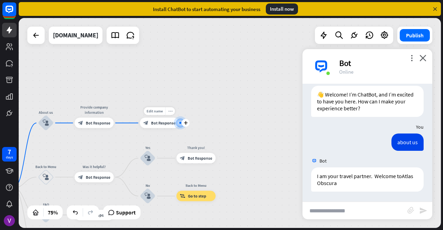
click at [167, 111] on div "more_horiz" at bounding box center [171, 111] width 10 height 8
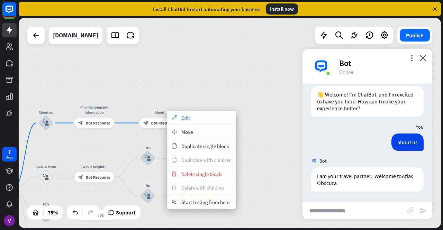
click at [179, 115] on div "appearance Edit" at bounding box center [201, 118] width 69 height 14
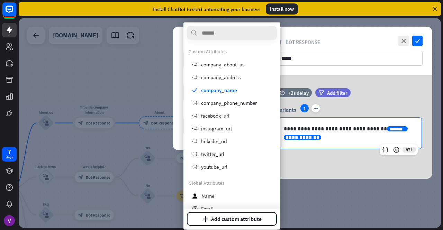
click at [370, 127] on div "**********" at bounding box center [346, 133] width 124 height 14
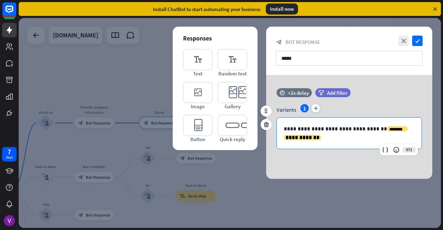
click at [368, 130] on p "**********" at bounding box center [349, 133] width 131 height 17
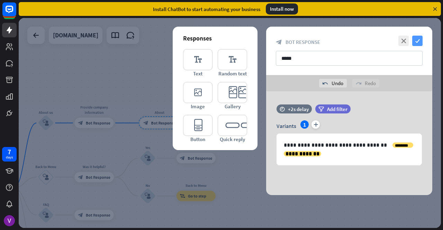
click at [415, 43] on icon "check" at bounding box center [418, 41] width 10 height 10
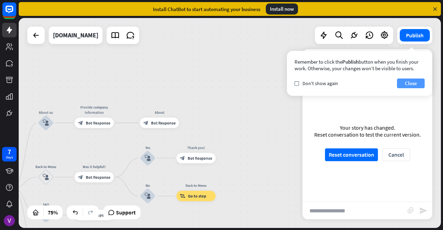
click at [415, 80] on button "Close" at bounding box center [411, 84] width 28 height 10
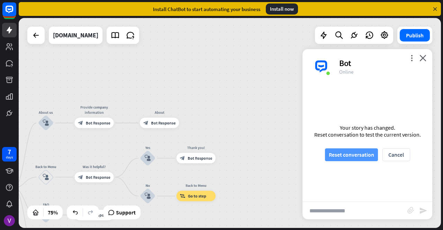
click at [370, 156] on button "Reset conversation" at bounding box center [351, 155] width 53 height 13
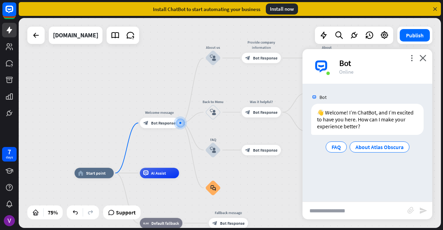
click at [347, 217] on input "text" at bounding box center [355, 210] width 105 height 17
type input "*****"
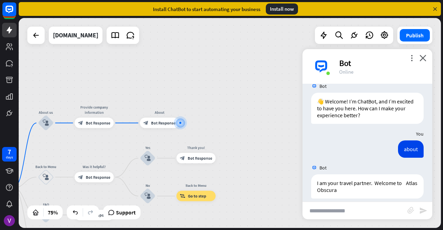
scroll to position [18, 0]
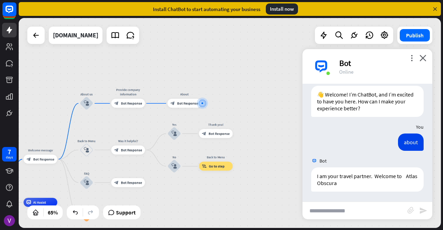
drag, startPoint x: 244, startPoint y: 183, endPoint x: 263, endPoint y: 114, distance: 70.8
click at [263, 114] on div "home_2 Start point Welcome message block_bot_response Bot Response About us blo…" at bounding box center [230, 123] width 423 height 210
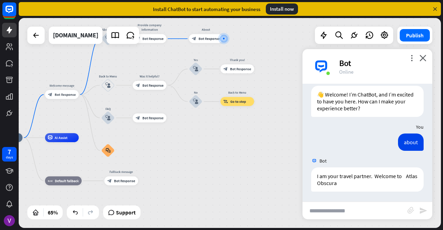
drag, startPoint x: 238, startPoint y: 170, endPoint x: 249, endPoint y: 134, distance: 38.4
click at [249, 138] on div "home_2 Start point Welcome message block_bot_response Bot Response About us blo…" at bounding box center [126, 206] width 275 height 136
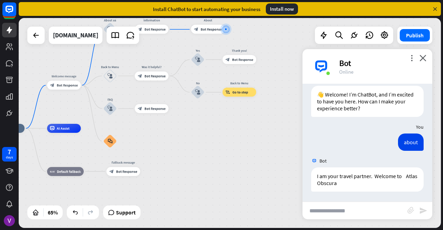
click at [337, 214] on input "text" at bounding box center [355, 210] width 105 height 17
click at [112, 108] on icon "block_user_input" at bounding box center [110, 109] width 6 height 6
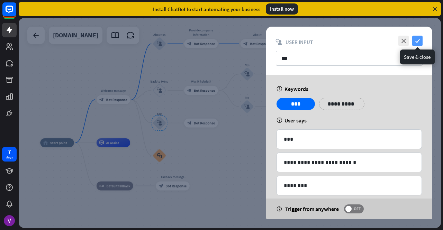
click at [417, 42] on icon "check" at bounding box center [418, 41] width 10 height 10
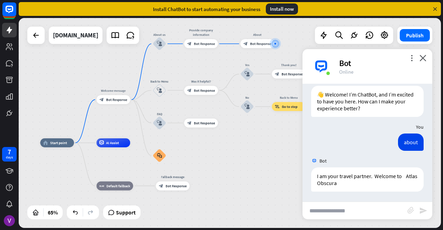
click at [342, 218] on input "text" at bounding box center [355, 210] width 105 height 17
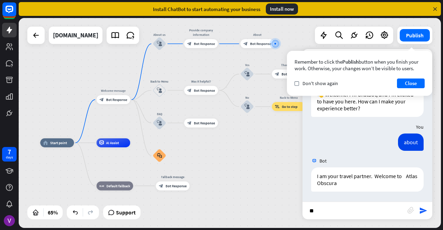
type input "***"
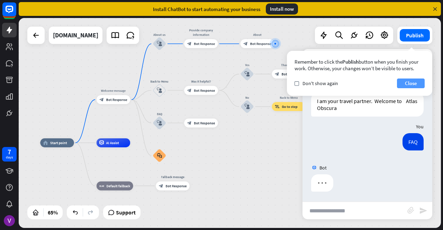
click at [408, 80] on button "Close" at bounding box center [411, 84] width 28 height 10
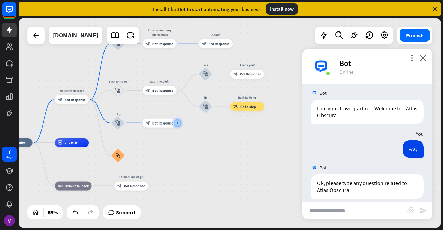
scroll to position [93, 0]
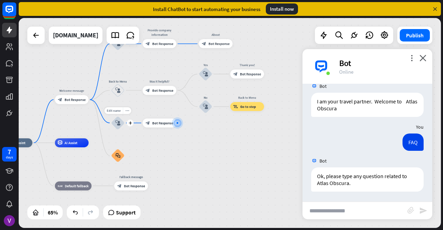
click at [116, 124] on icon "block_user_input" at bounding box center [118, 124] width 6 height 6
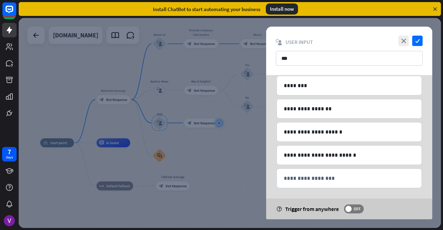
scroll to position [102, 0]
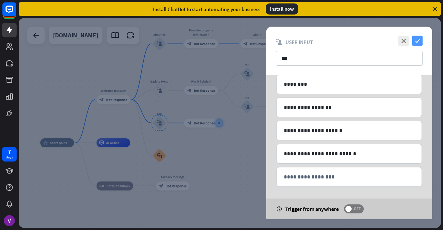
click at [419, 44] on icon "check" at bounding box center [418, 41] width 10 height 10
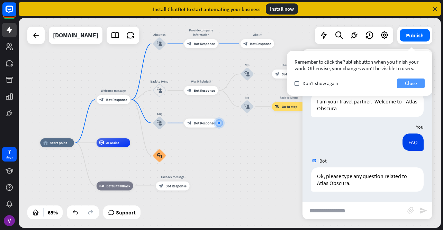
click at [412, 86] on button "Close" at bounding box center [411, 84] width 28 height 10
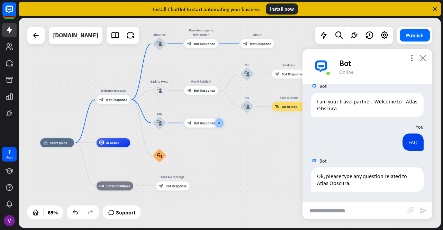
click at [424, 57] on icon "close" at bounding box center [423, 58] width 7 height 7
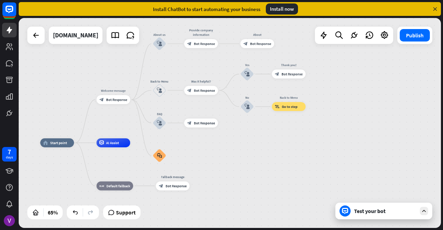
drag, startPoint x: 299, startPoint y: 140, endPoint x: 283, endPoint y: 179, distance: 42.3
click at [283, 179] on div "home_2 Start point Welcome message block_bot_response Bot Response About us blo…" at bounding box center [230, 123] width 423 height 210
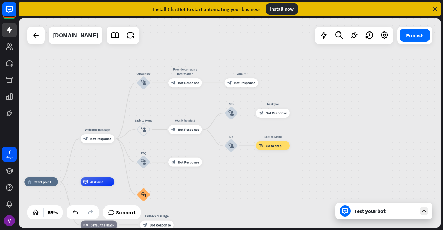
click at [422, 209] on icon at bounding box center [424, 211] width 6 height 6
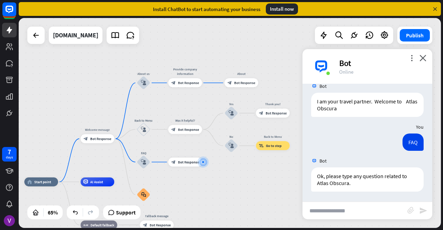
click at [376, 215] on input "text" at bounding box center [355, 210] width 105 height 17
type input "**********"
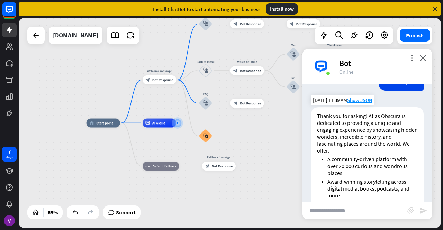
scroll to position [228, 0]
click at [425, 59] on icon "close" at bounding box center [423, 58] width 7 height 7
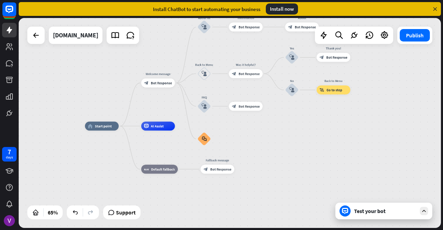
drag, startPoint x: 276, startPoint y: 134, endPoint x: 246, endPoint y: 177, distance: 52.2
click at [246, 177] on div "home_2 Start point Welcome message block_bot_response Bot Response About us blo…" at bounding box center [222, 194] width 275 height 136
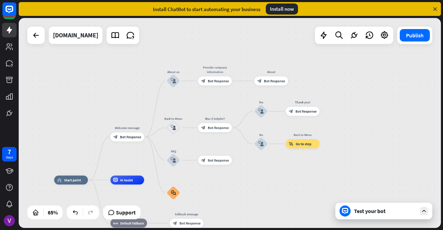
drag, startPoint x: 246, startPoint y: 177, endPoint x: 244, endPoint y: 192, distance: 15.4
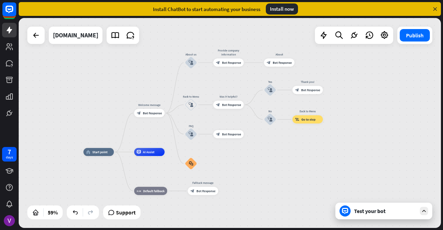
drag, startPoint x: 213, startPoint y: 180, endPoint x: 230, endPoint y: 149, distance: 35.5
click at [230, 152] on div "home_2 Start point Welcome message block_bot_response Bot Response About us blo…" at bounding box center [207, 213] width 248 height 123
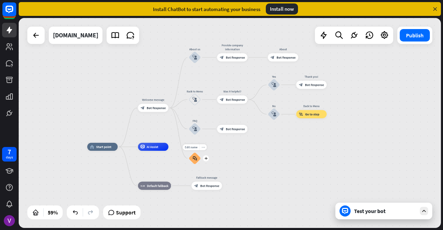
click at [202, 147] on icon "more_horiz" at bounding box center [203, 147] width 3 height 3
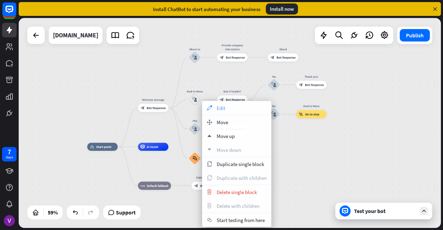
click at [228, 104] on div "appearance Edit" at bounding box center [236, 108] width 69 height 14
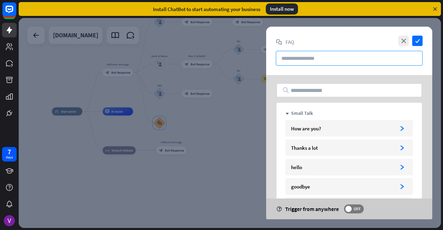
click at [350, 59] on input "text" at bounding box center [349, 58] width 147 height 15
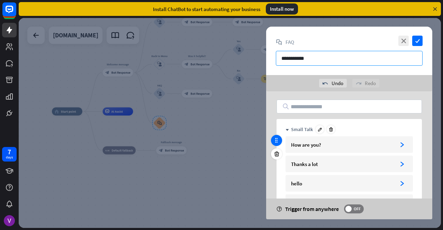
type input "**********"
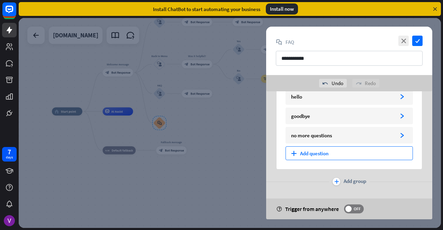
click at [312, 153] on div "plus Add question" at bounding box center [349, 154] width 127 height 14
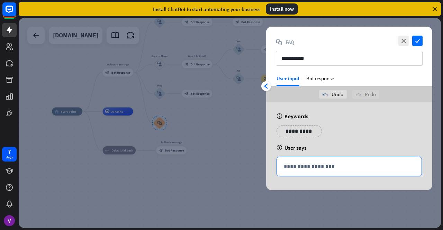
click at [302, 167] on p "**********" at bounding box center [349, 166] width 131 height 9
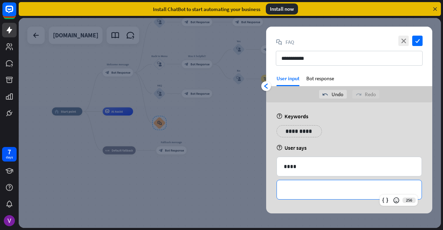
click at [309, 186] on p "**********" at bounding box center [349, 190] width 131 height 9
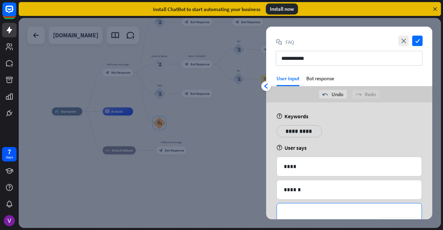
click at [304, 211] on p "**********" at bounding box center [349, 213] width 131 height 9
click at [320, 76] on div "Bot response" at bounding box center [321, 80] width 28 height 11
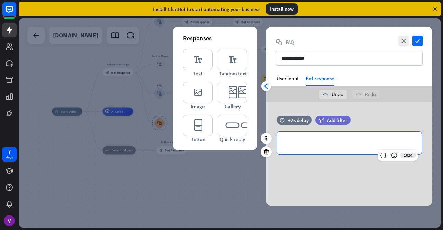
click at [315, 143] on p "**********" at bounding box center [349, 143] width 131 height 9
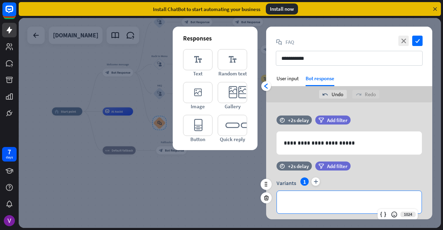
click at [292, 201] on p "**********" at bounding box center [349, 202] width 131 height 9
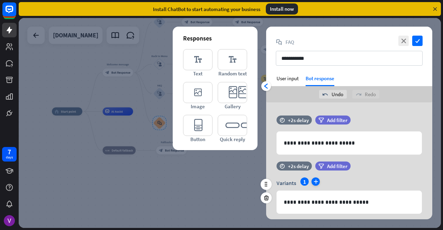
click at [317, 179] on icon "plus" at bounding box center [316, 182] width 8 height 8
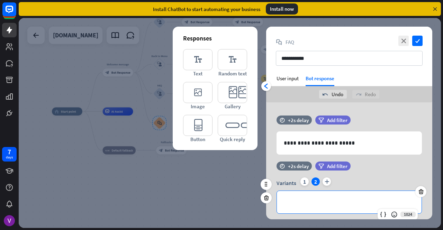
click at [317, 196] on div "**********" at bounding box center [349, 202] width 145 height 23
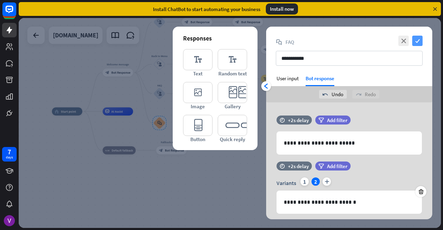
click at [420, 39] on icon "check" at bounding box center [418, 41] width 10 height 10
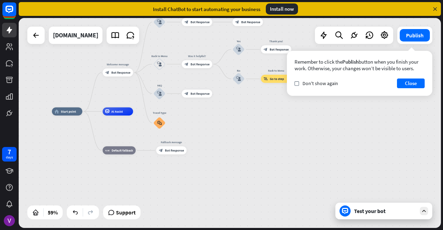
click at [425, 211] on icon at bounding box center [424, 211] width 6 height 6
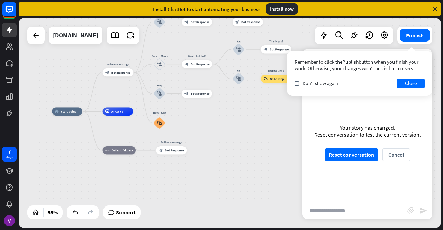
click at [356, 214] on input "text" at bounding box center [355, 210] width 105 height 17
type input "**********"
click at [393, 159] on button "Cancel" at bounding box center [397, 155] width 28 height 13
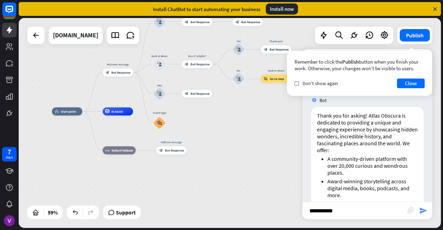
click at [421, 213] on icon "send" at bounding box center [424, 211] width 8 height 8
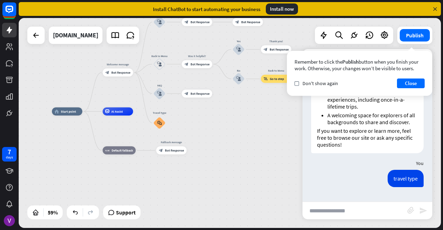
scroll to position [383, 0]
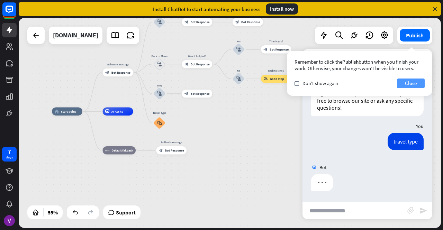
click at [409, 82] on button "Close" at bounding box center [411, 84] width 28 height 10
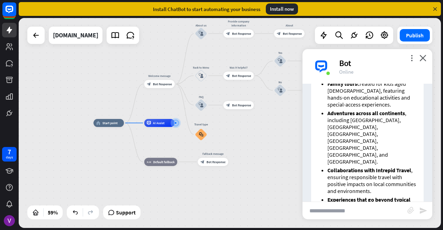
scroll to position [625, 0]
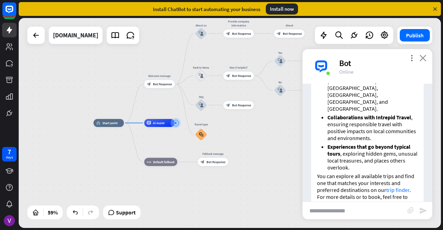
click at [422, 58] on icon "close" at bounding box center [423, 58] width 7 height 7
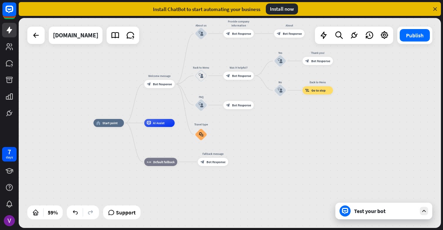
click at [429, 212] on div "Test your bot" at bounding box center [384, 211] width 97 height 17
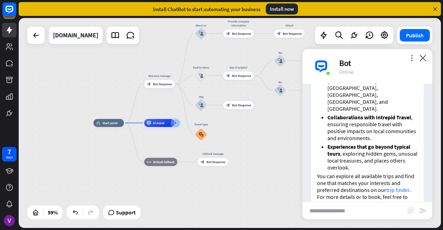
click at [366, 215] on input "text" at bounding box center [355, 210] width 105 height 17
type input "**"
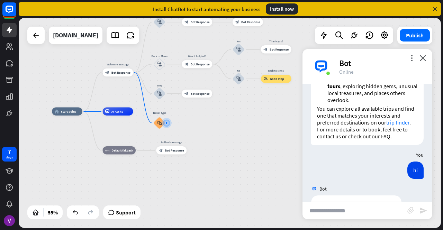
scroll to position [693, 0]
click at [361, 212] on input "text" at bounding box center [355, 210] width 105 height 17
click at [169, 112] on icon "more_horiz" at bounding box center [167, 112] width 3 height 3
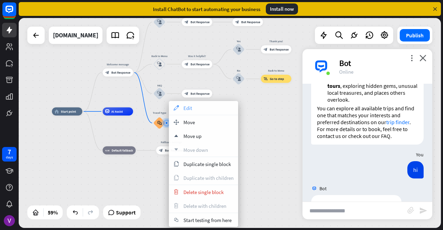
click at [193, 102] on div "appearance Edit" at bounding box center [203, 108] width 69 height 14
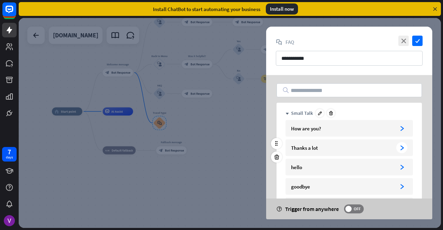
scroll to position [90, 0]
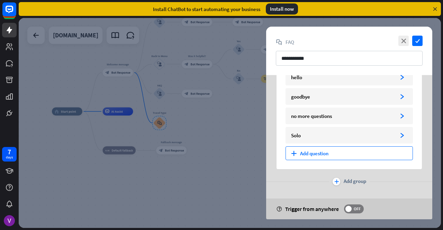
click at [308, 154] on div "plus Add question" at bounding box center [349, 154] width 127 height 14
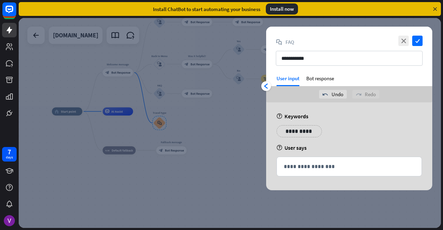
scroll to position [0, 0]
click at [316, 80] on div "Bot response" at bounding box center [321, 80] width 28 height 11
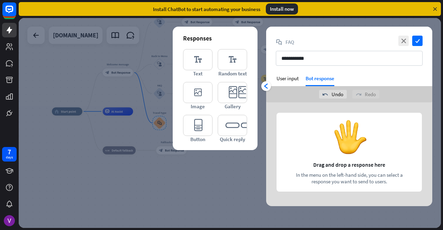
drag, startPoint x: 319, startPoint y: 175, endPoint x: 367, endPoint y: 171, distance: 48.6
click at [367, 171] on div at bounding box center [349, 155] width 166 height 104
drag, startPoint x: 331, startPoint y: 181, endPoint x: 395, endPoint y: 188, distance: 64.4
click at [395, 188] on div at bounding box center [349, 155] width 166 height 104
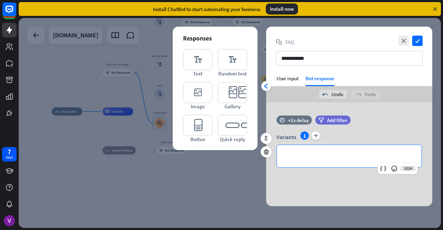
click at [318, 156] on p "**********" at bounding box center [349, 156] width 131 height 9
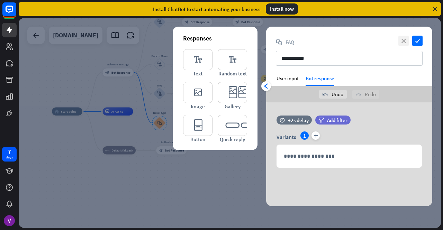
click at [403, 39] on icon "close" at bounding box center [404, 41] width 10 height 10
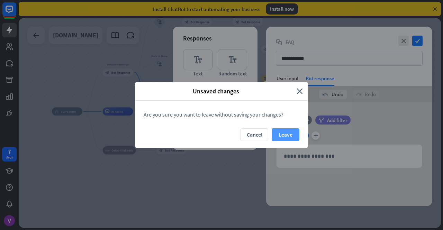
click at [294, 132] on button "Leave" at bounding box center [286, 135] width 28 height 13
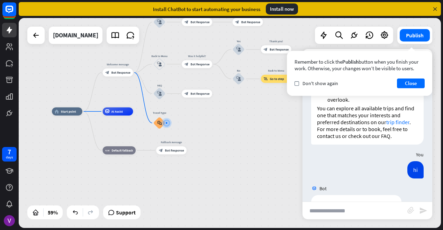
click at [427, 65] on div "Remember to click the Publish button when you finish your work. Otherwise, your…" at bounding box center [359, 73] width 145 height 45
click at [410, 83] on button "Close" at bounding box center [411, 84] width 28 height 10
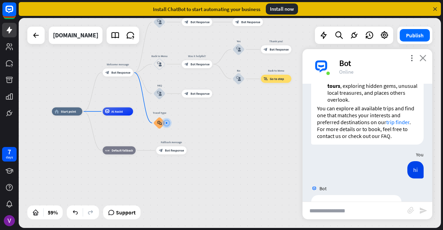
click at [423, 56] on icon "close" at bounding box center [423, 58] width 7 height 7
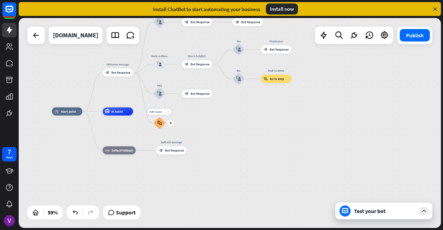
click at [166, 111] on icon "more_horiz" at bounding box center [167, 112] width 3 height 3
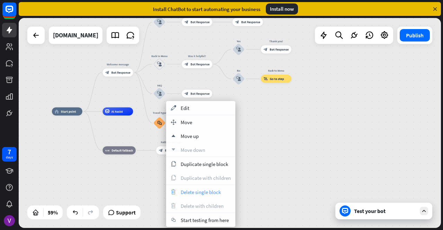
click at [183, 193] on span "Delete single block" at bounding box center [201, 192] width 40 height 7
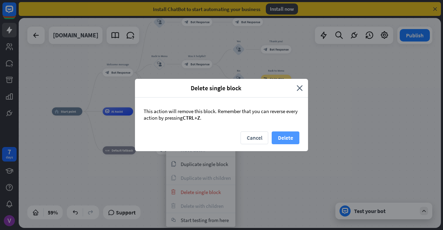
click at [281, 136] on button "Delete" at bounding box center [286, 138] width 28 height 13
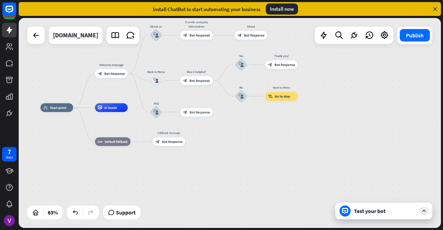
drag, startPoint x: 233, startPoint y: 138, endPoint x: 233, endPoint y: 192, distance: 54.4
click at [233, 192] on div "home_2 Start point Welcome message block_bot_response Bot Response About us blo…" at bounding box center [174, 174] width 266 height 133
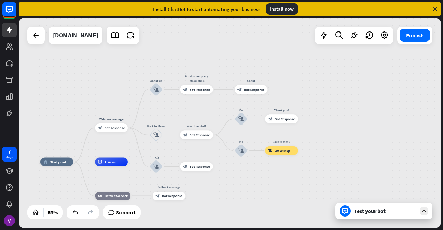
drag, startPoint x: 241, startPoint y: 193, endPoint x: 252, endPoint y: 183, distance: 15.0
click at [252, 183] on div "home_2 Start point Welcome message block_bot_response Bot Response About us blo…" at bounding box center [174, 228] width 266 height 133
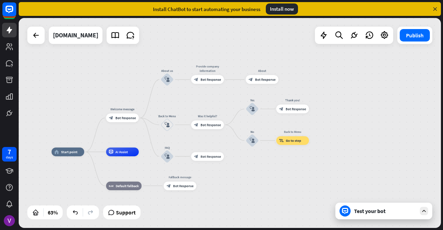
click at [423, 213] on icon at bounding box center [424, 211] width 6 height 6
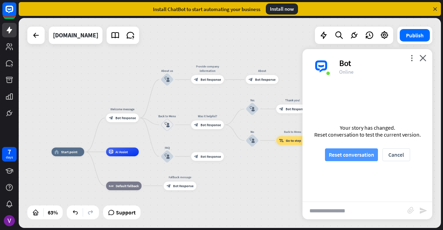
click at [364, 151] on button "Reset conversation" at bounding box center [351, 155] width 53 height 13
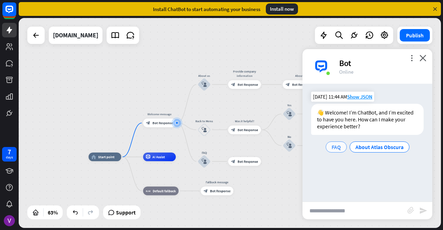
click at [334, 148] on span "FAQ" at bounding box center [336, 147] width 9 height 7
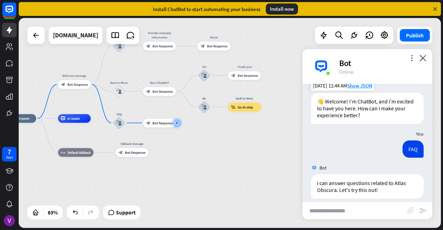
scroll to position [18, 0]
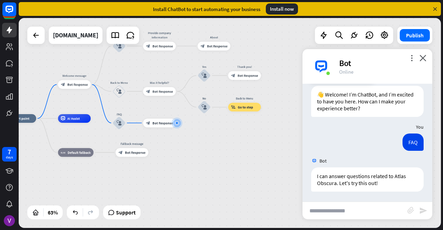
click at [334, 209] on input "text" at bounding box center [355, 210] width 105 height 17
type input "**********"
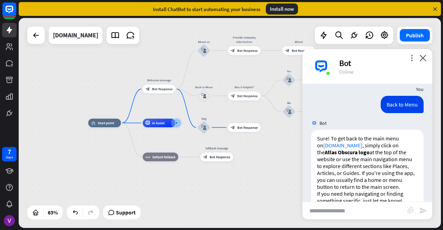
scroll to position [155, 0]
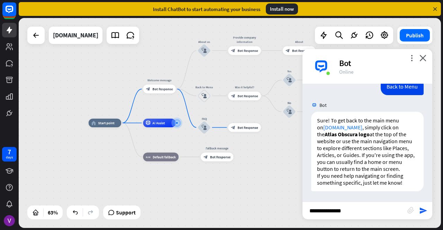
type input "**********"
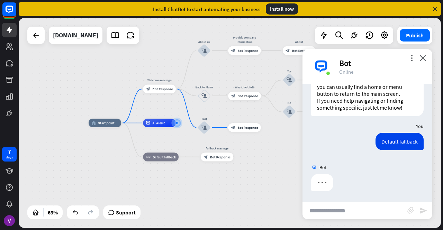
scroll to position [225, 0]
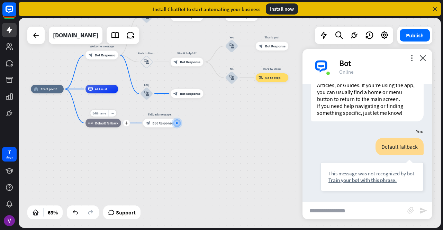
click at [99, 122] on span "Default fallback" at bounding box center [106, 123] width 23 height 5
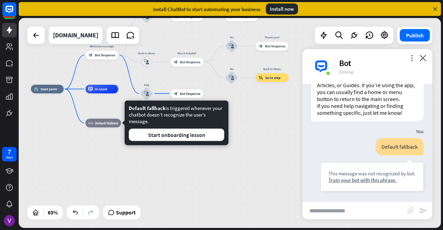
drag, startPoint x: 177, startPoint y: 110, endPoint x: 182, endPoint y: 122, distance: 13.1
click at [182, 122] on div "Default fallback is triggered whenever your chatbot doesn’t recognize the user’…" at bounding box center [177, 123] width 96 height 36
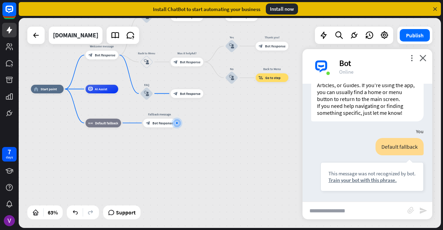
click at [212, 189] on div "home_2 Start point Welcome message block_bot_response Bot Response About us blo…" at bounding box center [164, 155] width 266 height 133
click at [329, 214] on input "text" at bounding box center [355, 210] width 105 height 17
type input "**********"
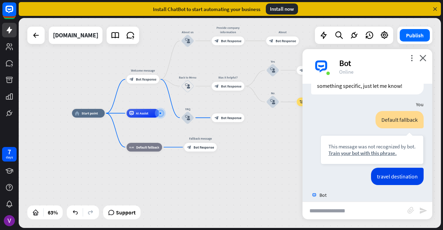
scroll to position [597, 0]
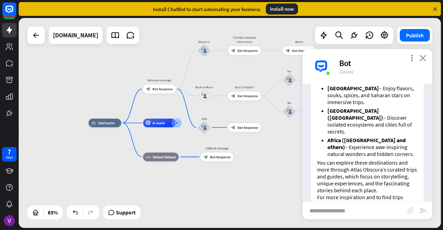
click at [425, 60] on icon "close" at bounding box center [423, 58] width 7 height 7
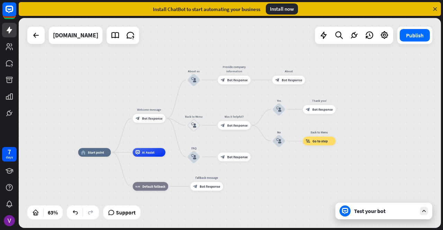
drag, startPoint x: 299, startPoint y: 142, endPoint x: 286, endPoint y: 181, distance: 41.3
click at [286, 181] on div "home_2 Start point Welcome message block_bot_response Bot Response About us blo…" at bounding box center [211, 219] width 266 height 133
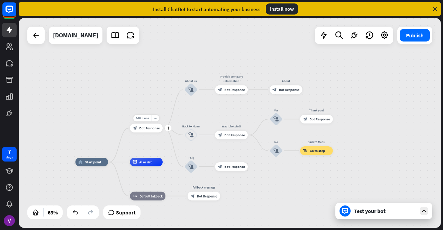
click at [155, 118] on icon "more_horiz" at bounding box center [155, 118] width 3 height 3
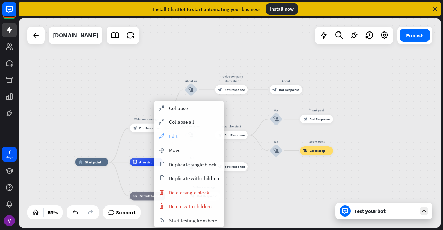
click at [174, 137] on span "Edit" at bounding box center [173, 136] width 9 height 7
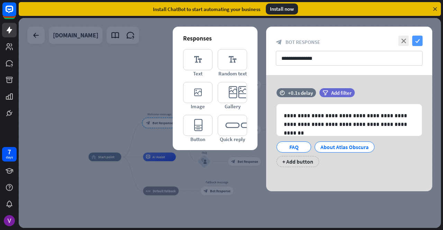
click at [418, 39] on icon "check" at bounding box center [418, 41] width 10 height 10
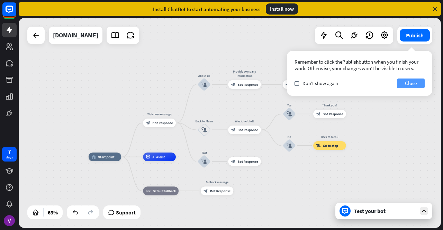
click at [399, 83] on button "Close" at bounding box center [411, 84] width 28 height 10
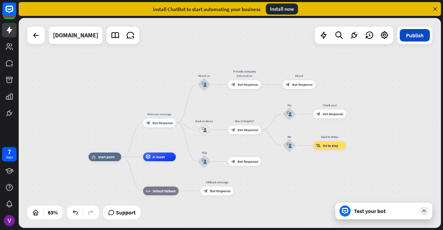
click at [422, 37] on button "Publish" at bounding box center [415, 35] width 30 height 12
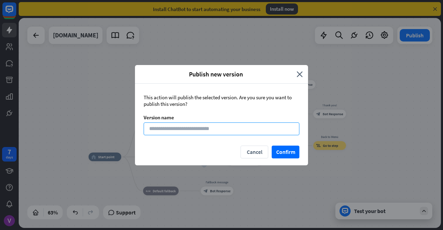
click at [215, 131] on input at bounding box center [222, 129] width 156 height 13
click at [221, 125] on input at bounding box center [222, 129] width 156 height 13
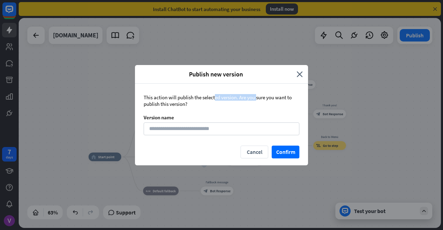
drag, startPoint x: 195, startPoint y: 96, endPoint x: 240, endPoint y: 99, distance: 44.4
click at [240, 99] on div "This action will publish the selected version. Are you sure you want to publish…" at bounding box center [222, 100] width 156 height 13
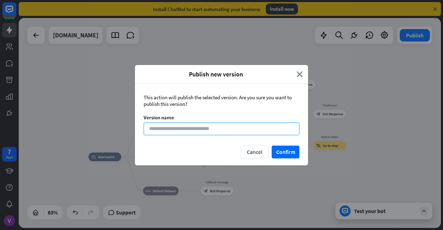
click at [226, 131] on input at bounding box center [222, 129] width 156 height 13
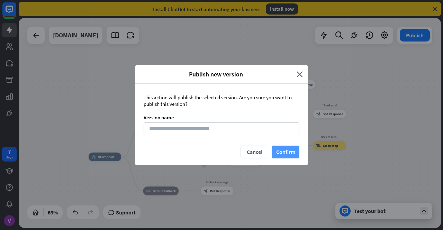
click at [280, 148] on button "Confirm" at bounding box center [286, 152] width 28 height 13
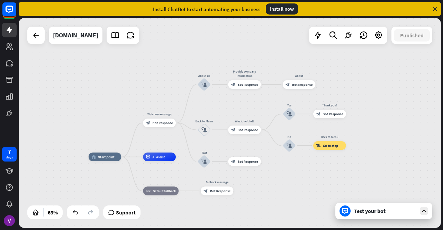
click at [435, 9] on icon at bounding box center [435, 9] width 6 height 6
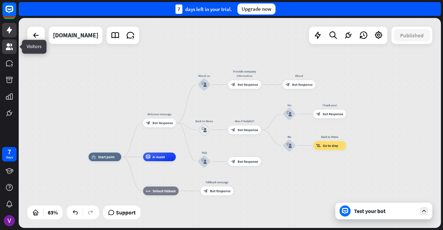
click at [7, 45] on icon at bounding box center [9, 46] width 7 height 7
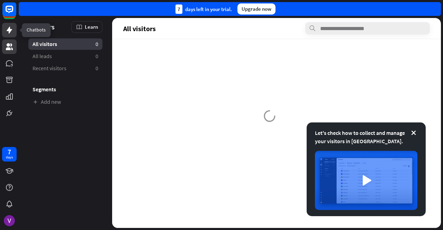
click at [9, 30] on icon at bounding box center [10, 30] width 6 height 7
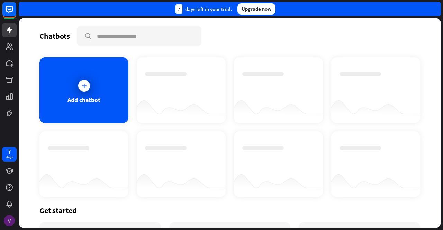
click at [10, 217] on img at bounding box center [9, 220] width 11 height 11
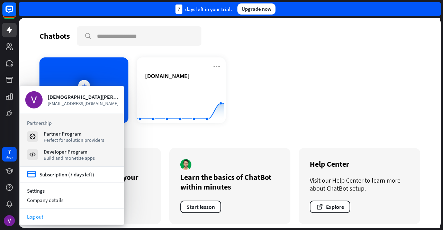
click at [46, 215] on link "Log out" at bounding box center [72, 216] width 104 height 9
